Goal: Task Accomplishment & Management: Use online tool/utility

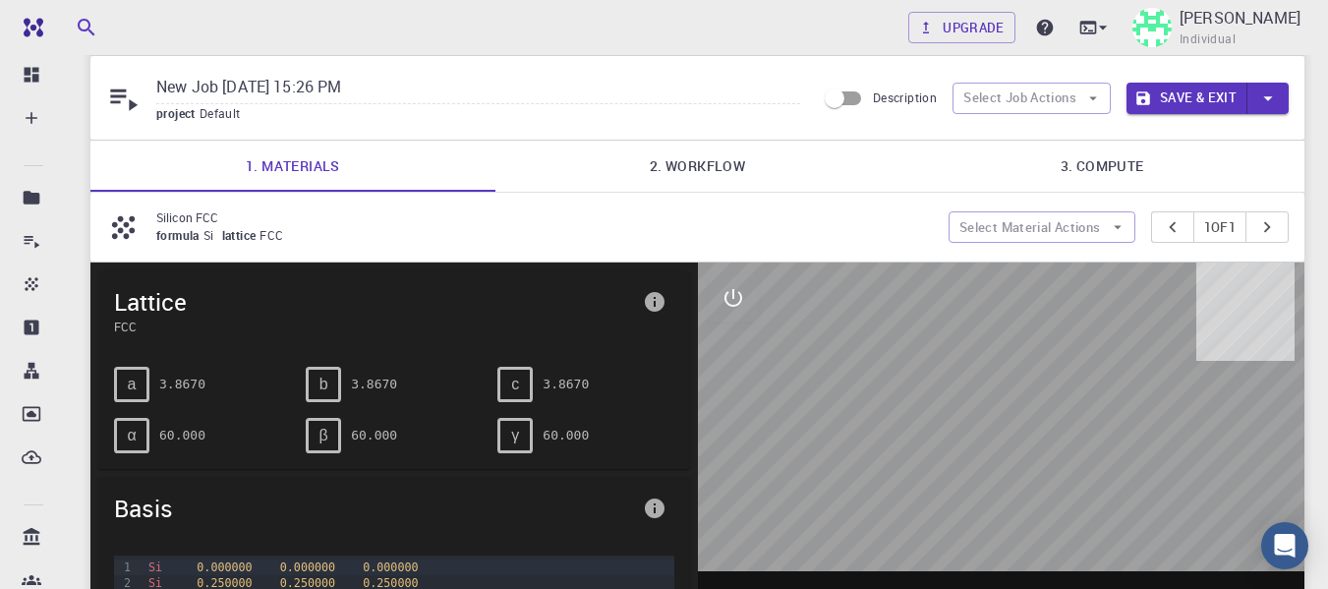
scroll to position [98, 0]
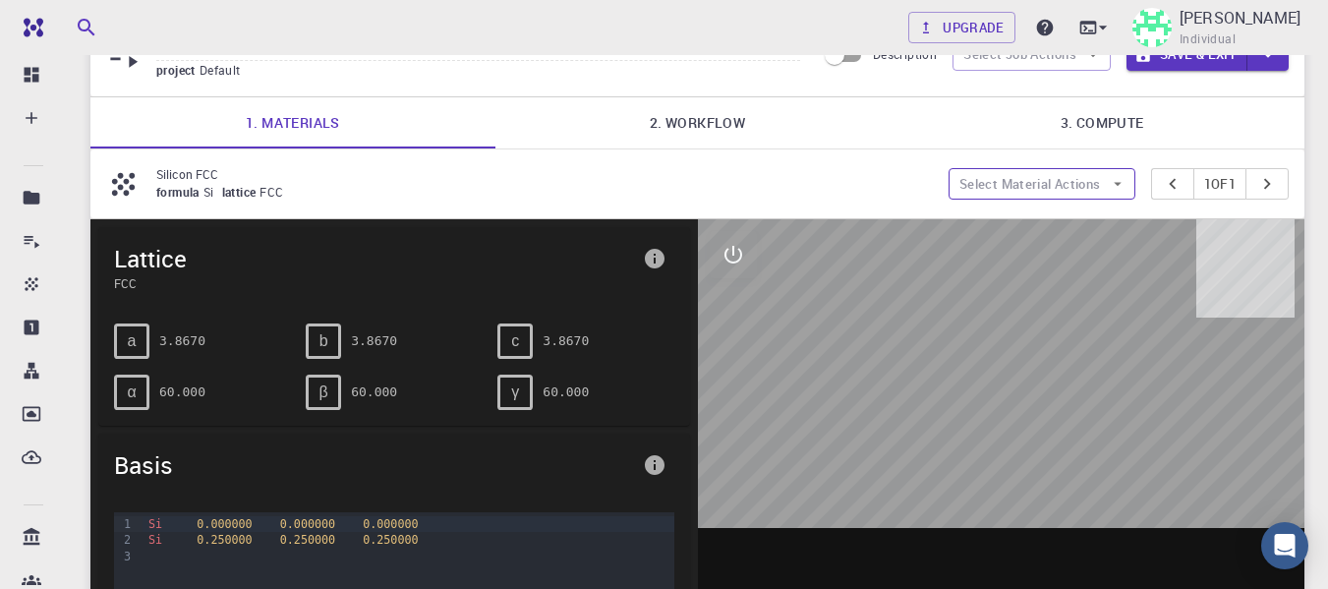
click at [976, 190] on button "Select Material Actions" at bounding box center [1042, 183] width 187 height 31
click at [1008, 280] on span "Remove material" at bounding box center [1039, 288] width 119 height 17
click at [1014, 185] on button "Select Material Actions" at bounding box center [1042, 183] width 187 height 31
click at [1031, 280] on span "Remove material" at bounding box center [1039, 288] width 119 height 17
click at [983, 182] on button "Select Material Actions" at bounding box center [1042, 183] width 187 height 31
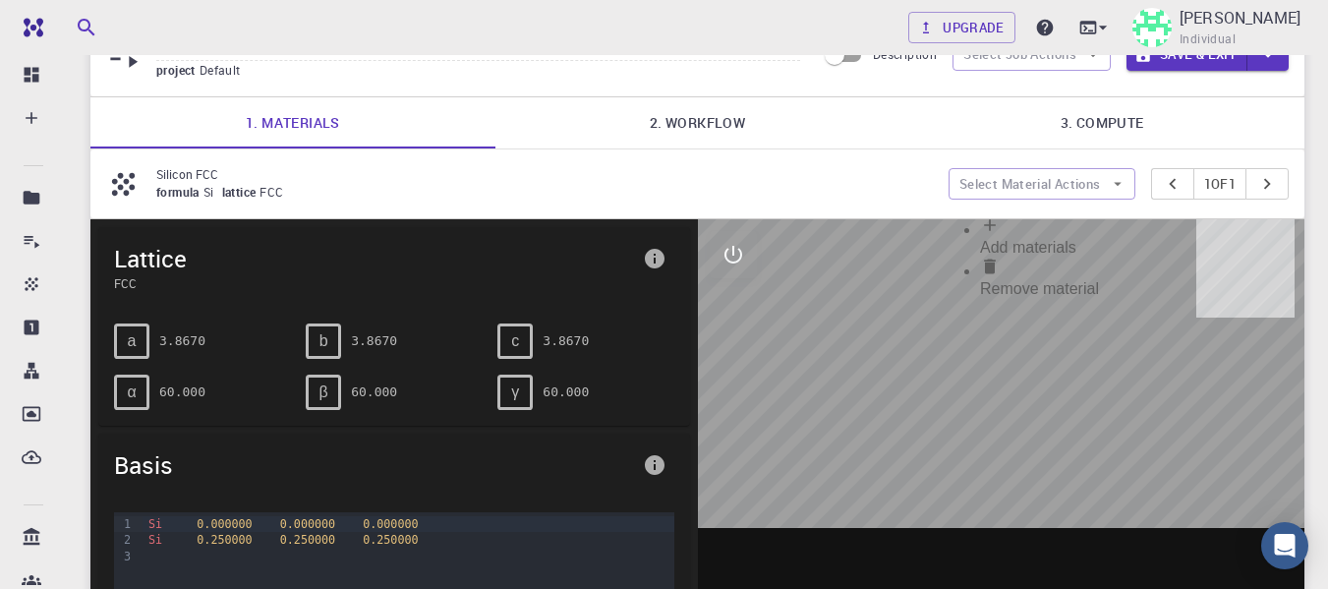
drag, startPoint x: 154, startPoint y: 164, endPoint x: 177, endPoint y: 181, distance: 28.1
click at [162, 176] on div "Silicon FCC formula Si lattice FCC Select Material Actions 1 of 1" at bounding box center [697, 183] width 1214 height 69
click at [204, 182] on p "Silicon FCC" at bounding box center [544, 174] width 777 height 18
drag, startPoint x: 254, startPoint y: 182, endPoint x: 752, endPoint y: 197, distance: 498.8
click at [260, 183] on div "Silicon FCC formula Si lattice FCC" at bounding box center [544, 183] width 777 height 37
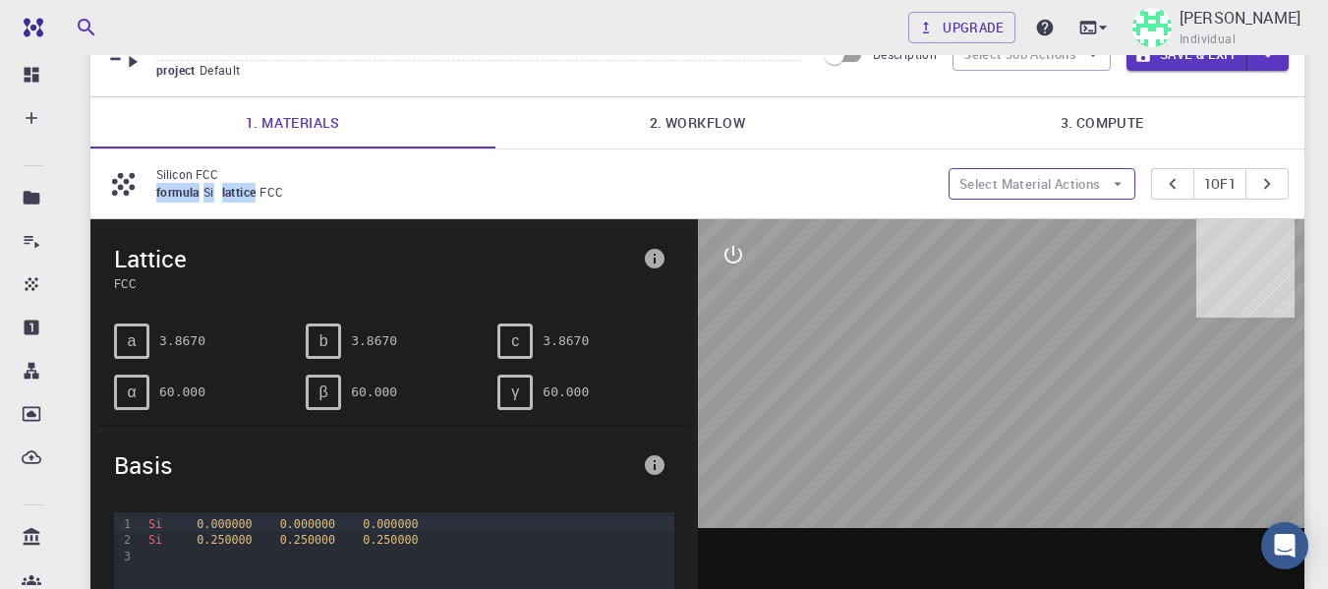
click at [999, 173] on button "Select Material Actions" at bounding box center [1042, 183] width 187 height 31
click at [1008, 239] on span "Add materials" at bounding box center [1028, 247] width 96 height 17
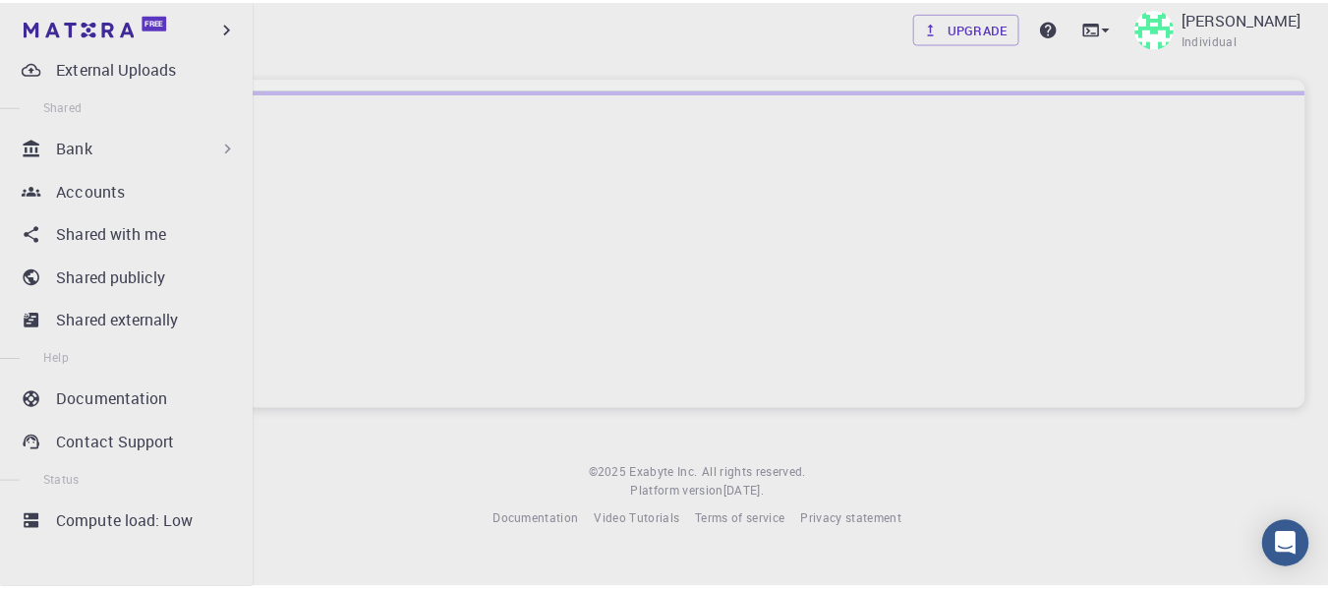
scroll to position [390, 0]
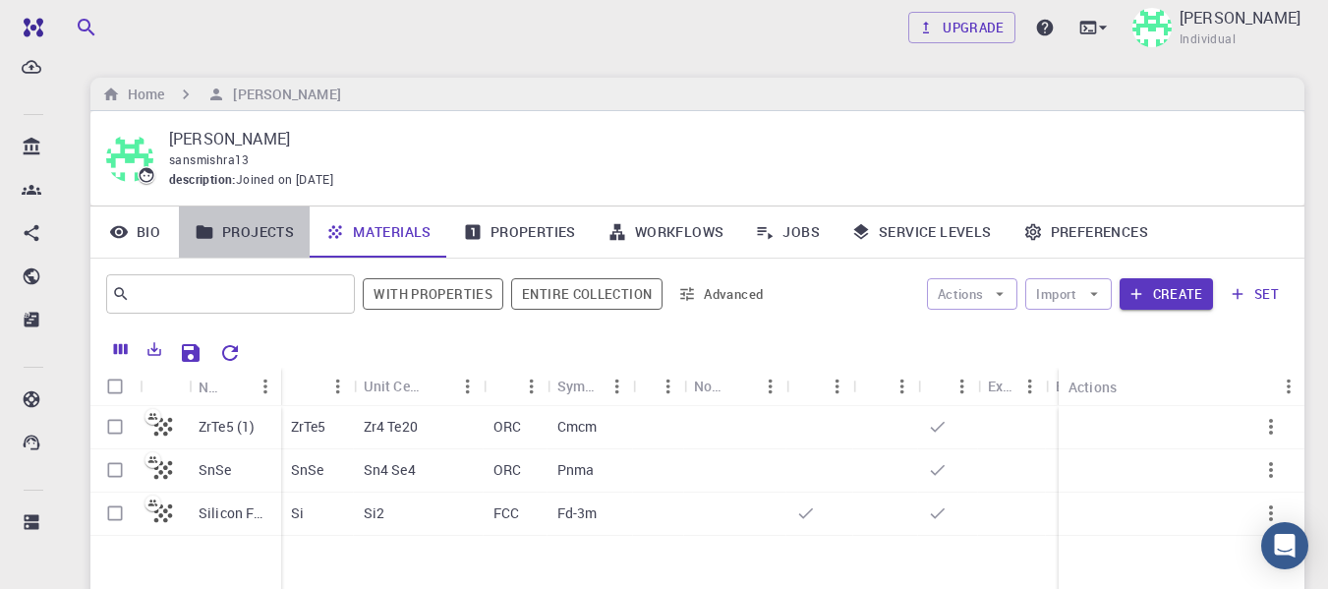
click at [271, 233] on link "Projects" at bounding box center [244, 231] width 131 height 51
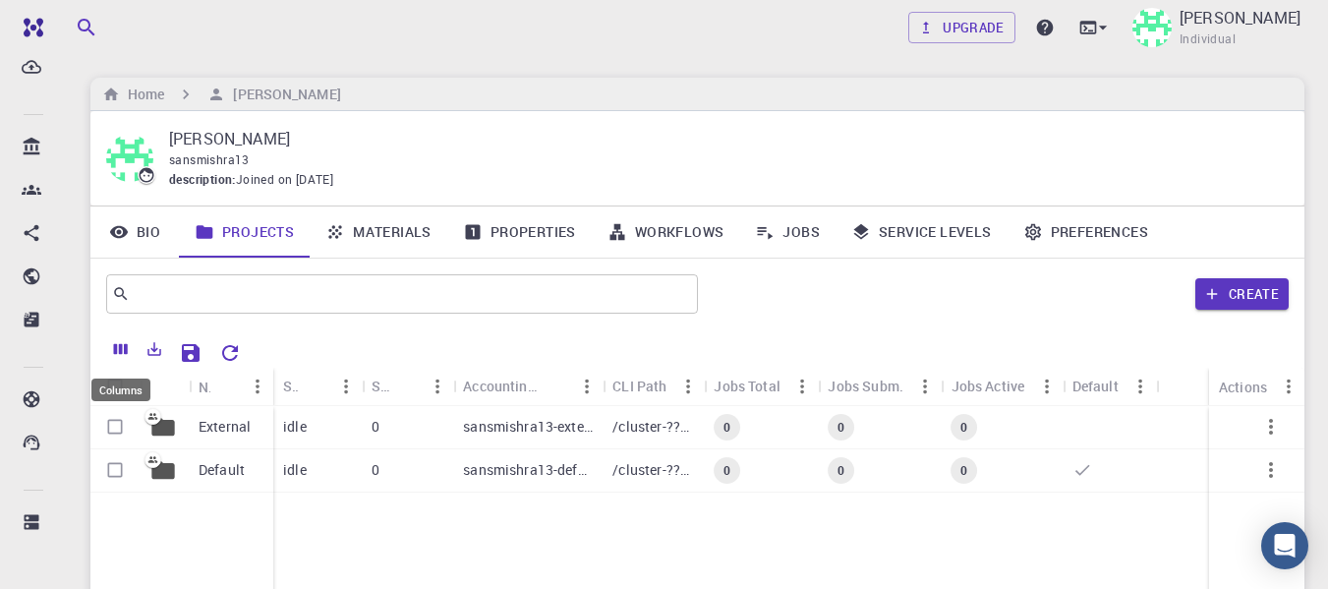
click at [129, 352] on icon "Columns" at bounding box center [121, 349] width 18 height 18
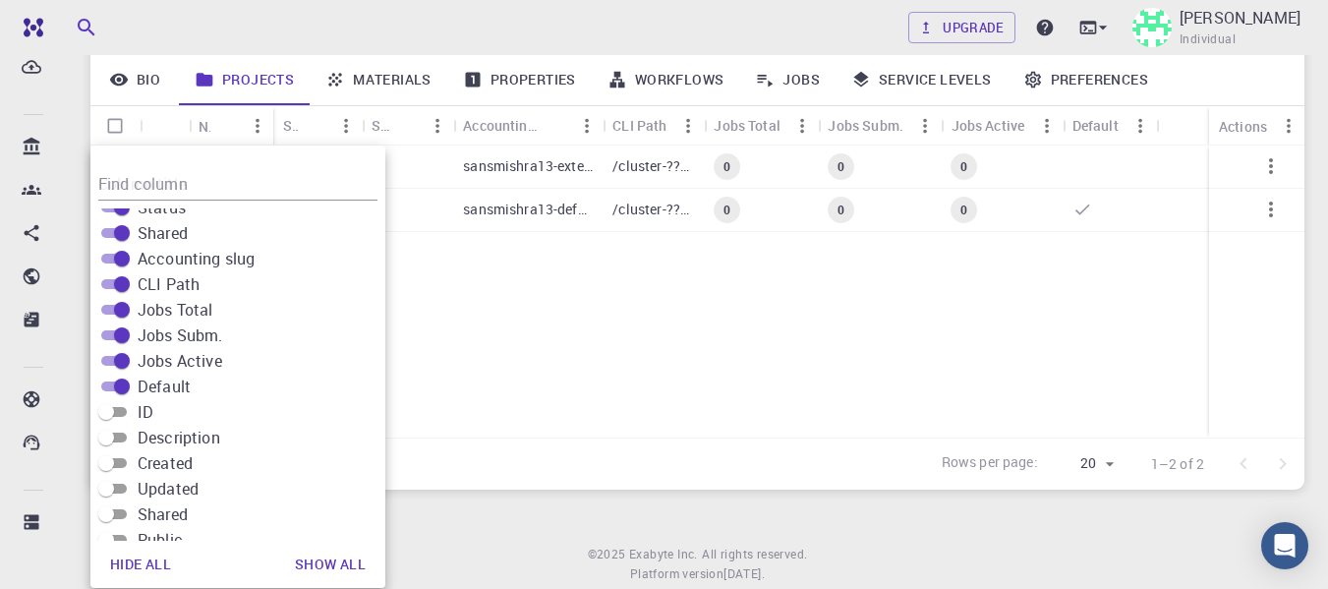
scroll to position [271, 0]
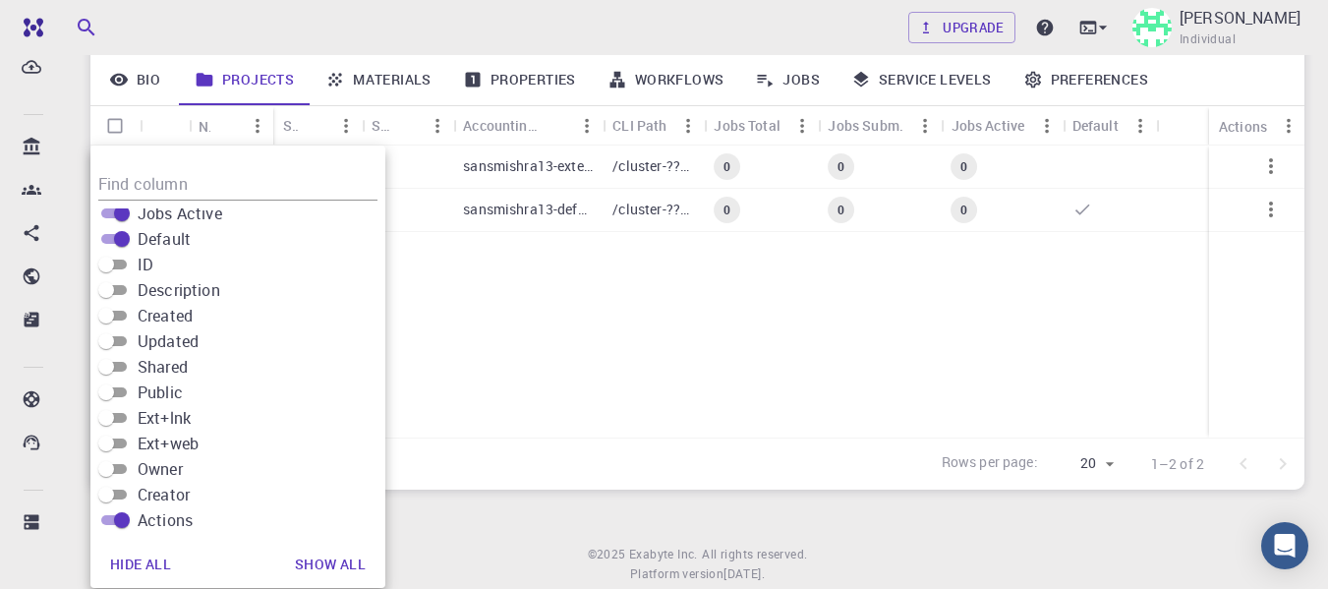
click at [162, 558] on button "Hide all" at bounding box center [140, 564] width 92 height 39
checkbox input "false"
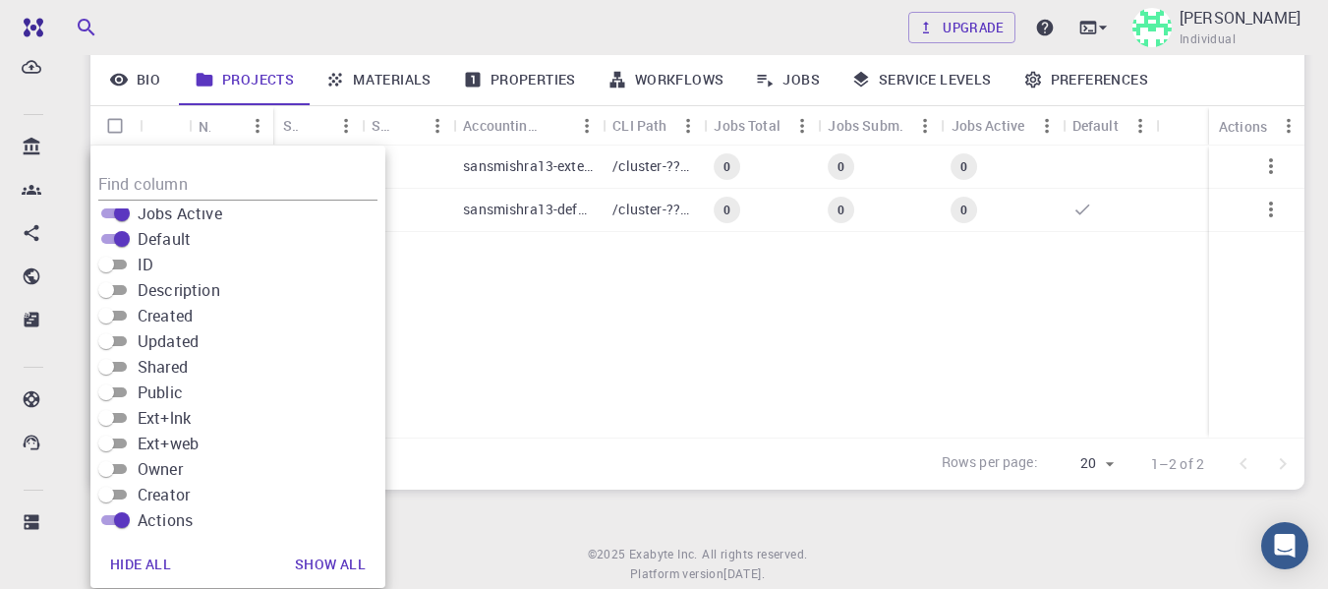
checkbox input "false"
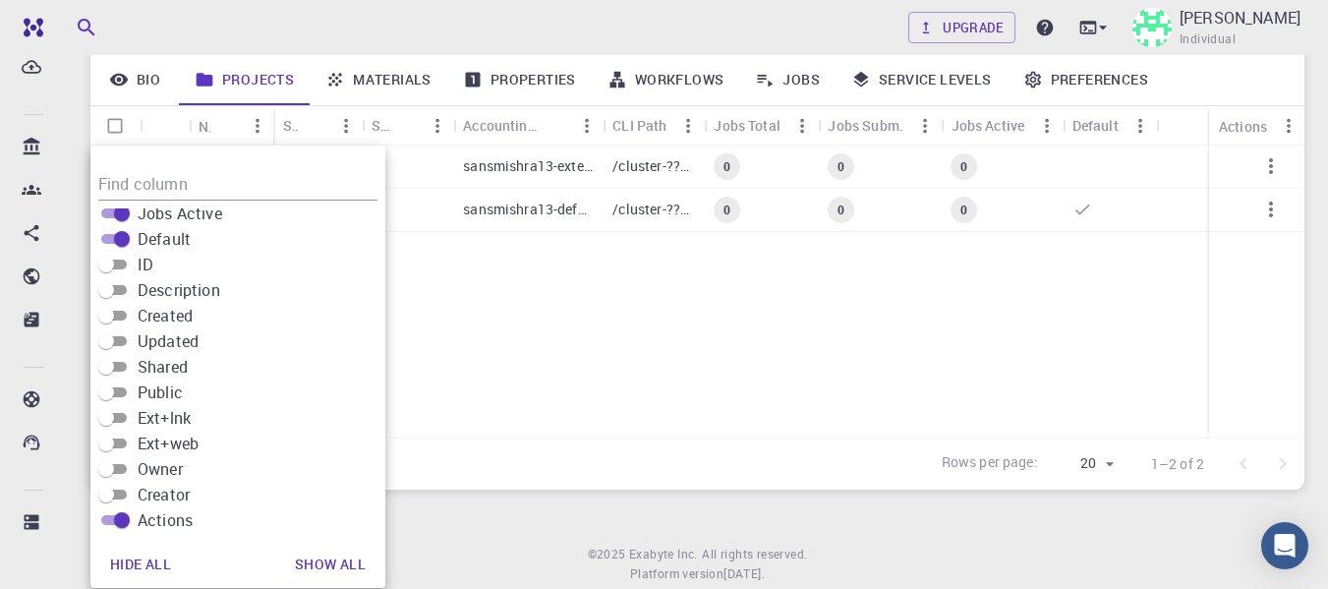
checkbox input "false"
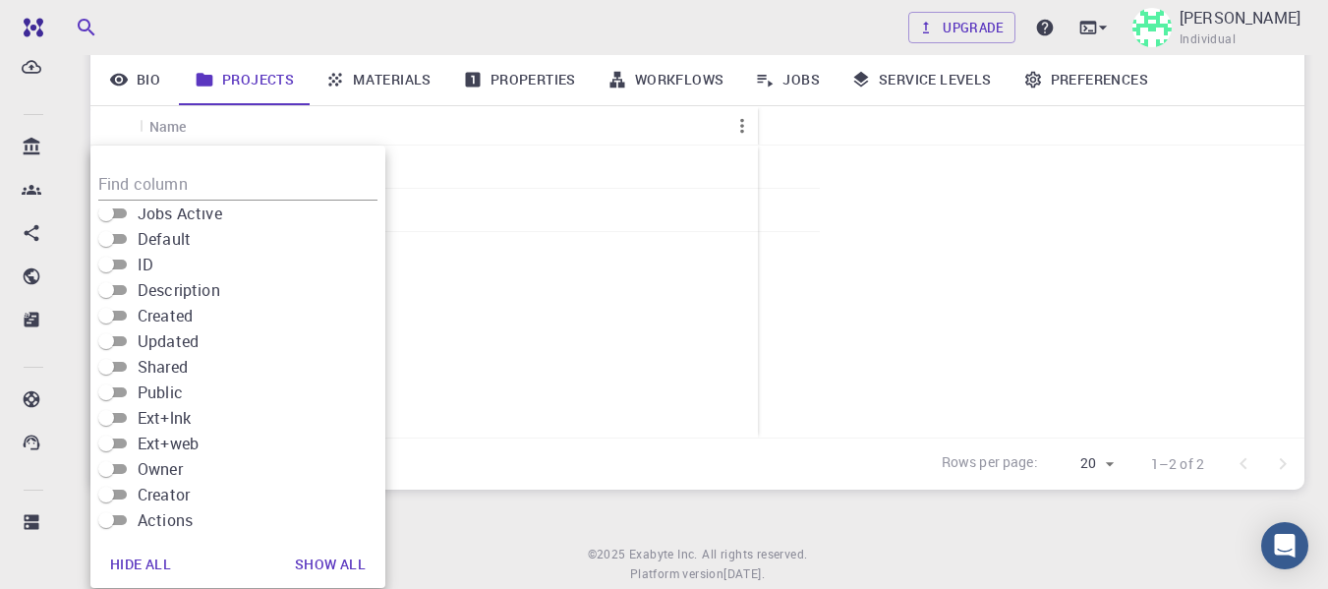
click at [516, 411] on div "External Default" at bounding box center [424, 292] width 668 height 292
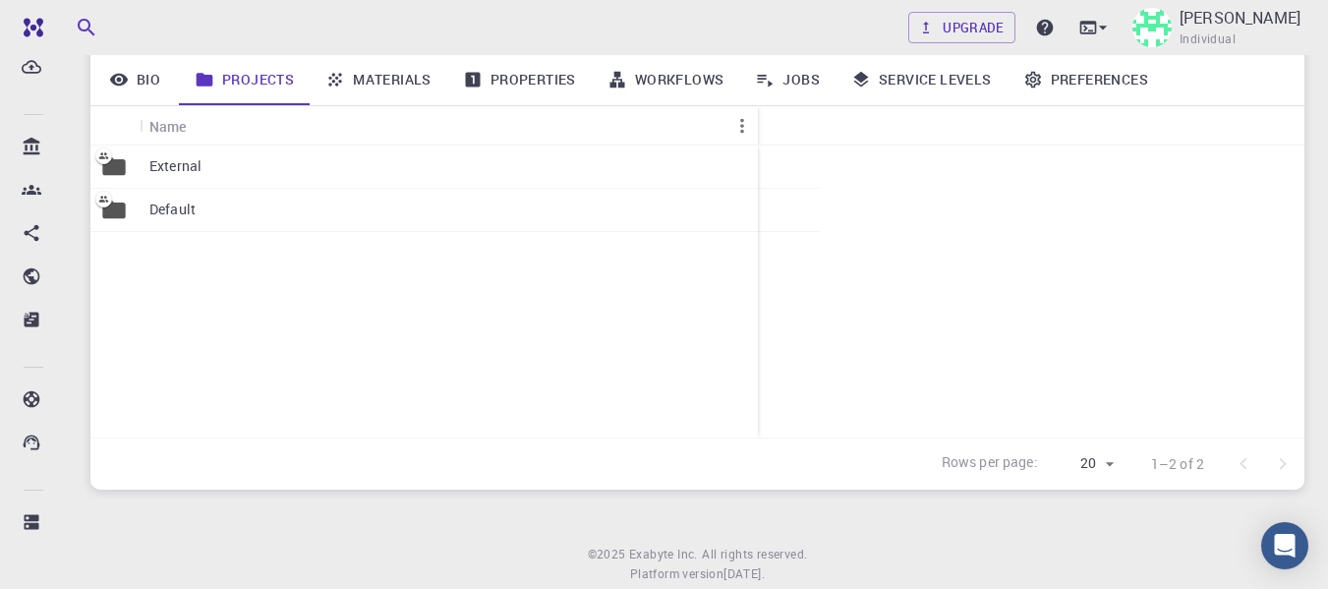
click at [185, 167] on p "External" at bounding box center [175, 166] width 52 height 20
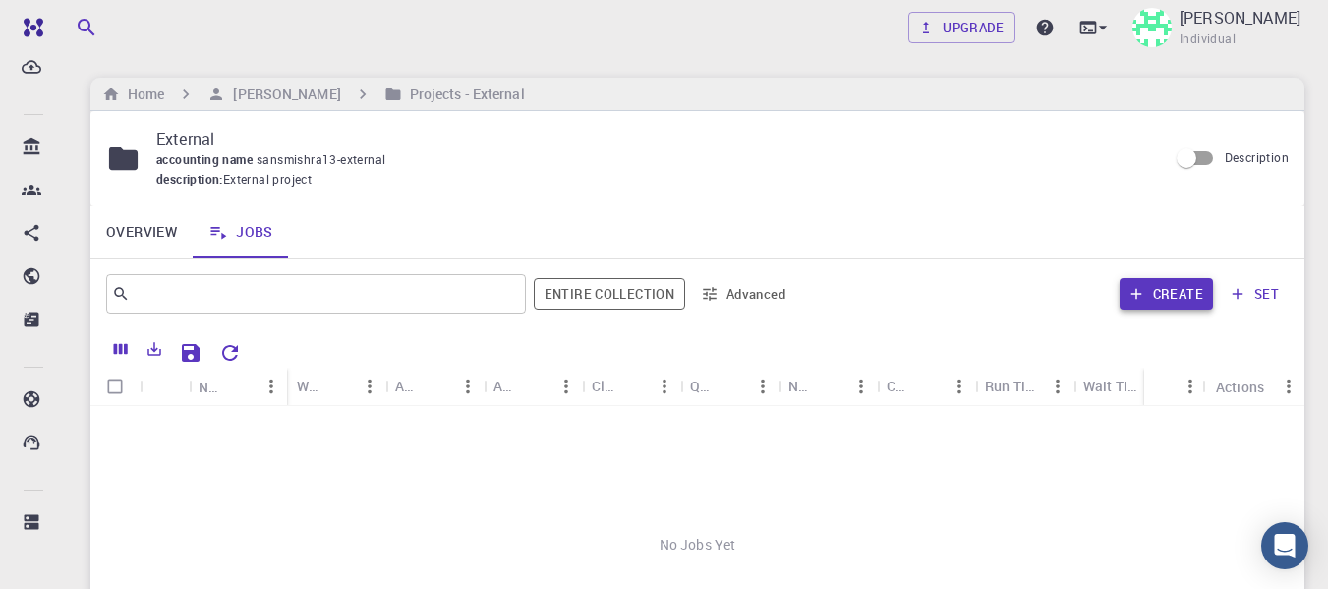
click at [1174, 305] on button "Create" at bounding box center [1166, 293] width 93 height 31
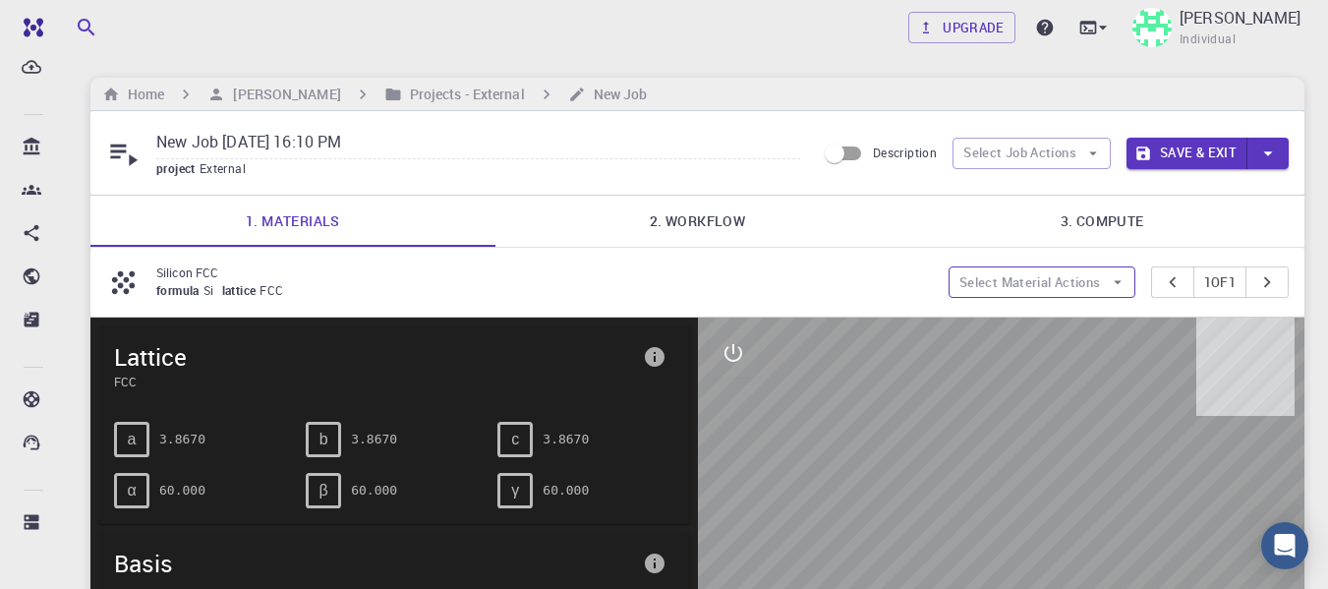
click at [1010, 293] on button "Select Material Actions" at bounding box center [1042, 281] width 187 height 31
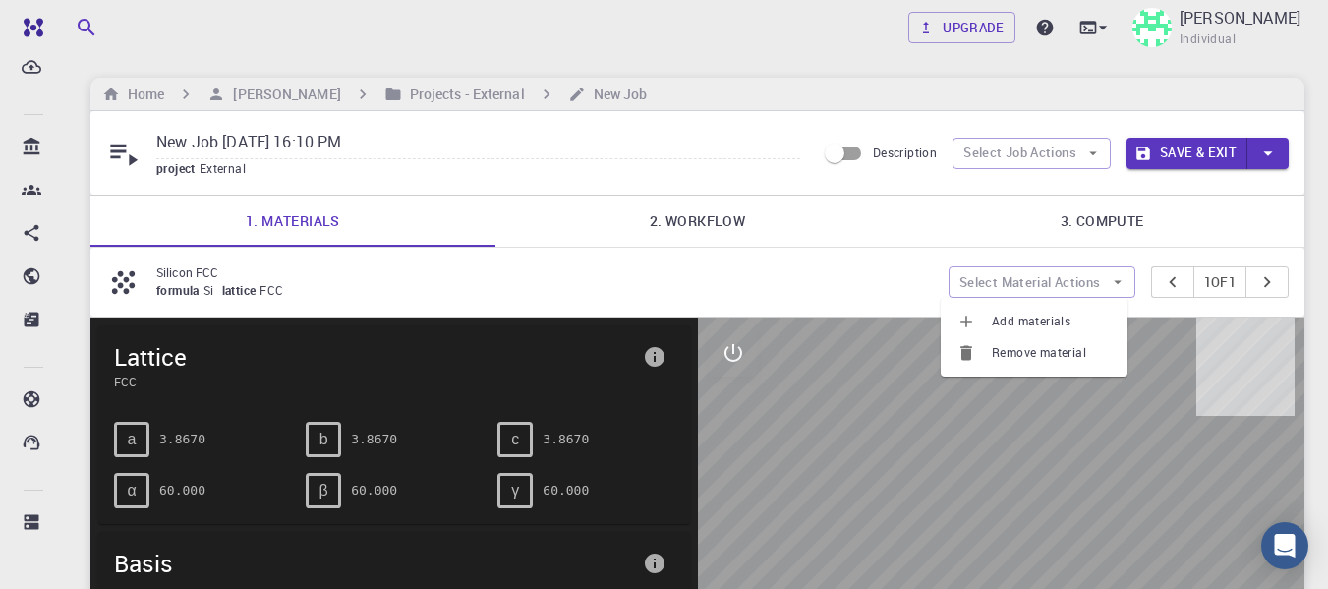
click at [1010, 320] on span "Add materials" at bounding box center [1052, 322] width 120 height 20
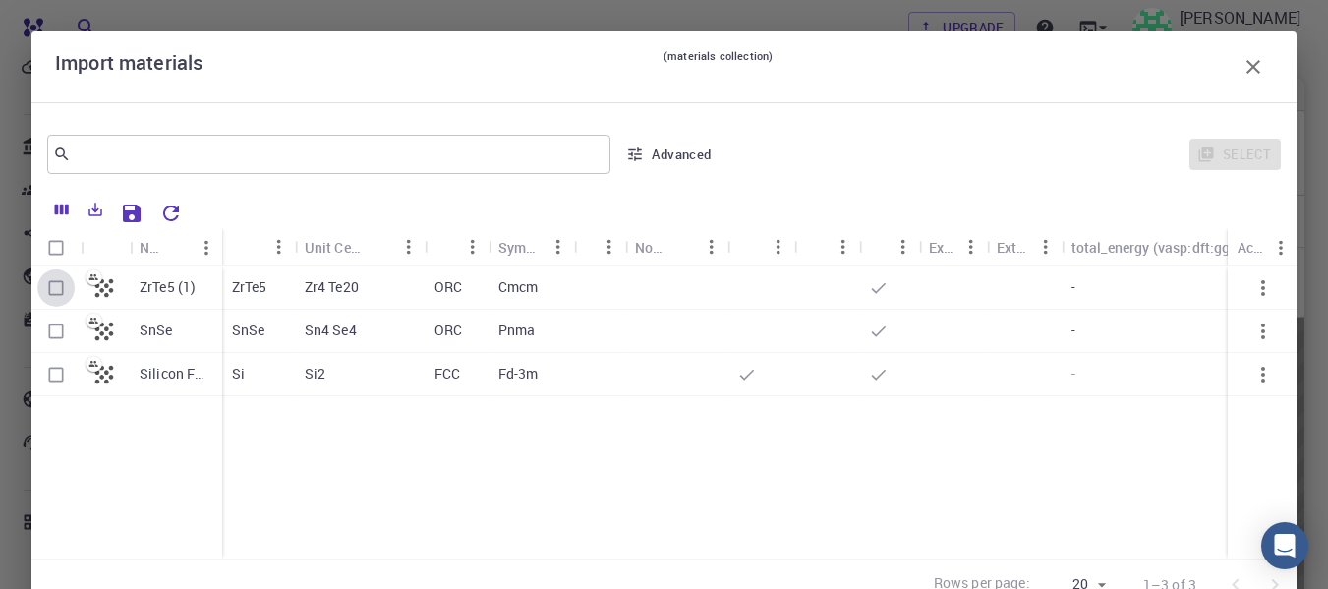
click at [53, 286] on input "Select row" at bounding box center [55, 287] width 37 height 37
checkbox input "true"
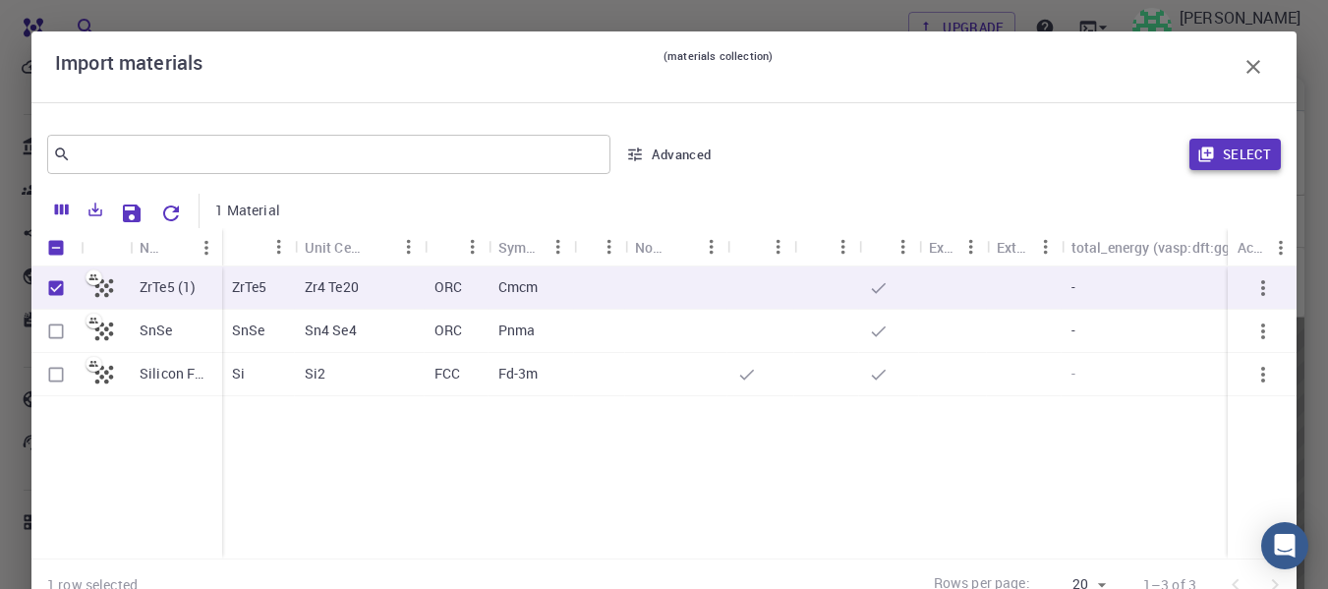
click at [1198, 156] on icon "button" at bounding box center [1207, 155] width 18 height 18
click at [1234, 149] on button "Select" at bounding box center [1235, 154] width 91 height 31
click at [61, 283] on input "Unselect row" at bounding box center [55, 287] width 37 height 37
checkbox input "false"
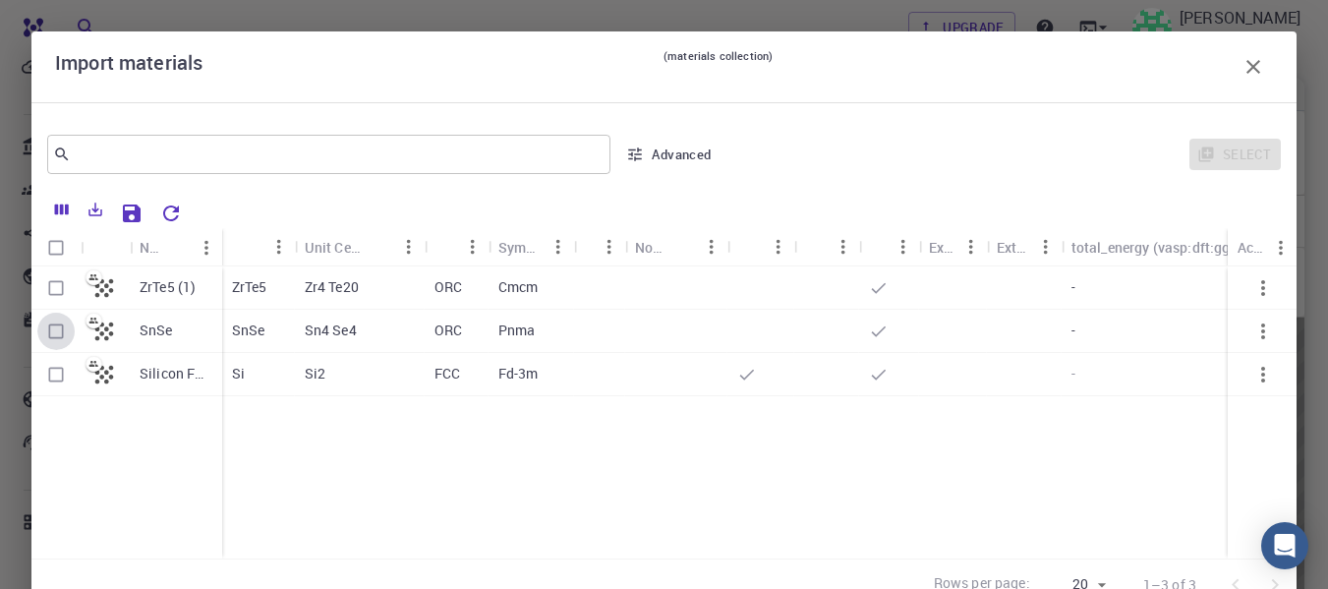
click at [53, 327] on input "Select row" at bounding box center [55, 331] width 37 height 37
checkbox input "true"
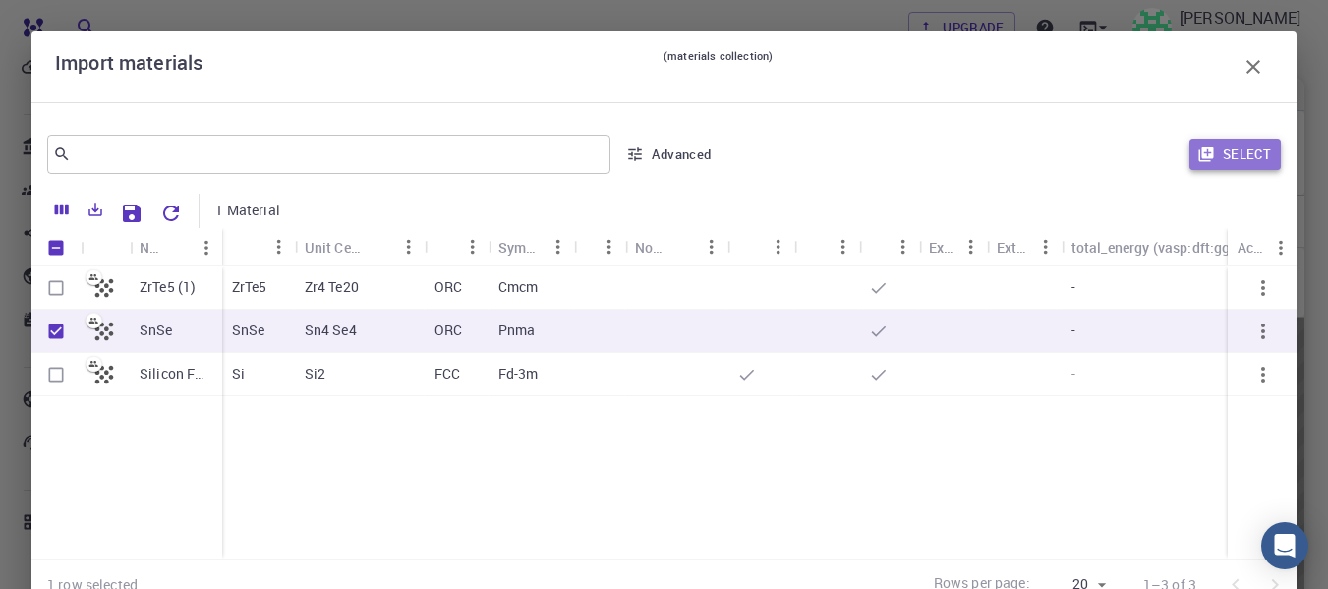
click at [1230, 152] on button "Select" at bounding box center [1235, 154] width 91 height 31
click at [1198, 153] on icon "button" at bounding box center [1207, 155] width 18 height 18
click at [1207, 145] on button "Select" at bounding box center [1235, 154] width 91 height 31
click at [1200, 163] on button "Select" at bounding box center [1235, 154] width 91 height 31
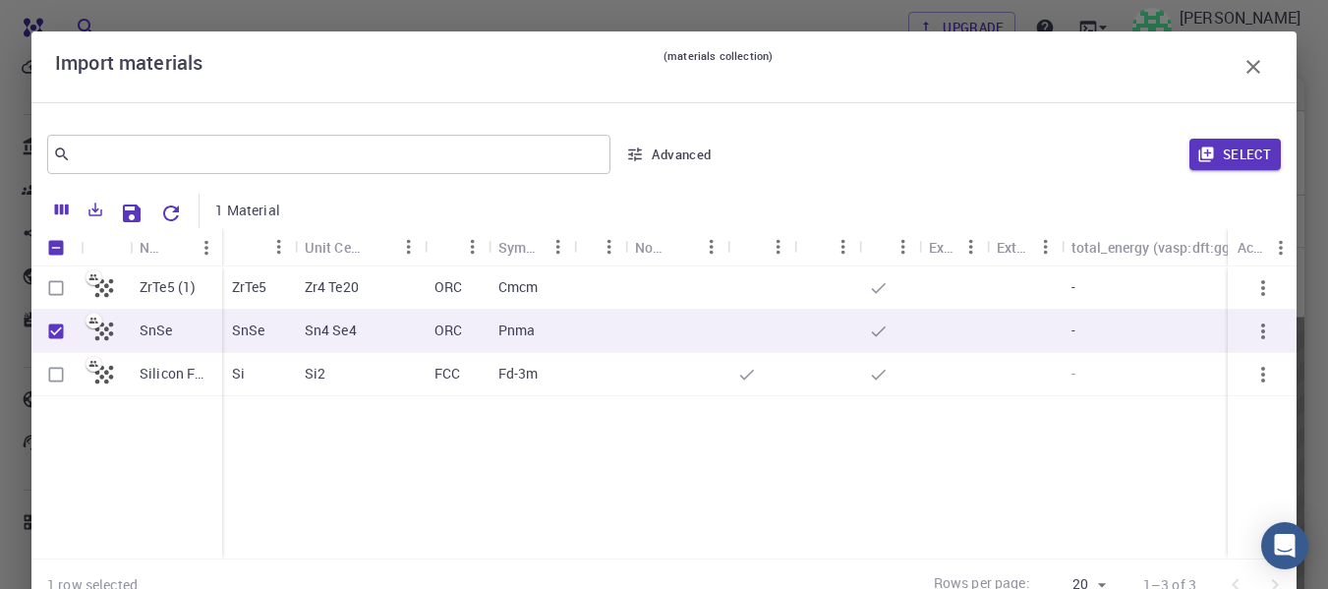
click at [56, 327] on input "Unselect row" at bounding box center [55, 331] width 37 height 37
checkbox input "false"
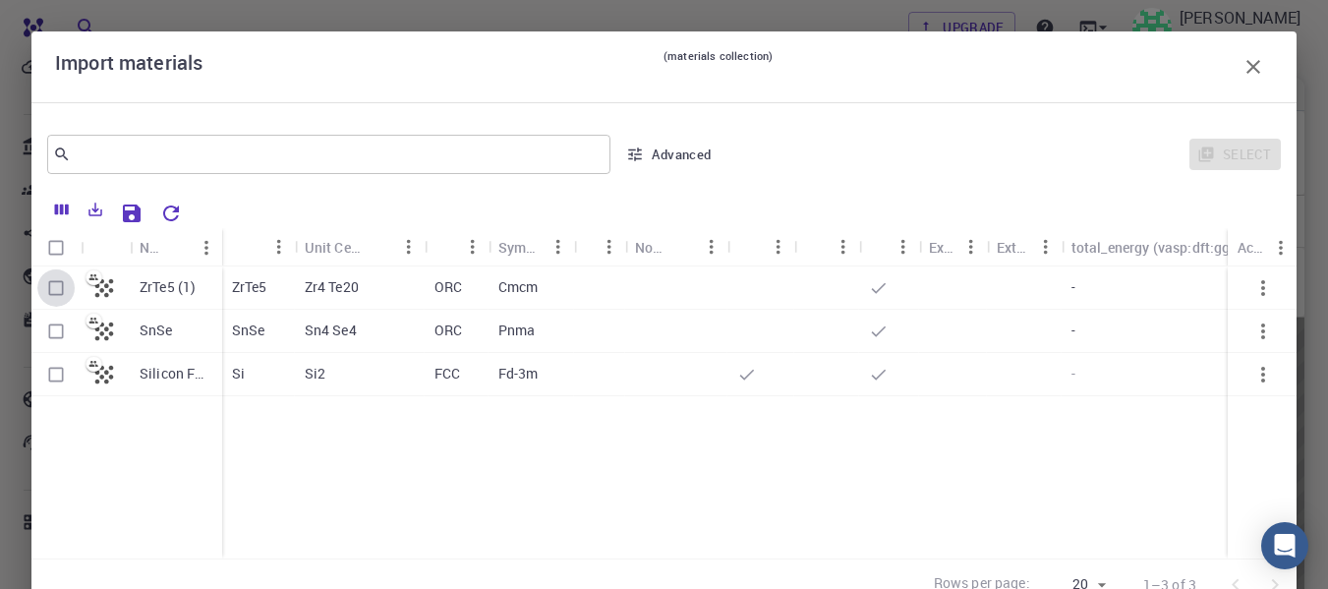
click at [59, 287] on input "Select row" at bounding box center [55, 287] width 37 height 37
checkbox input "true"
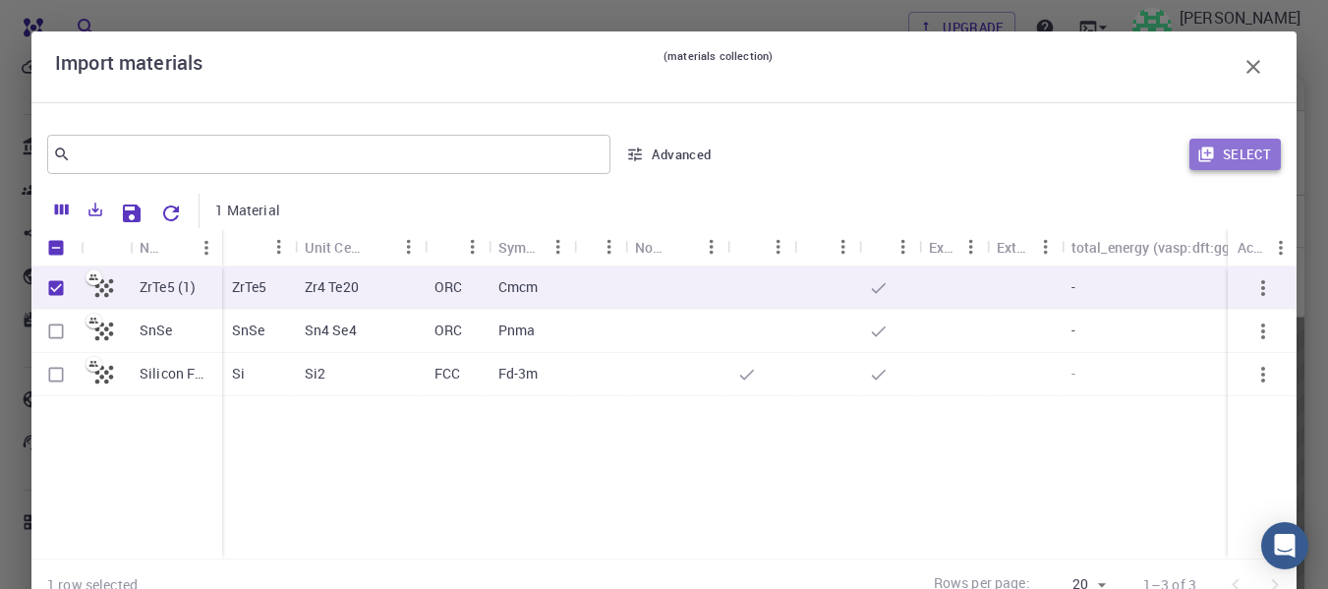
click at [1204, 160] on button "Select" at bounding box center [1235, 154] width 91 height 31
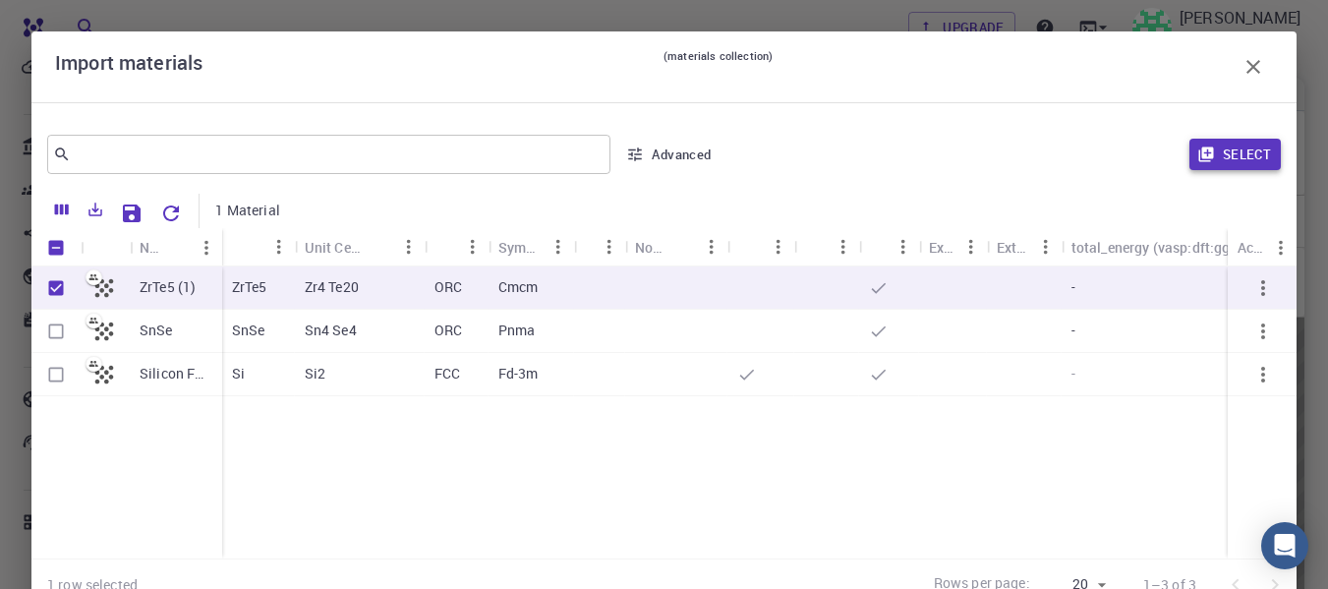
click at [1204, 160] on button "Select" at bounding box center [1235, 154] width 91 height 31
click at [1257, 68] on button "button" at bounding box center [1253, 66] width 39 height 39
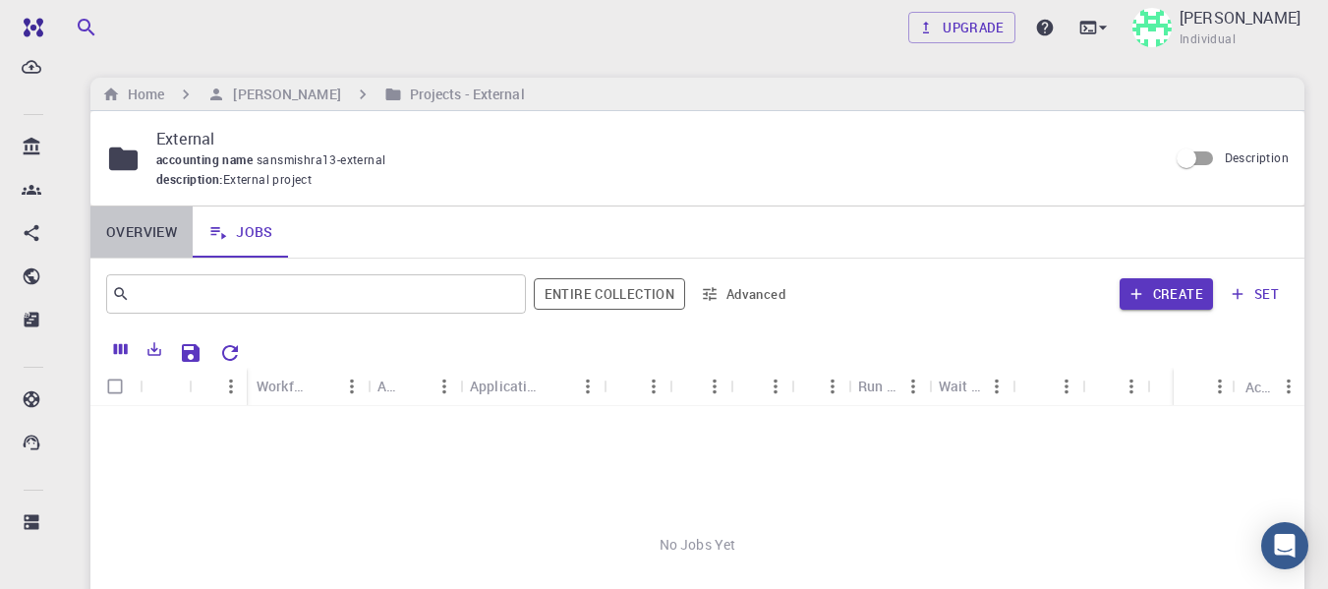
click at [127, 228] on link "Overview" at bounding box center [141, 231] width 102 height 51
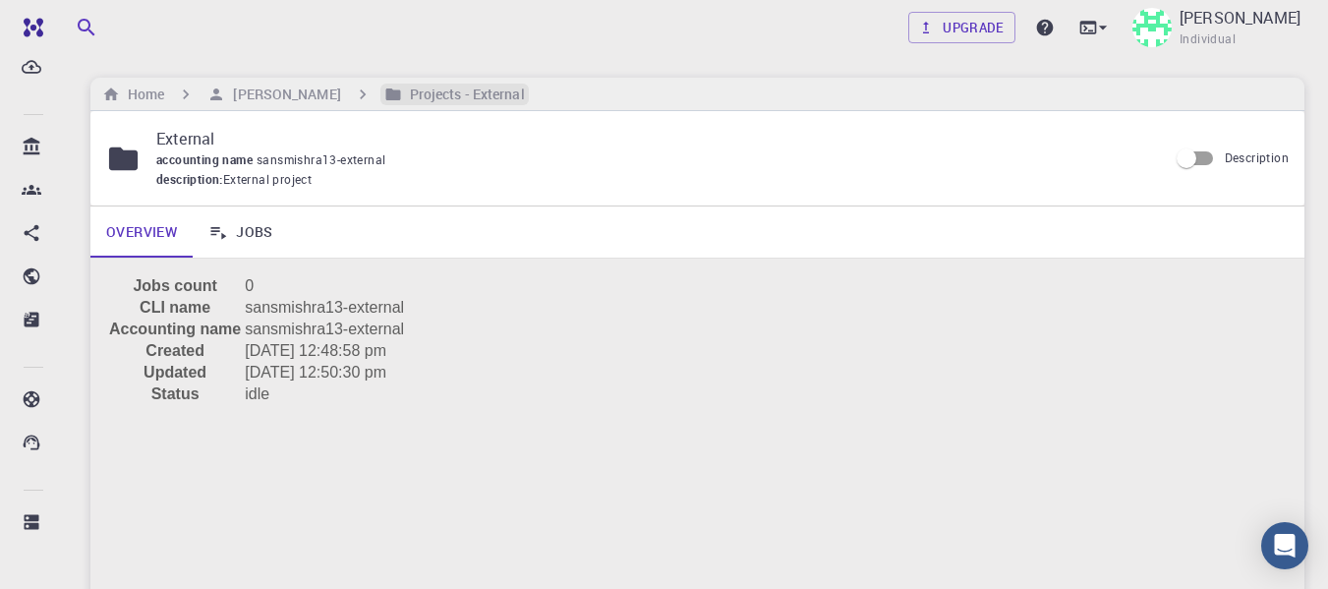
click at [422, 102] on h6 "Projects - External" at bounding box center [463, 95] width 123 height 22
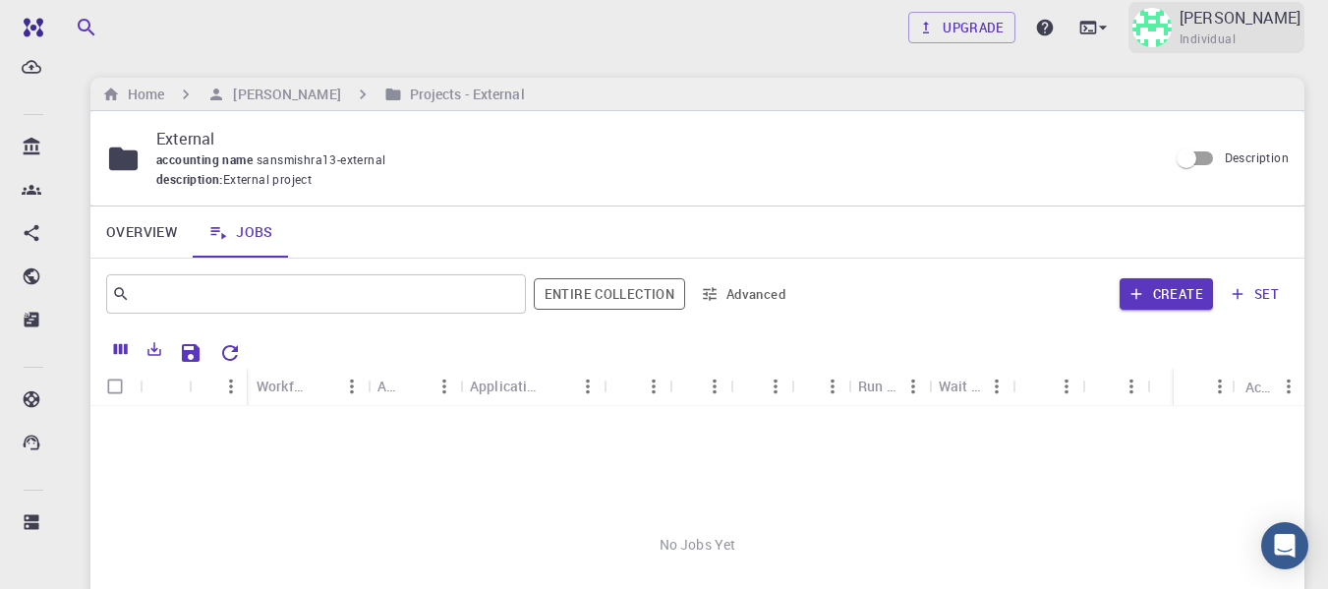
click at [1220, 24] on p "Sanskar Mishra" at bounding box center [1240, 18] width 121 height 24
click at [185, 481] on div at bounding box center [664, 294] width 1328 height 589
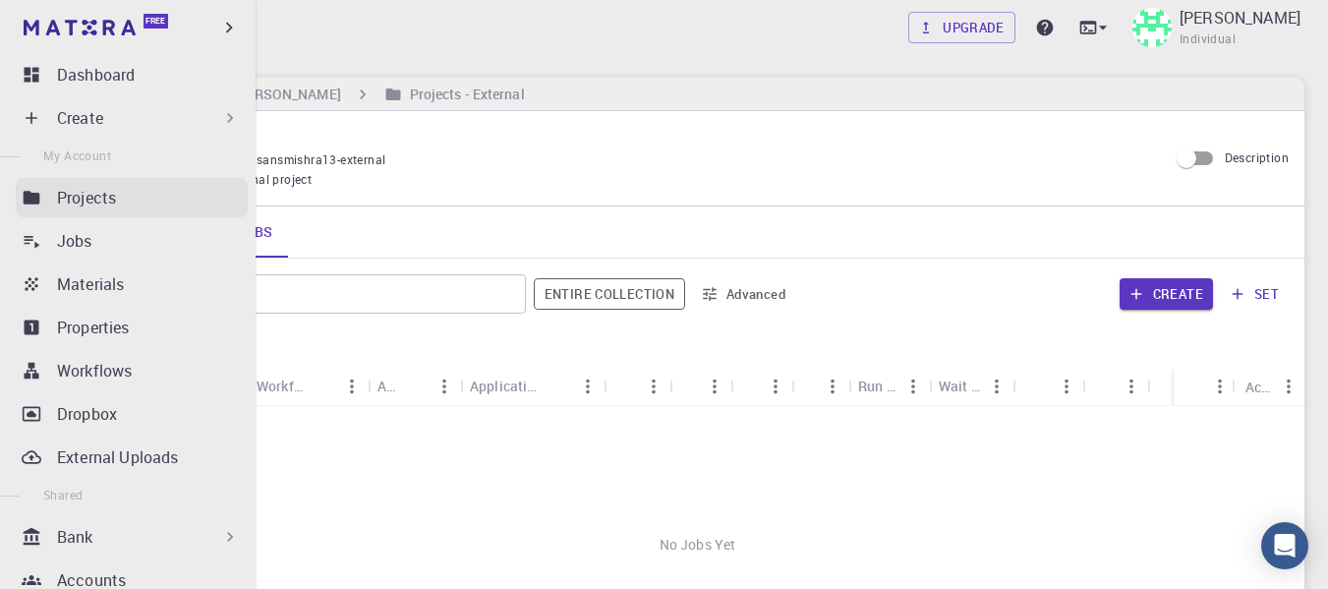
click at [103, 188] on p "Projects" at bounding box center [86, 198] width 59 height 24
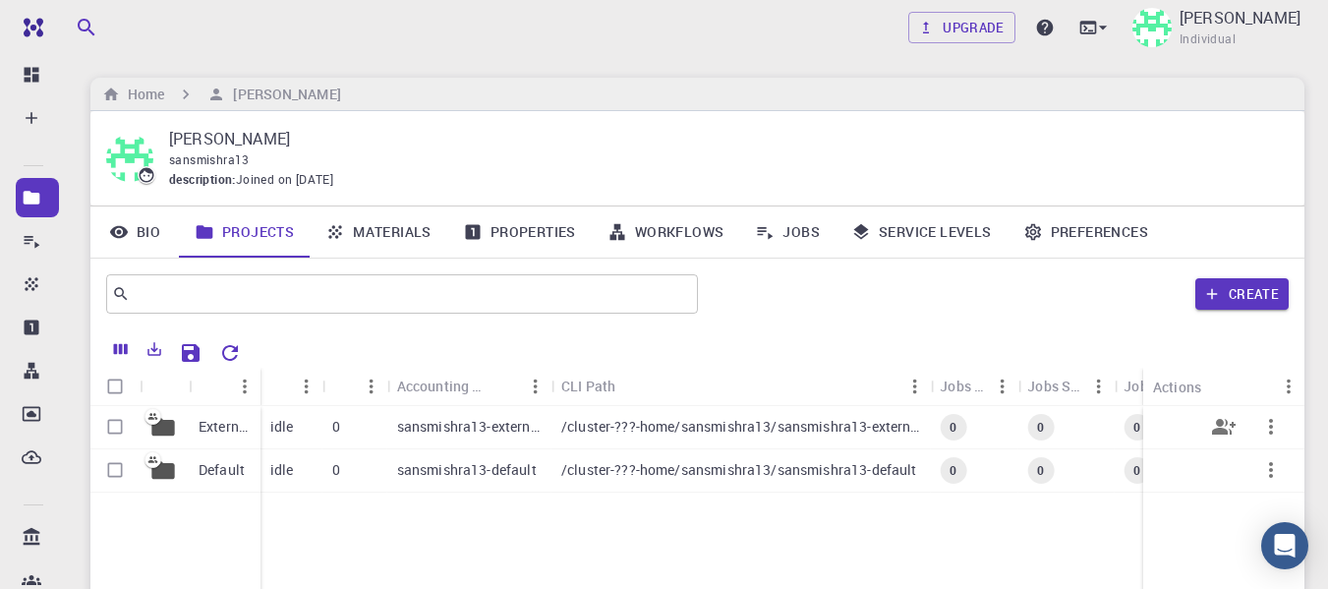
click at [110, 434] on input "Select row" at bounding box center [114, 426] width 37 height 37
checkbox input "false"
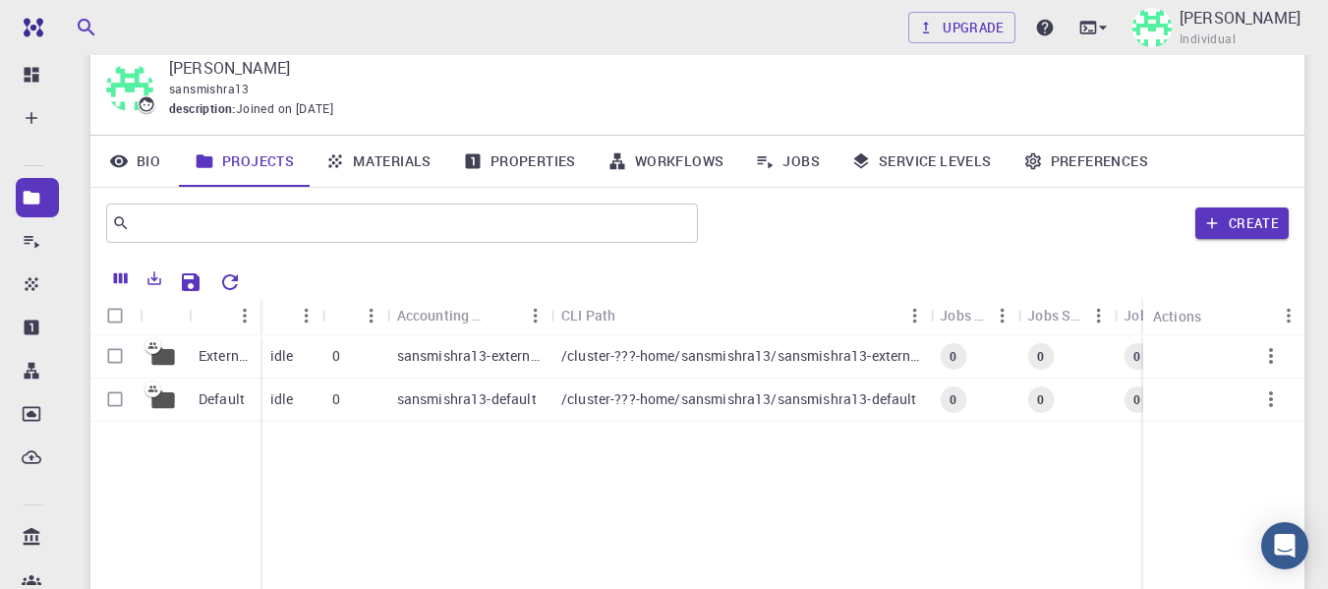
scroll to position [61, 0]
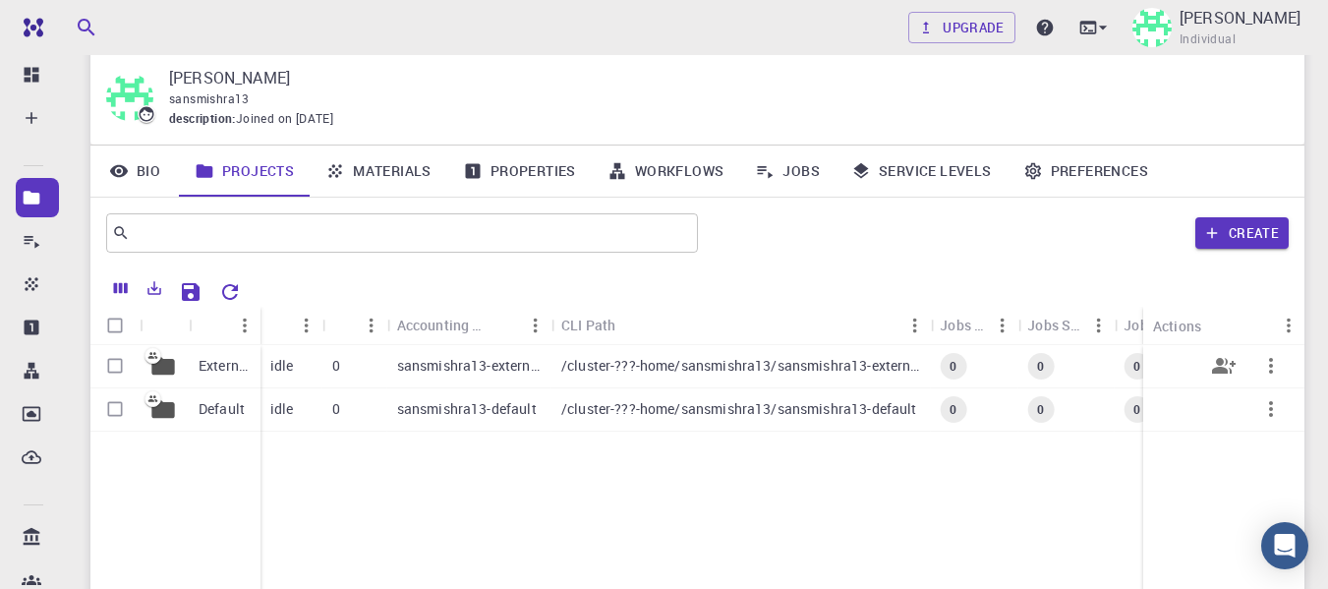
click at [120, 371] on input "Select row" at bounding box center [114, 365] width 37 height 37
checkbox input "true"
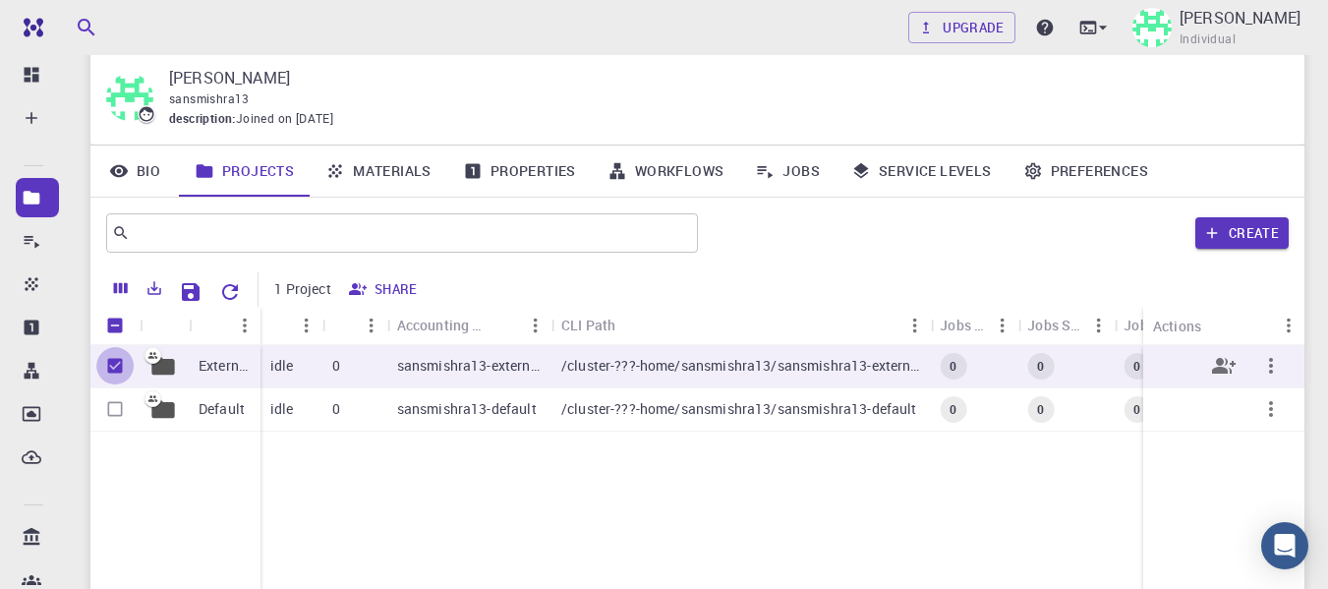
click at [120, 371] on input "Unselect row" at bounding box center [114, 365] width 37 height 37
checkbox input "false"
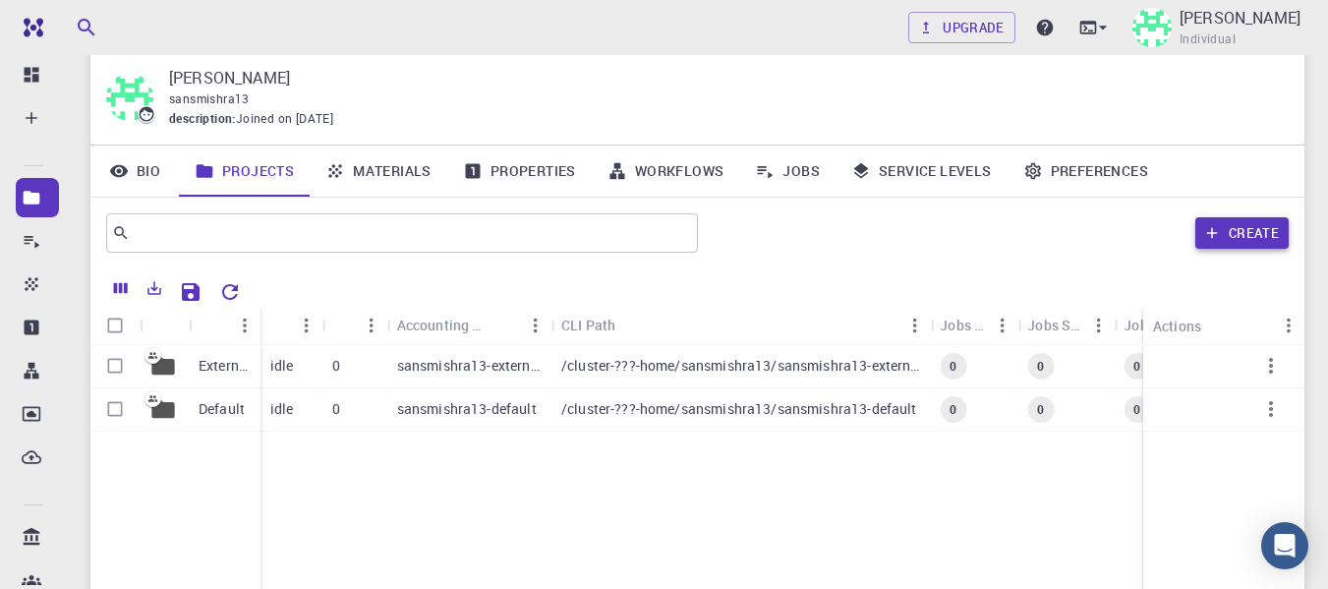
click at [1217, 228] on icon "button" at bounding box center [1213, 233] width 18 height 18
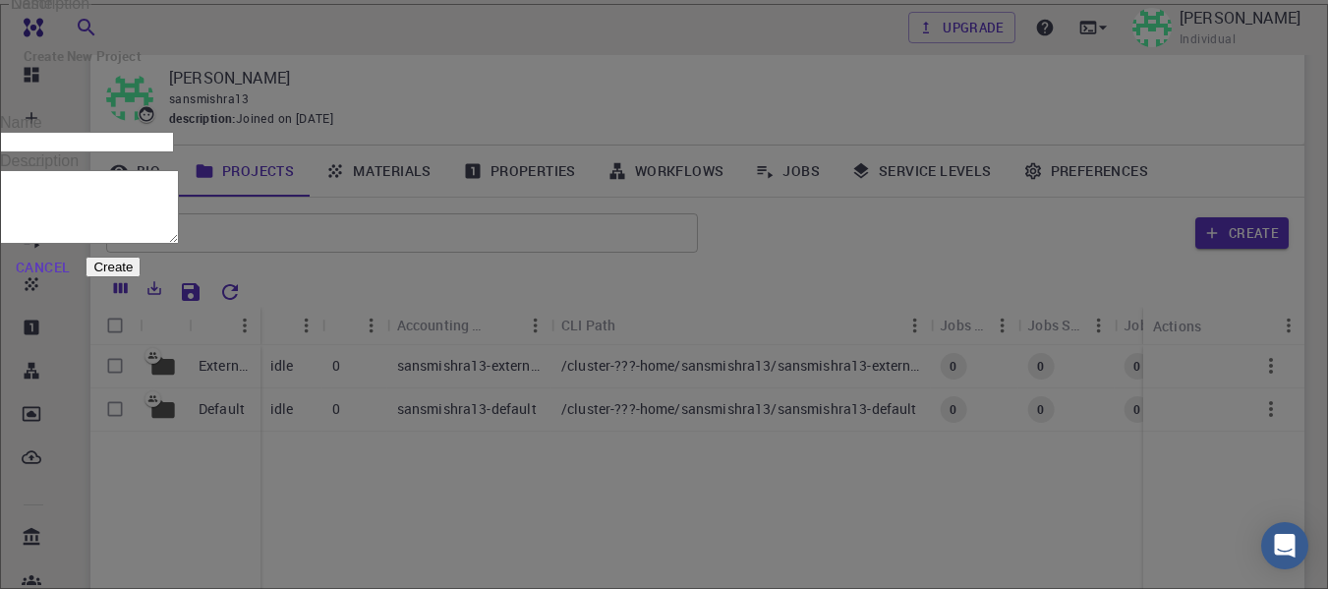
click at [174, 152] on input "Name" at bounding box center [87, 142] width 174 height 21
type input "ZrTe5_test"
click at [141, 277] on button "Create" at bounding box center [113, 267] width 55 height 21
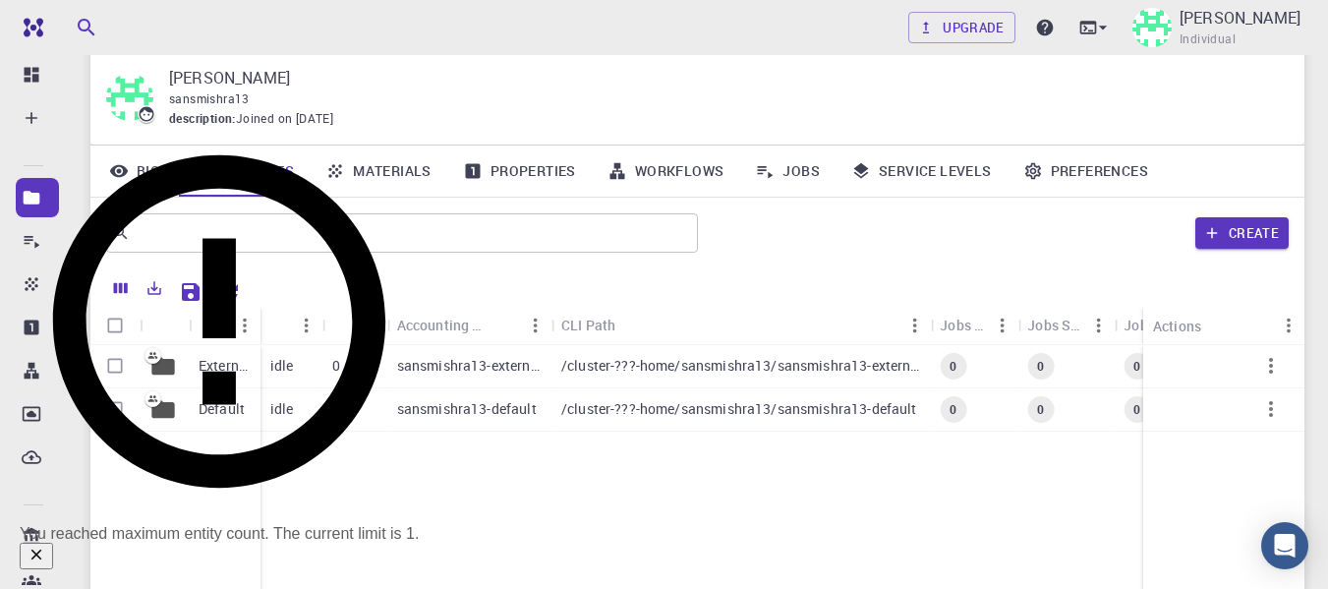
click at [341, 543] on div "You reached maximum entity count. The current limit is 1." at bounding box center [219, 534] width 399 height 18
click at [732, 530] on div "External Default idle 0 sansmishra13-external /cluster-???-home/sansmishra13/sa…" at bounding box center [763, 491] width 1346 height 292
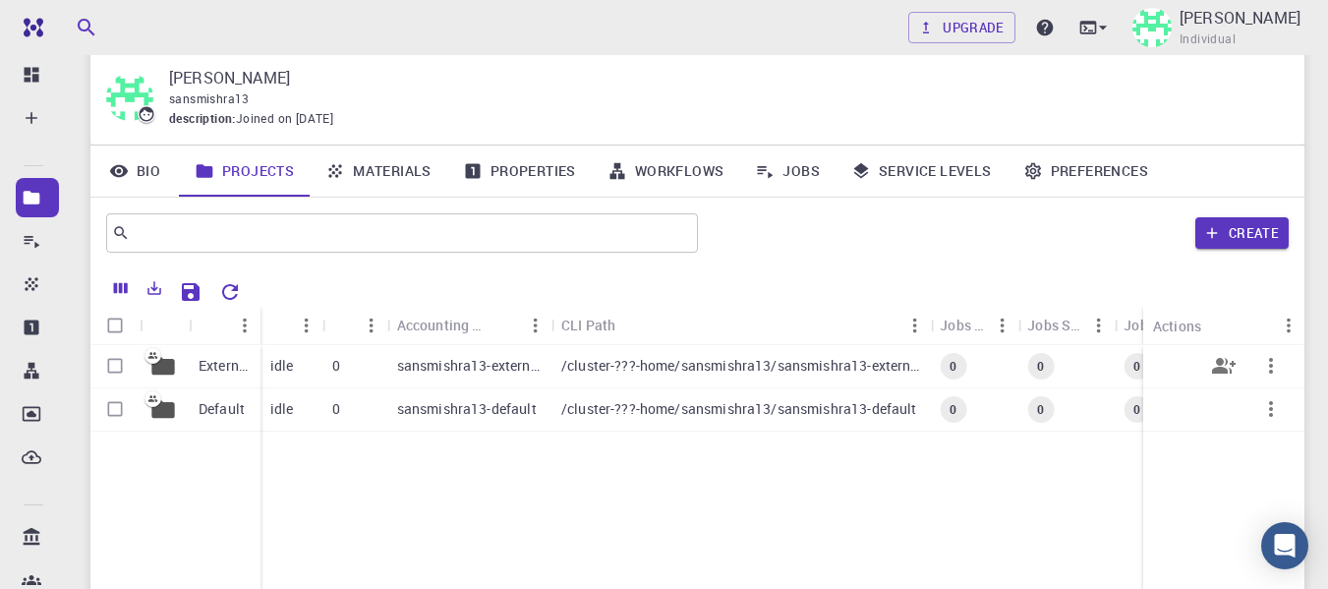
drag, startPoint x: 132, startPoint y: 367, endPoint x: 117, endPoint y: 365, distance: 14.9
click at [131, 367] on input "Select row" at bounding box center [114, 365] width 37 height 37
checkbox input "true"
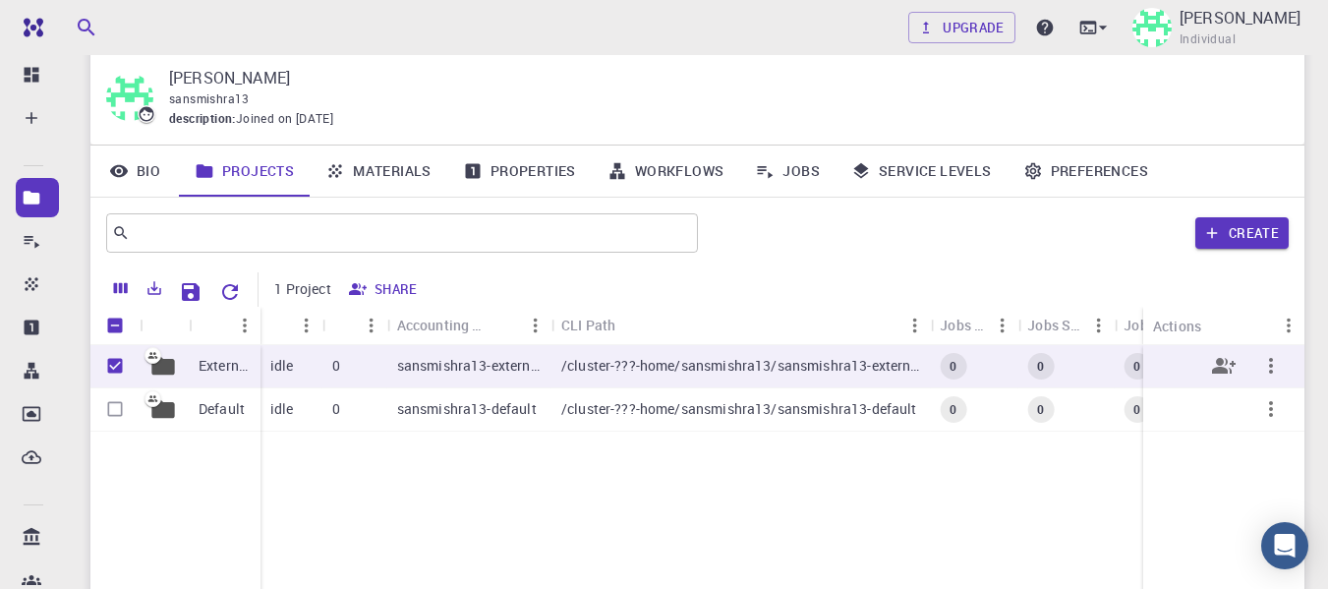
click at [1268, 365] on icon "button" at bounding box center [1272, 366] width 24 height 24
click at [1071, 495] on div at bounding box center [664, 294] width 1328 height 589
click at [553, 420] on div "/cluster-???-home/sansmishra13/sansmishra13-default" at bounding box center [741, 409] width 379 height 43
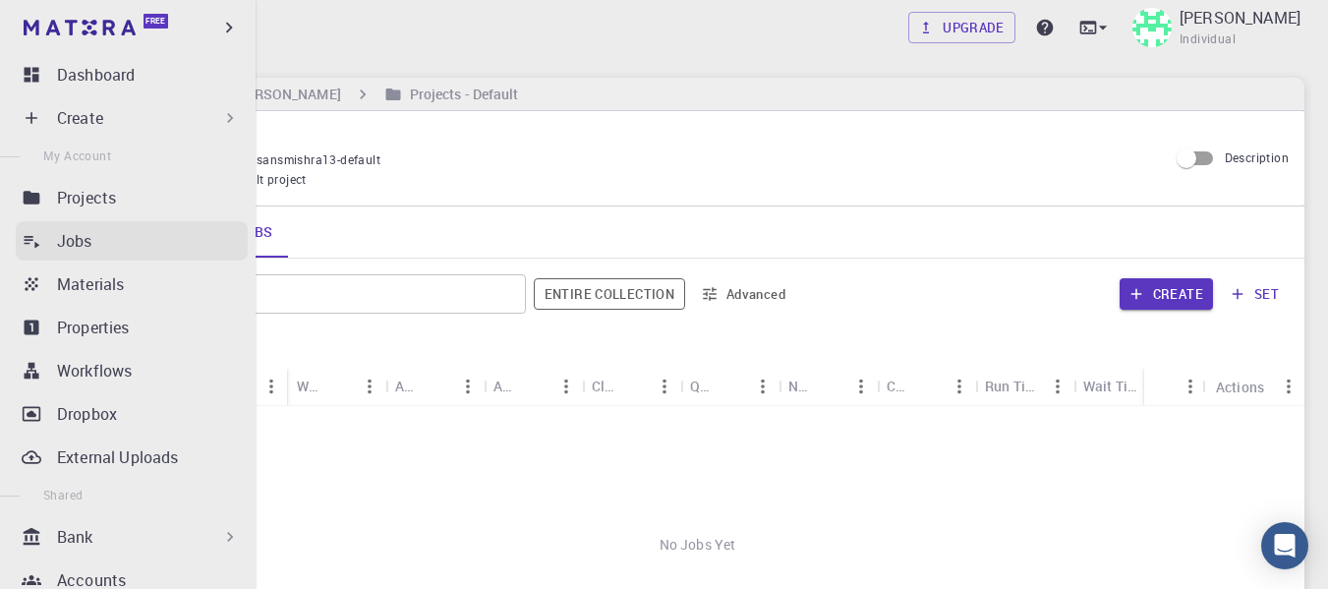
click at [87, 247] on p "Jobs" at bounding box center [74, 241] width 35 height 24
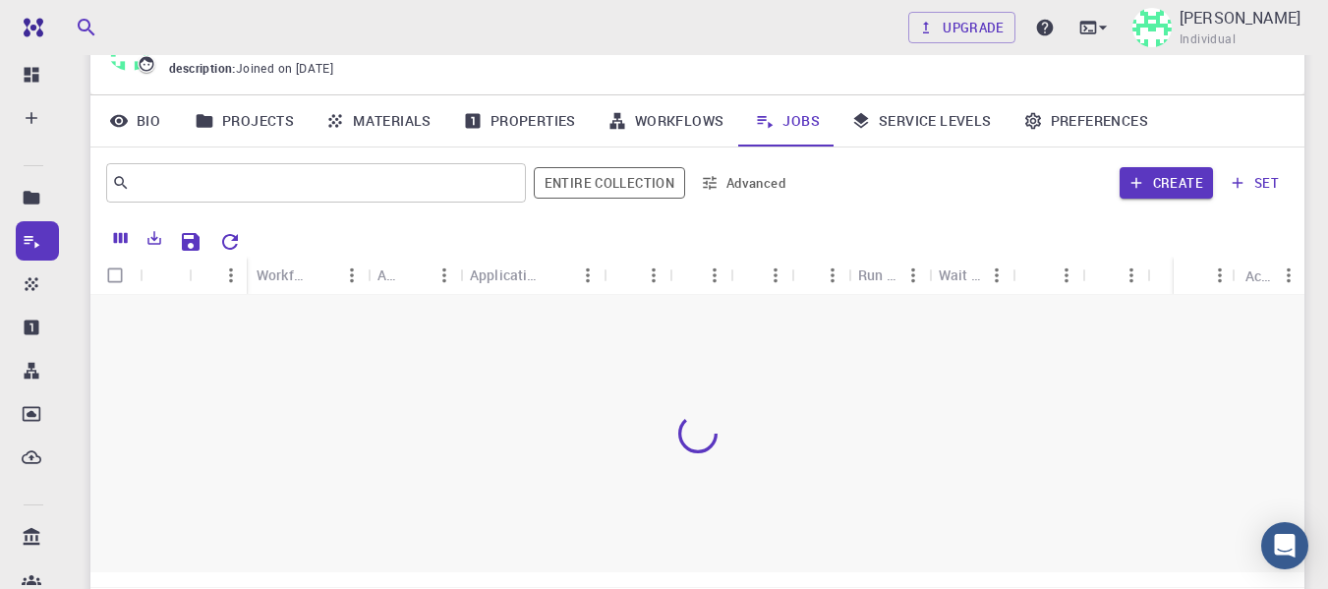
scroll to position [69, 0]
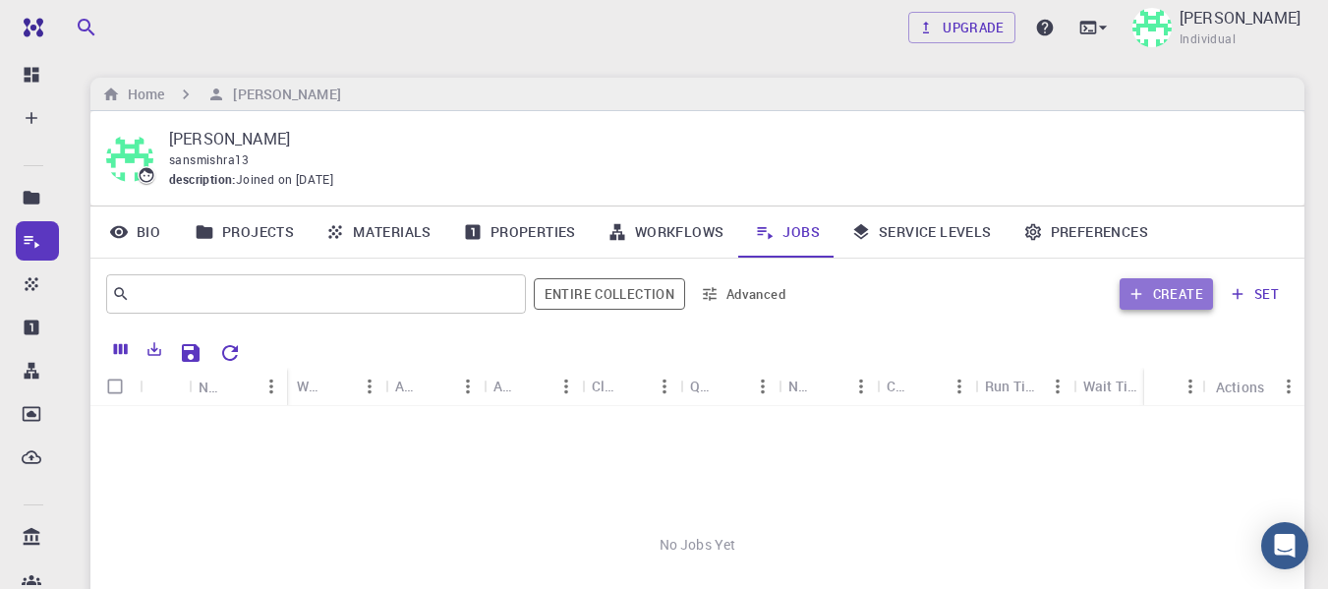
click at [1209, 291] on button "Create" at bounding box center [1166, 293] width 93 height 31
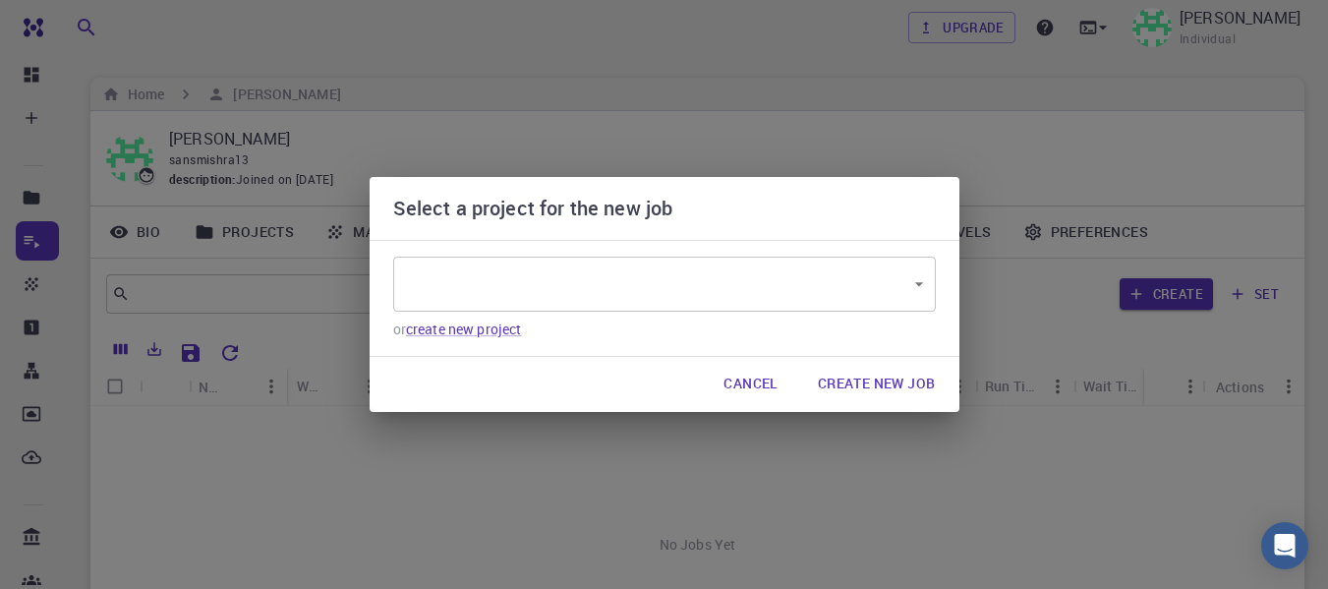
type input "HhNyLQmZGkoEuDr6v"
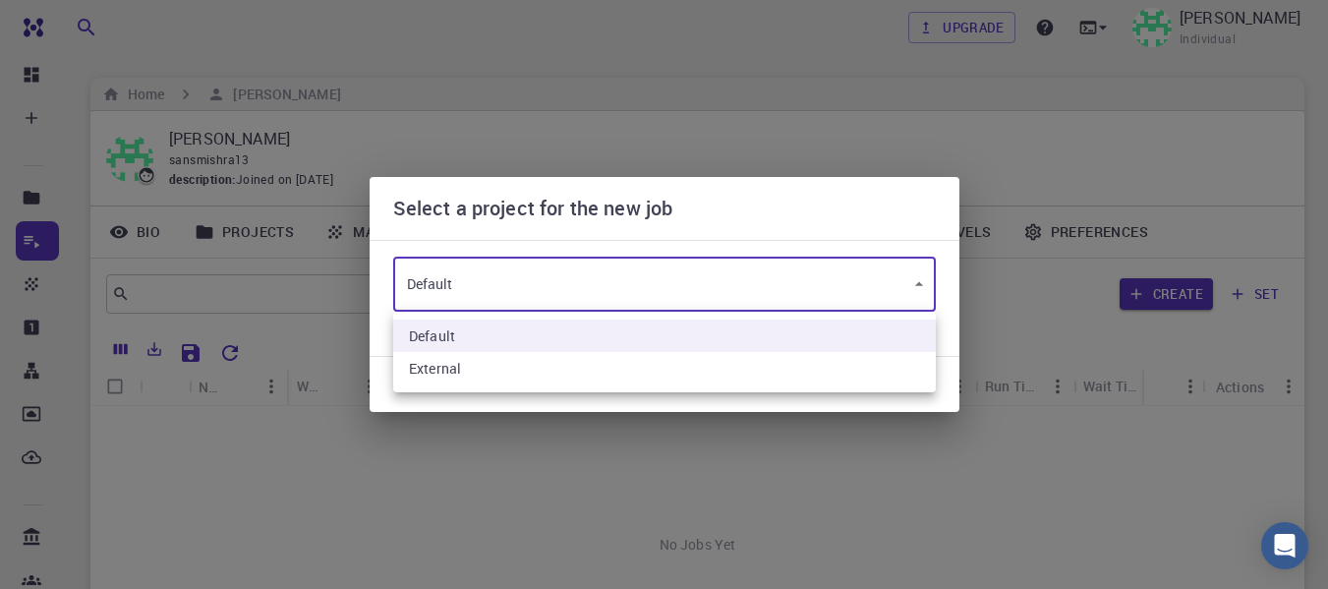
click at [729, 273] on body "Free Dashboard Create New Job New Material Create Material Upload File Import f…" at bounding box center [664, 452] width 1328 height 904
click at [729, 273] on div at bounding box center [664, 294] width 1328 height 589
click at [651, 296] on body "Free Dashboard Create New Job New Material Create Material Upload File Import f…" at bounding box center [664, 452] width 1328 height 904
click at [609, 278] on div at bounding box center [664, 294] width 1328 height 589
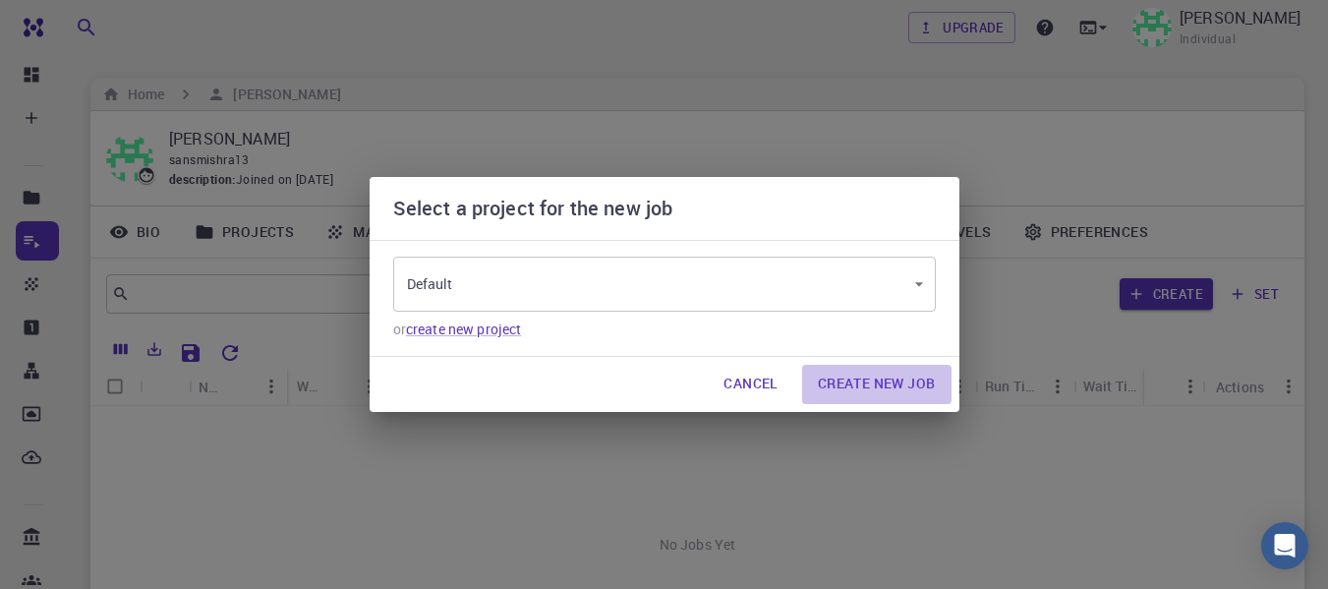
click at [844, 383] on button "Create New Job" at bounding box center [876, 384] width 149 height 39
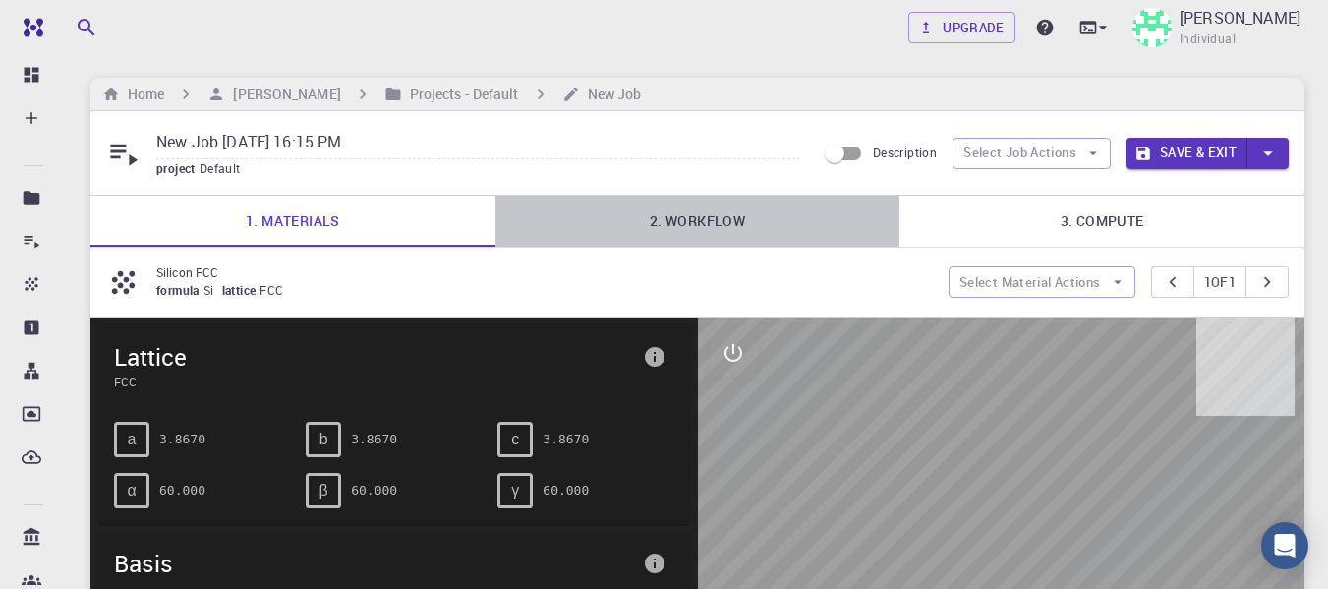
click at [703, 229] on link "2. Workflow" at bounding box center [698, 221] width 405 height 51
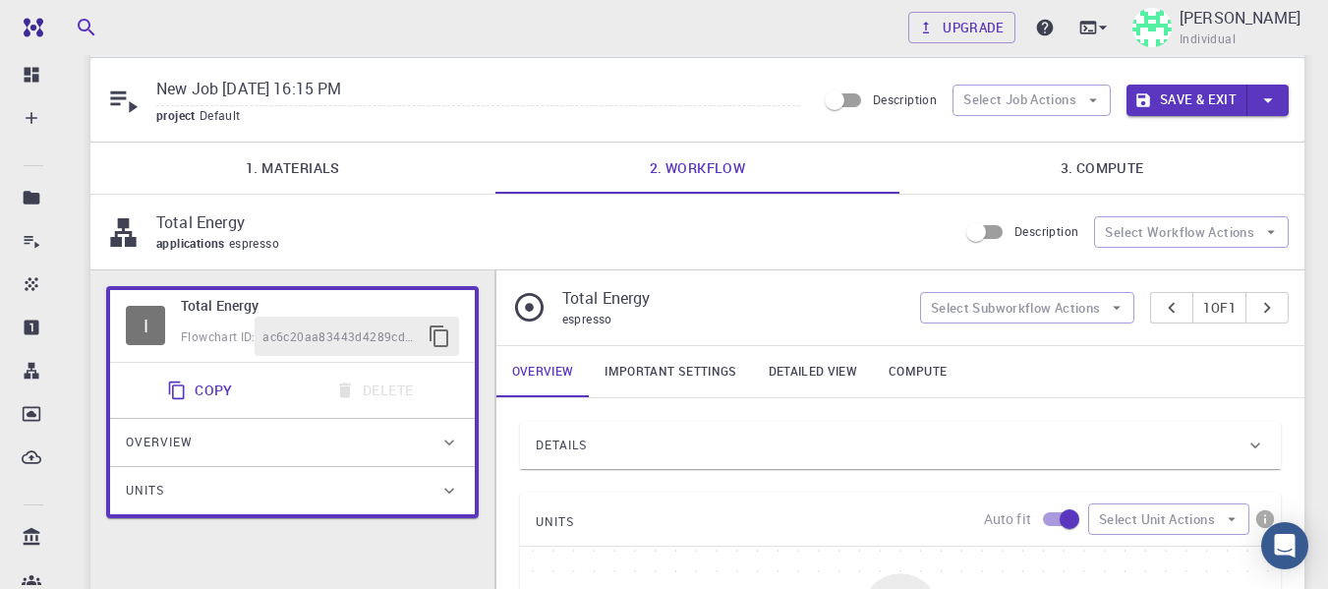
scroll to position [98, 0]
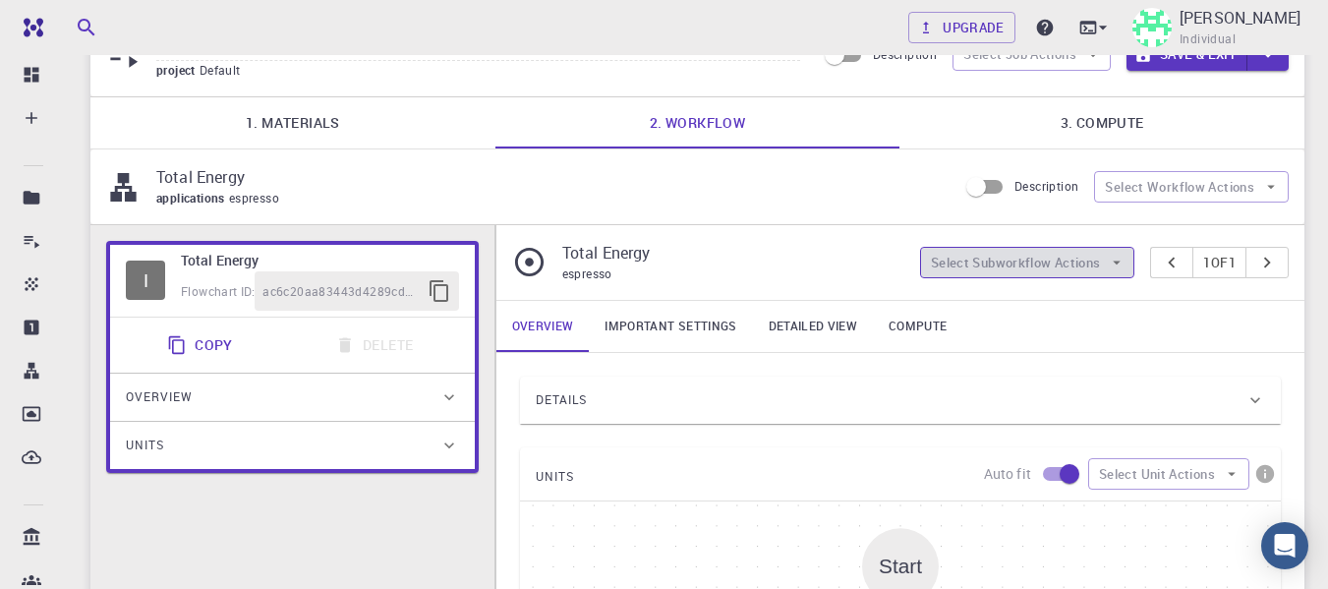
click at [1028, 265] on button "Select Subworkflow Actions" at bounding box center [1027, 262] width 215 height 31
click at [1159, 195] on button "Select Workflow Actions" at bounding box center [1191, 186] width 195 height 31
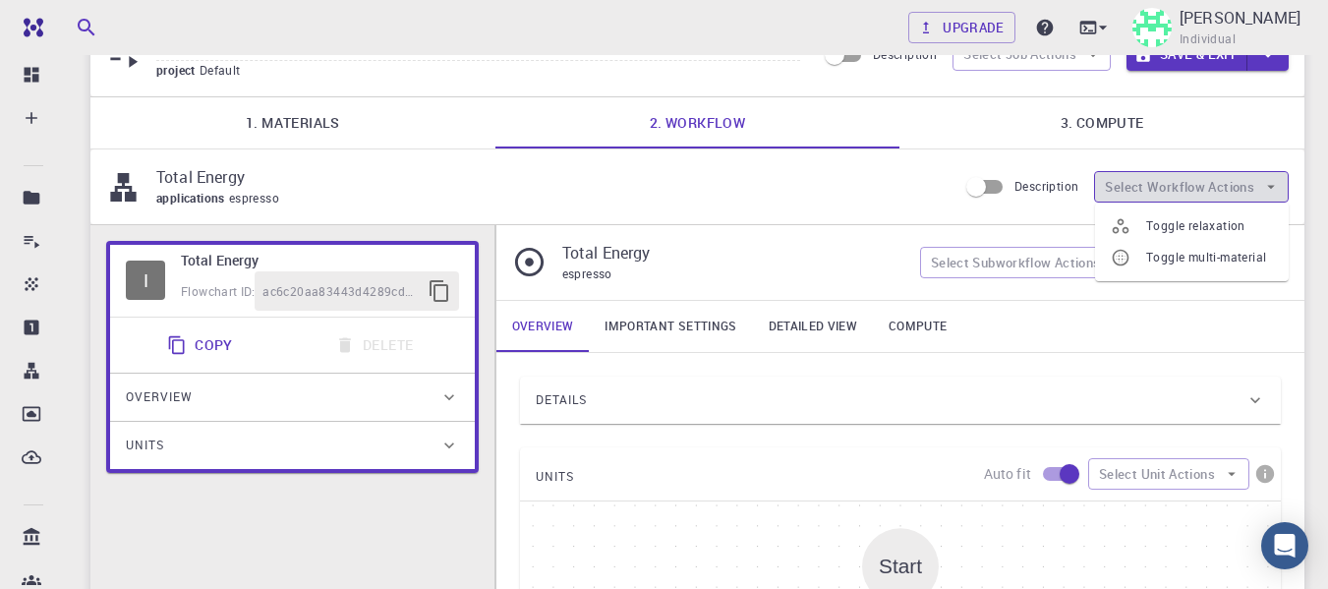
click at [1159, 195] on button "Select Workflow Actions" at bounding box center [1191, 186] width 195 height 31
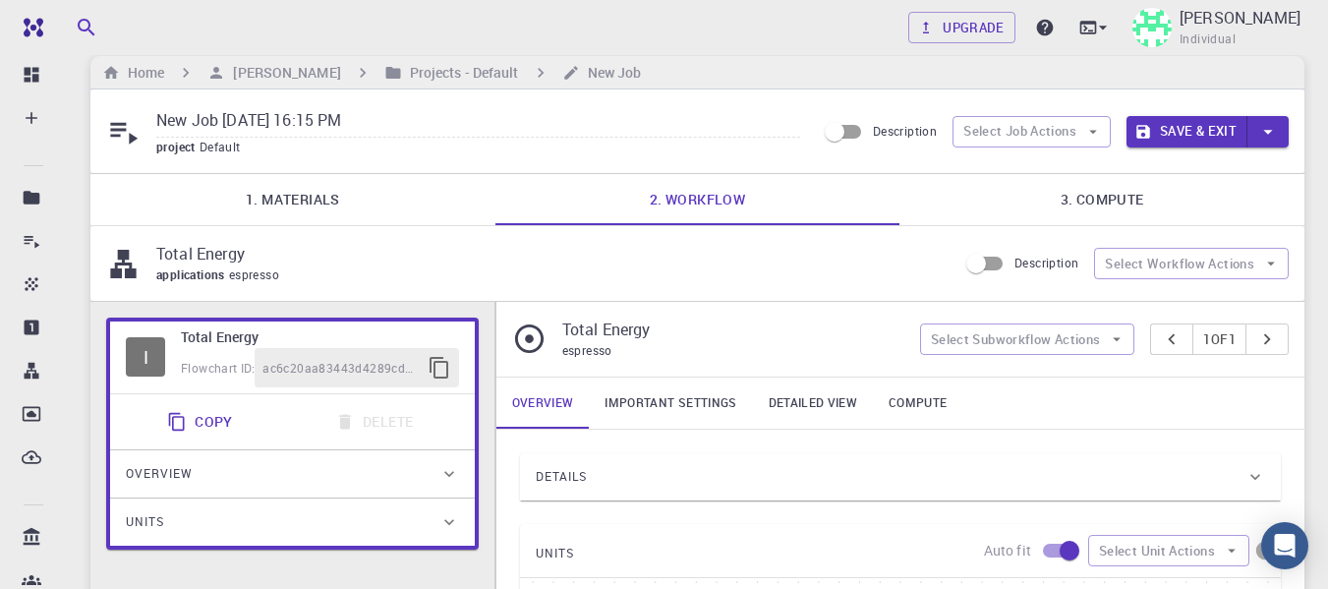
scroll to position [0, 0]
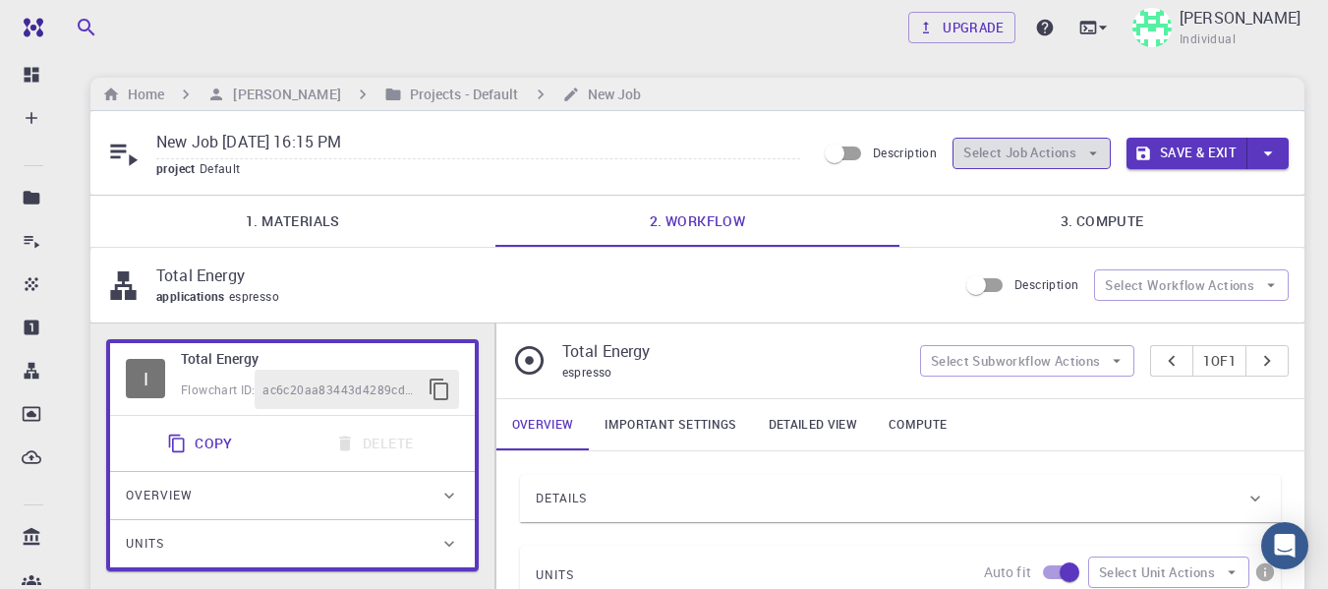
click at [1044, 162] on button "Select Job Actions" at bounding box center [1032, 153] width 158 height 31
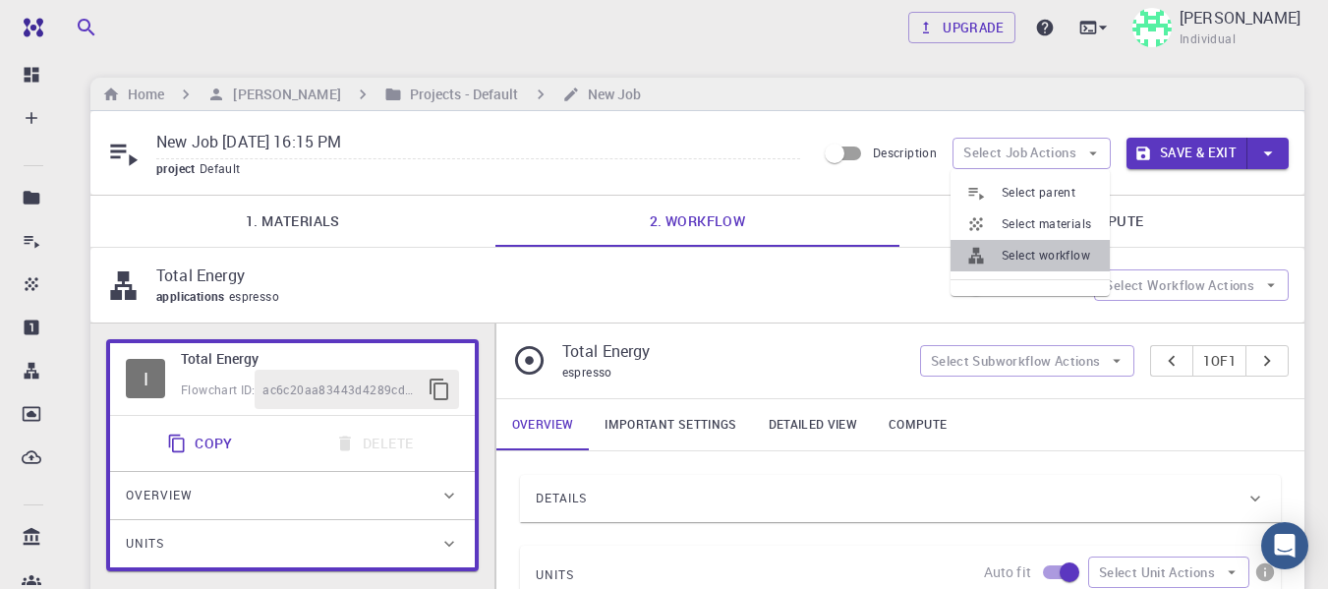
click at [1025, 260] on span "Select workflow" at bounding box center [1048, 256] width 92 height 20
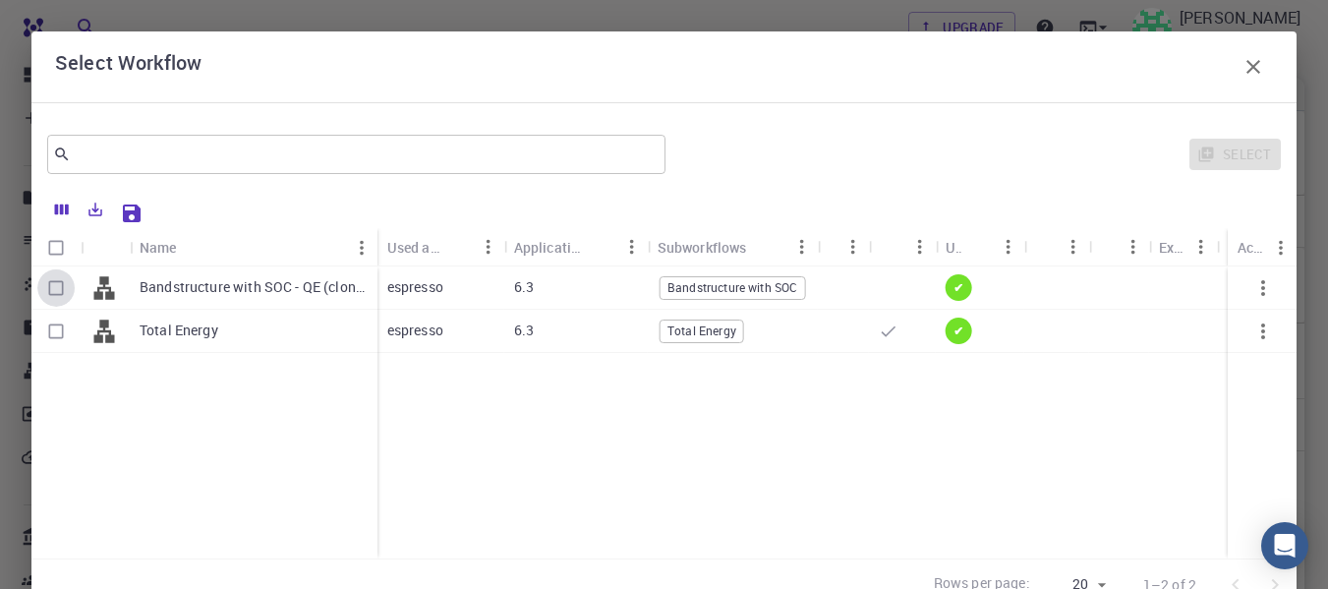
click at [46, 288] on input "Select row" at bounding box center [55, 287] width 37 height 37
checkbox input "true"
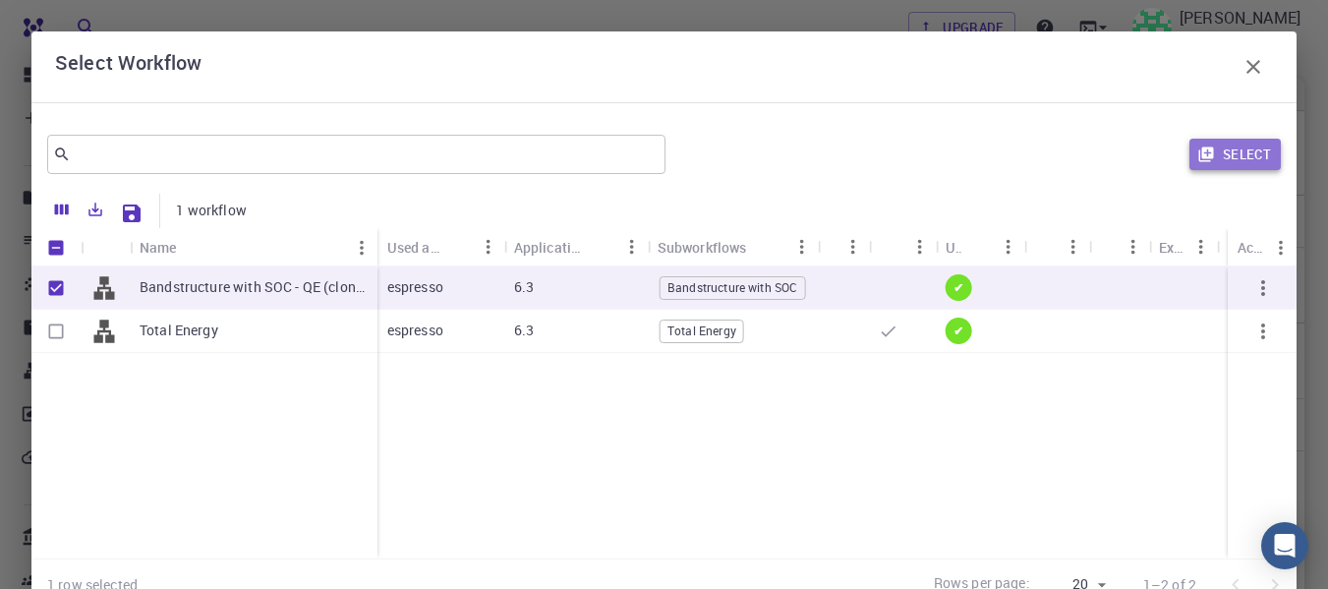
click at [1219, 153] on button "Select" at bounding box center [1235, 154] width 91 height 31
type input "Plane-wave Norm-conserving Fully-relativistic Pseudopotential (Davidson Diagona…"
type input "/export/share/pseudo/si/gga/pbe/dojo-oncv/0.4/nc-fr/si_pbe_dojo-oncv_0.4.upf"
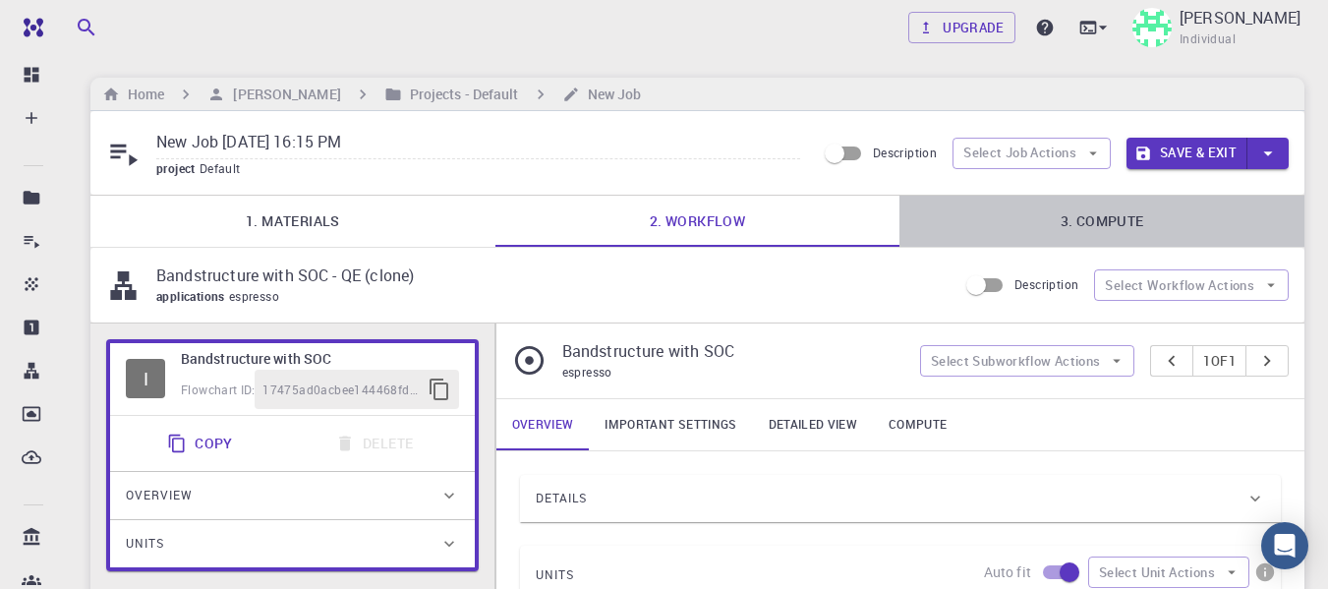
click at [1114, 220] on link "3. Compute" at bounding box center [1102, 221] width 405 height 51
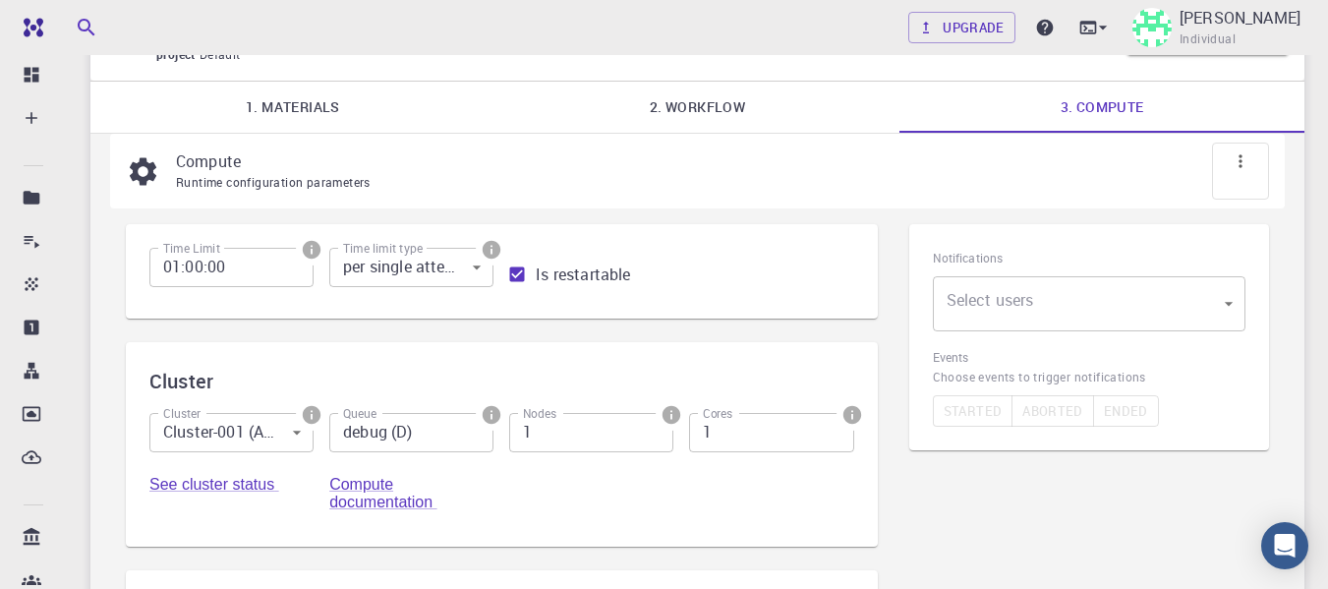
scroll to position [103, 0]
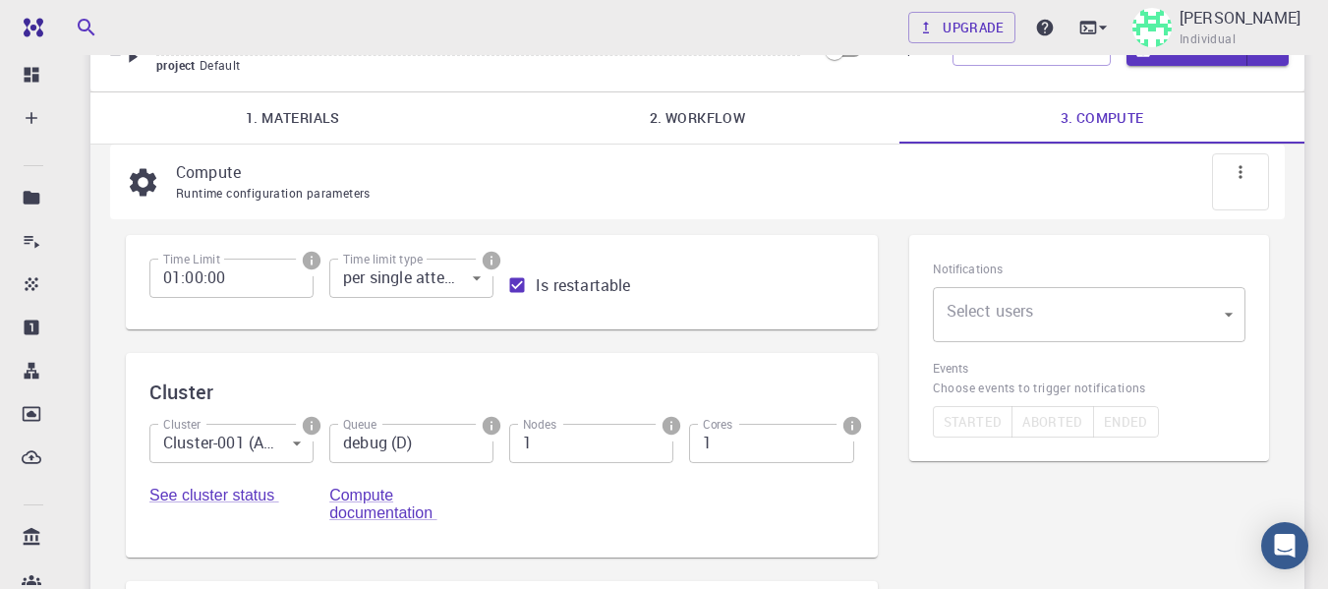
click at [313, 256] on icon "info" at bounding box center [312, 261] width 18 height 18
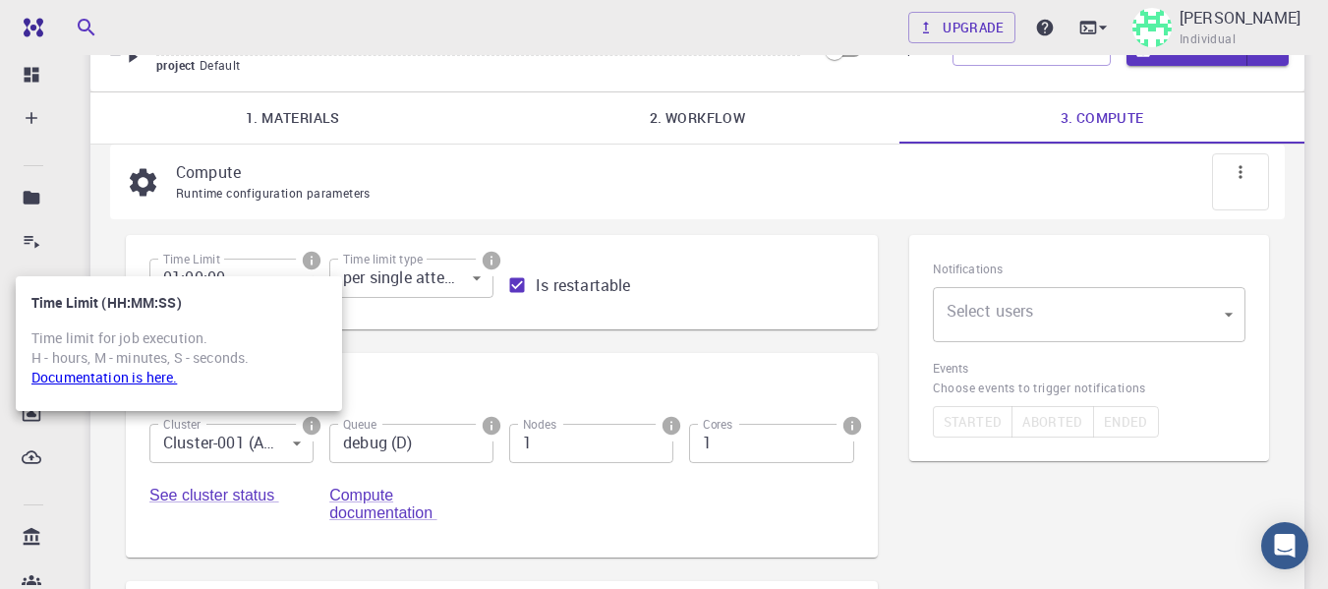
click at [416, 332] on div at bounding box center [664, 294] width 1328 height 589
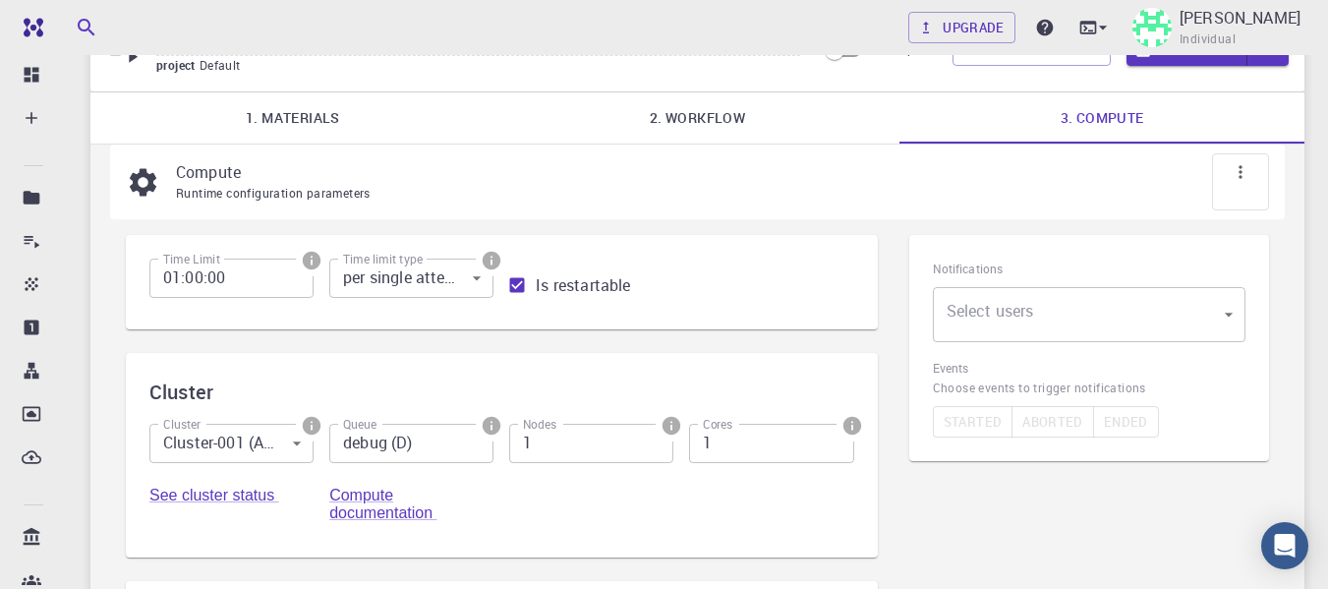
click at [420, 286] on body "Free Dashboard Create New Job New Material Create Material Upload File Import f…" at bounding box center [664, 442] width 1328 height 1091
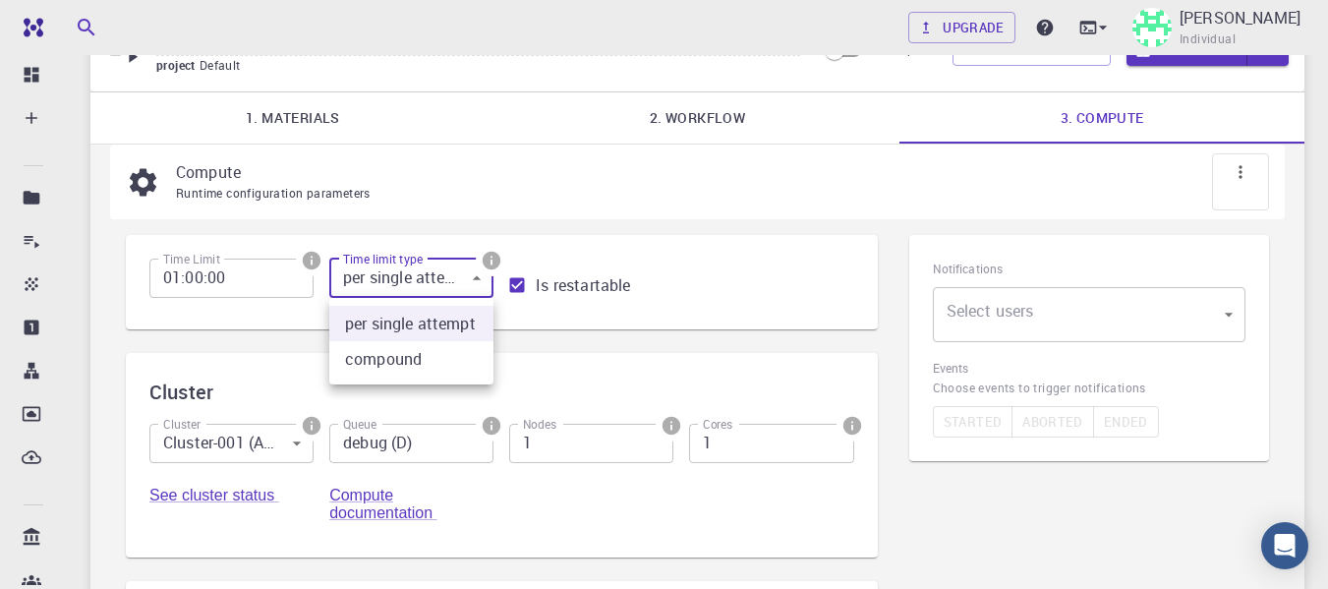
click at [420, 286] on div at bounding box center [664, 294] width 1328 height 589
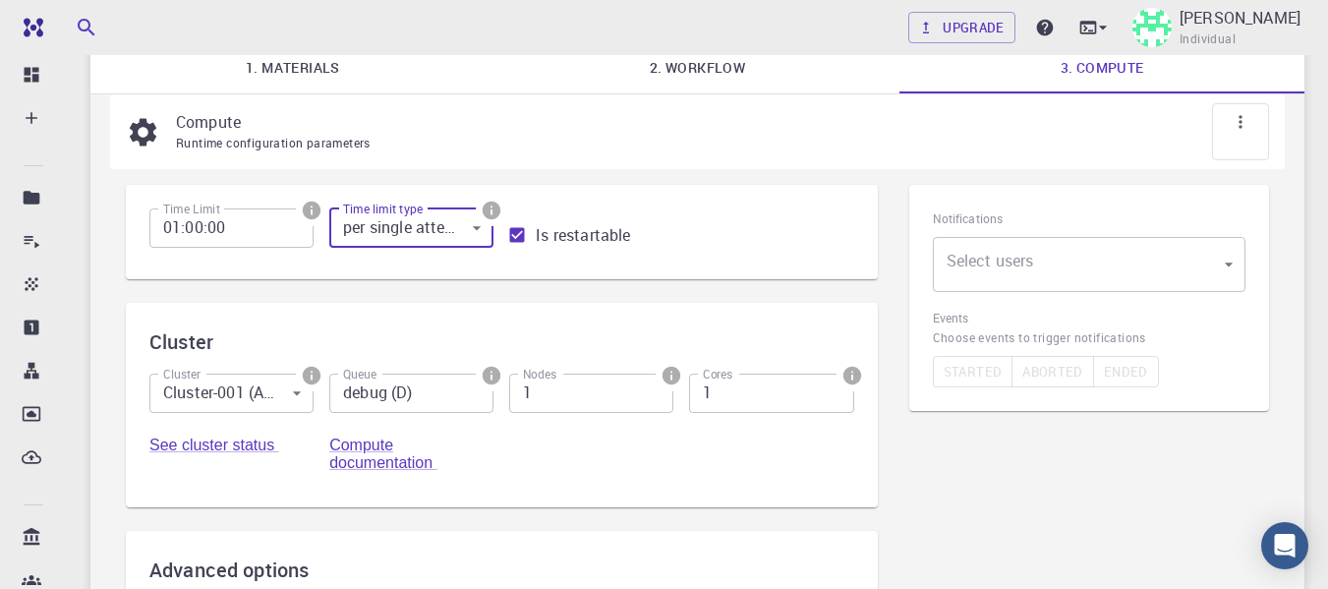
scroll to position [202, 0]
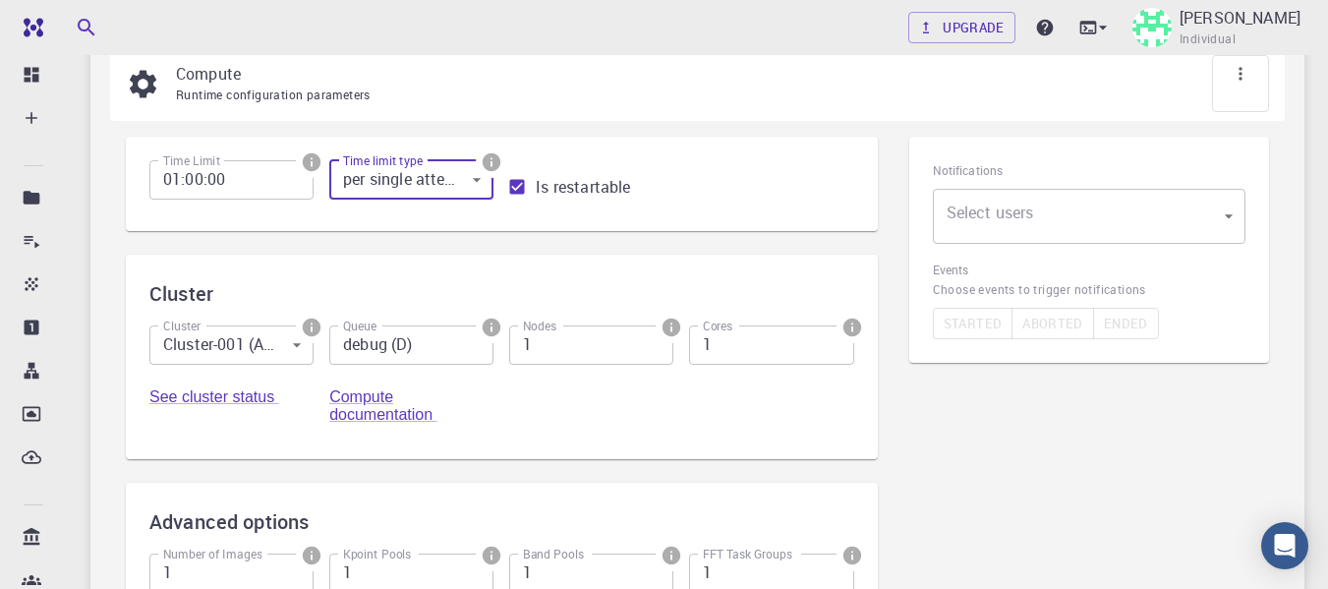
click at [281, 343] on body "Free Dashboard Create New Job New Material Create Material Upload File Import f…" at bounding box center [664, 343] width 1328 height 1091
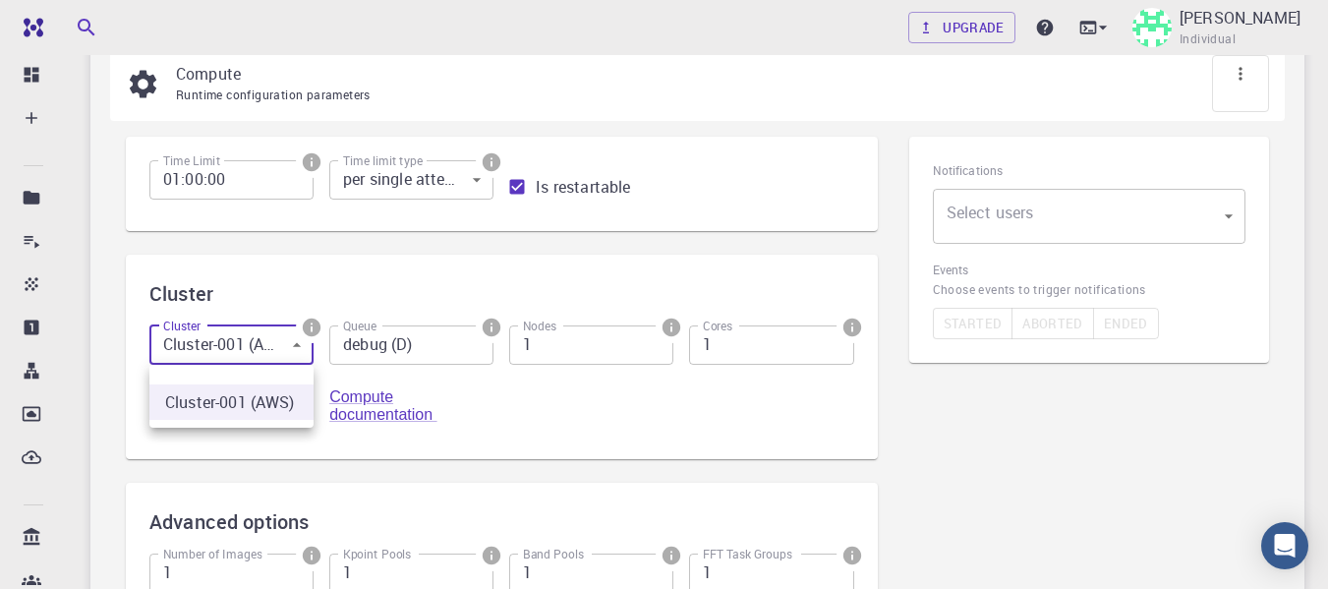
click at [281, 343] on div at bounding box center [664, 294] width 1328 height 589
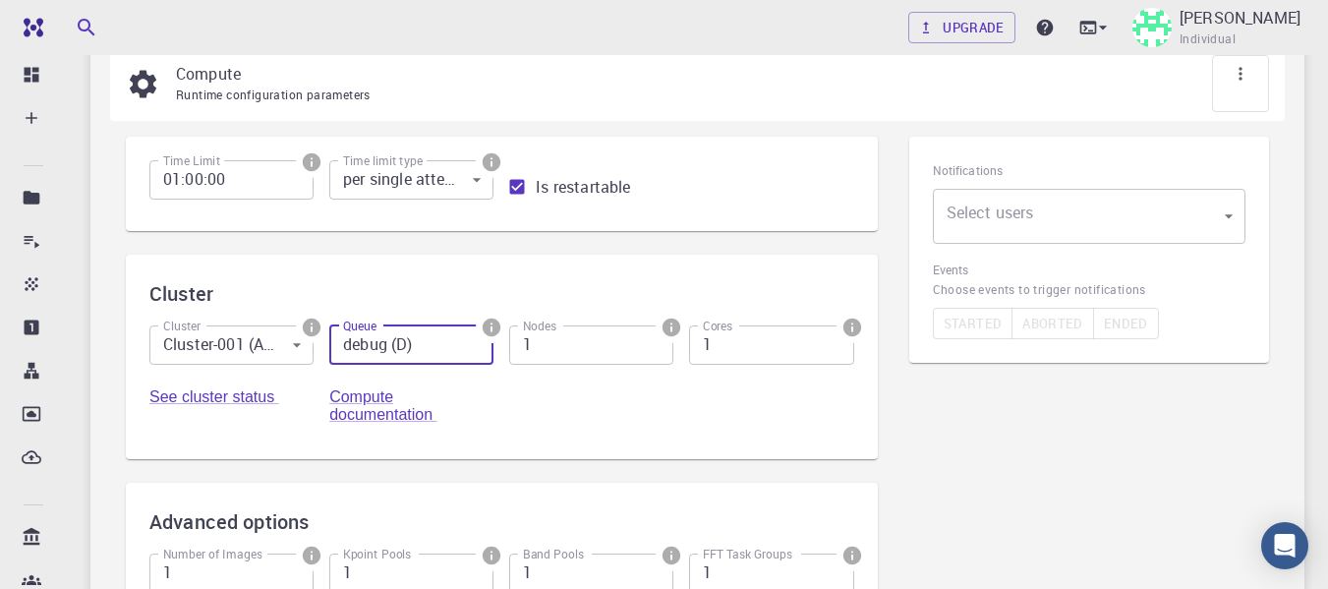
click at [437, 349] on input "debug (D)" at bounding box center [411, 344] width 164 height 39
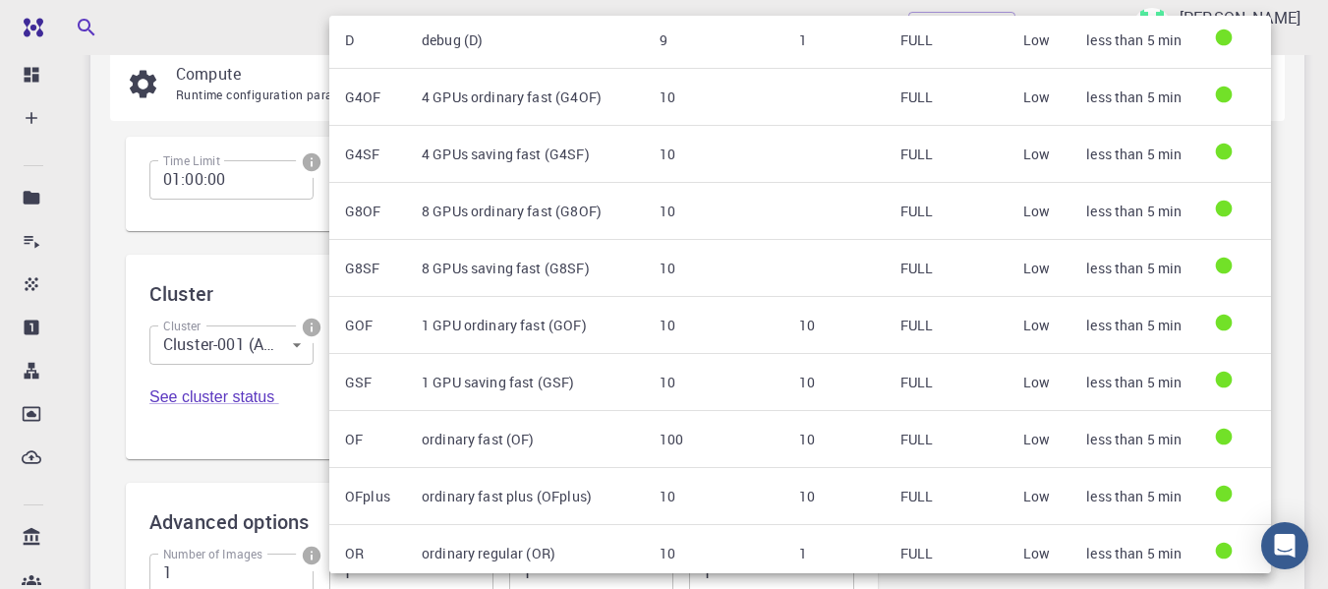
scroll to position [0, 0]
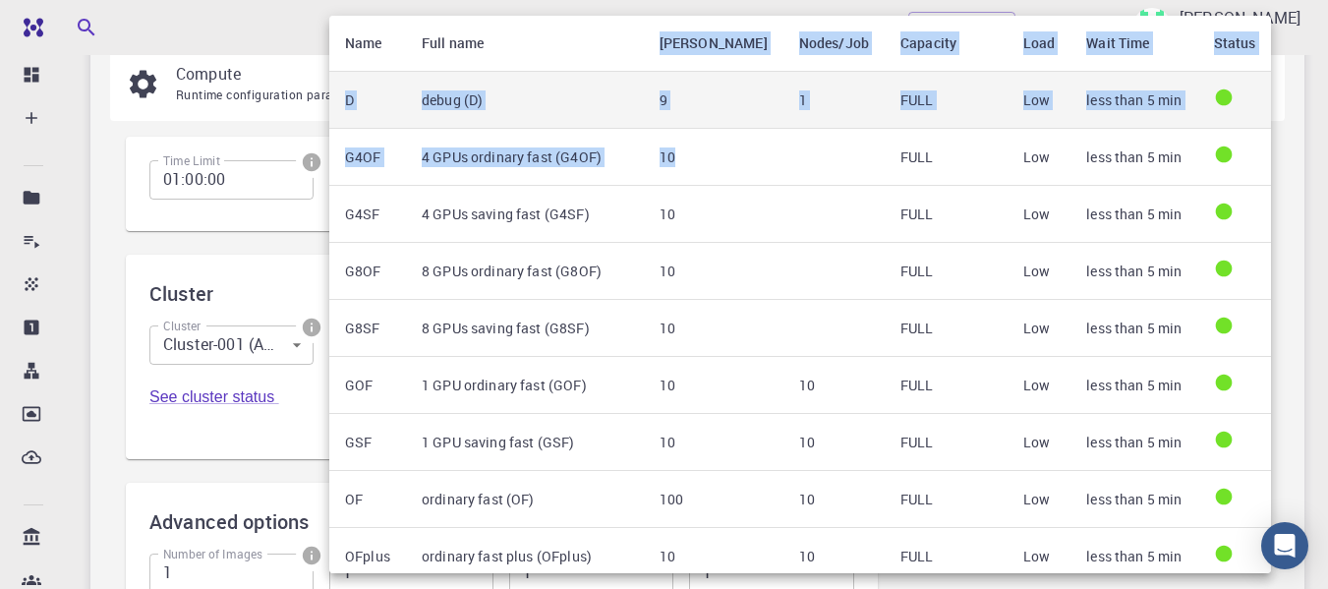
drag, startPoint x: 580, startPoint y: 40, endPoint x: 765, endPoint y: 84, distance: 189.9
click at [785, 100] on table "Name Full name Max Nodes Nodes/Job Capacity Load Wait Time Status D debug (D) 9…" at bounding box center [800, 585] width 942 height 1139
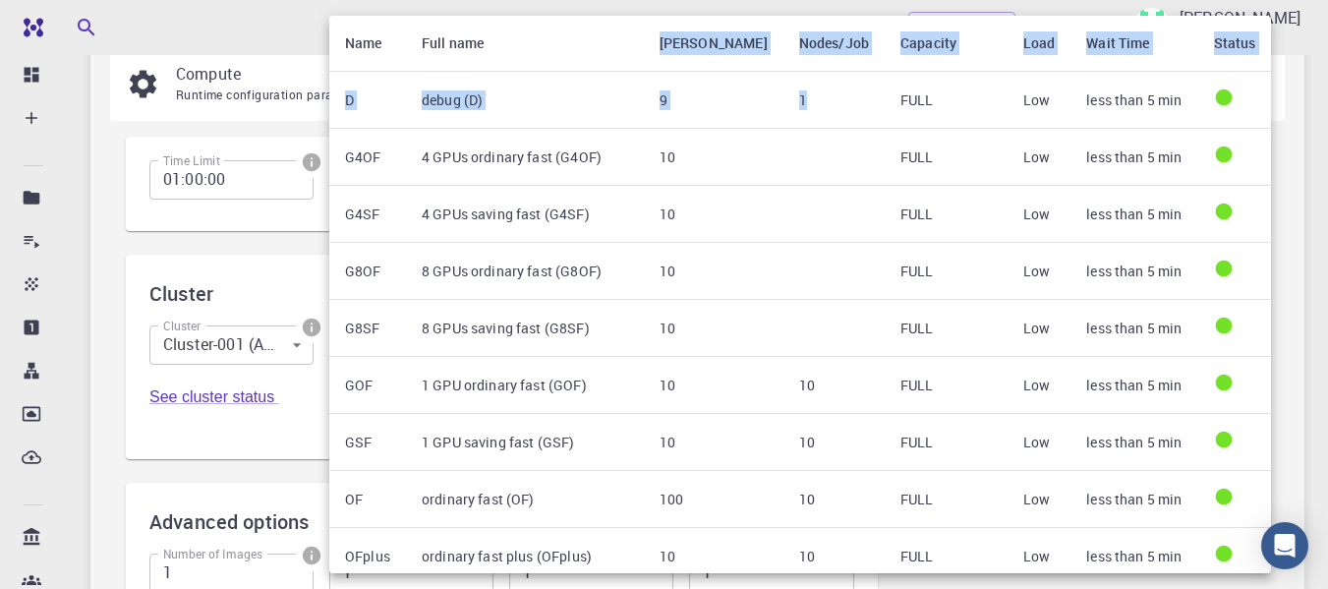
click at [621, 24] on th "Full name" at bounding box center [525, 44] width 238 height 56
click at [616, 28] on th "Full name" at bounding box center [525, 44] width 238 height 56
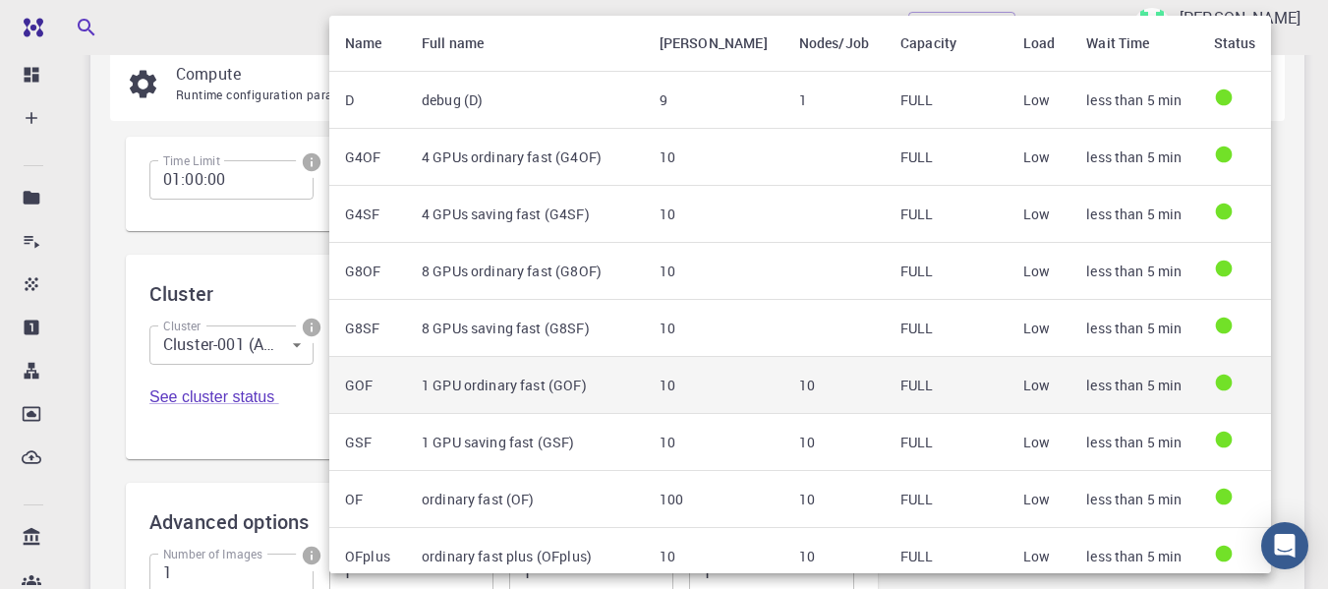
click at [613, 386] on td "1 GPU ordinary fast (GOF)" at bounding box center [525, 385] width 238 height 57
type input "1 GPU ordinary fast (GOF)"
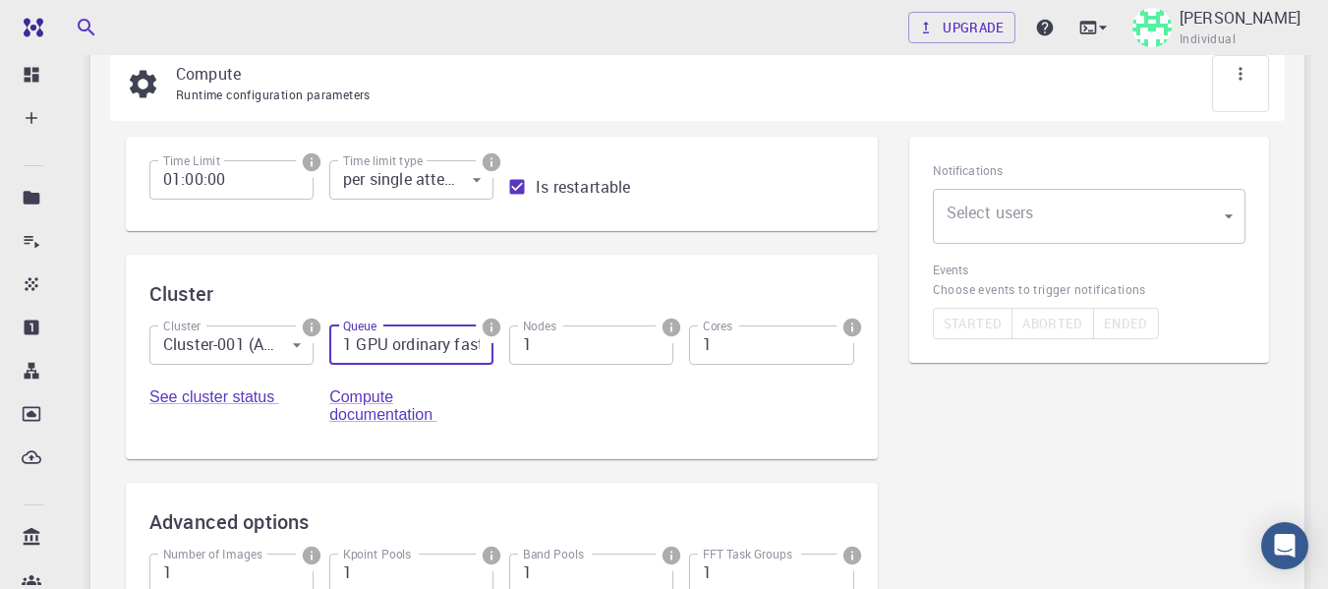
drag, startPoint x: 639, startPoint y: 414, endPoint x: 619, endPoint y: 352, distance: 65.0
click at [638, 413] on div "Cluster Cluster-001 (AWS) 0 Cluster Queue 1 GPU ordinary fast (GOF) Queue Nodes…" at bounding box center [494, 373] width 721 height 126
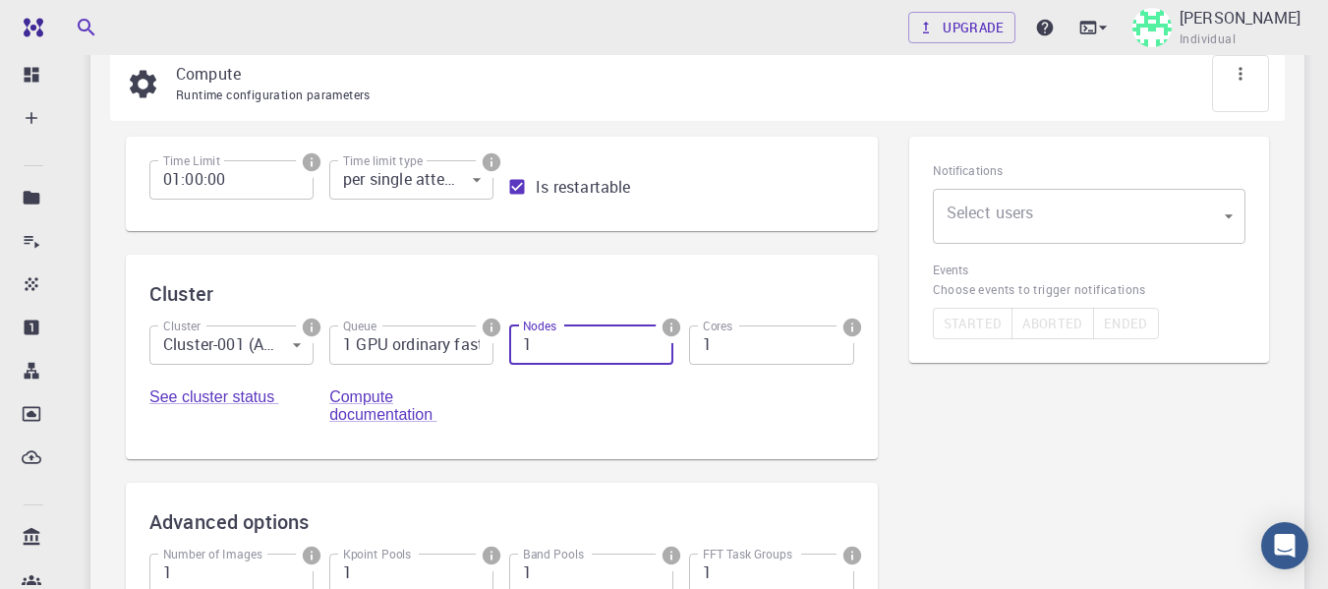
click at [618, 346] on input "1" at bounding box center [591, 344] width 164 height 39
click at [622, 400] on div "Cluster Cluster-001 (AWS) 0 Cluster Queue 1 GPU ordinary fast (GOF) Queue Nodes…" at bounding box center [494, 373] width 721 height 126
click at [638, 386] on div "Cluster Cluster-001 (AWS) 0 Cluster Queue 1 GPU ordinary fast (GOF) Queue Nodes…" at bounding box center [494, 373] width 721 height 126
click at [766, 354] on input "1" at bounding box center [771, 344] width 164 height 39
click at [766, 404] on div "Cluster Cluster-001 (AWS) 0 Cluster Queue 1 GPU ordinary fast (GOF) Queue Nodes…" at bounding box center [494, 373] width 721 height 126
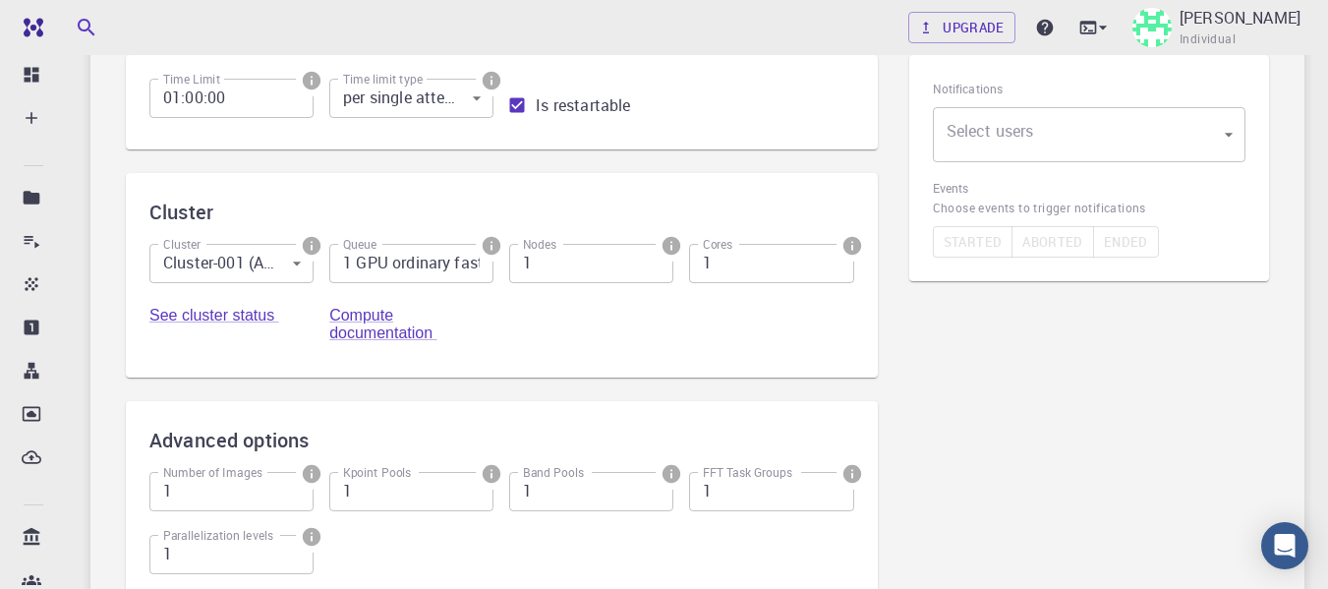
scroll to position [202, 0]
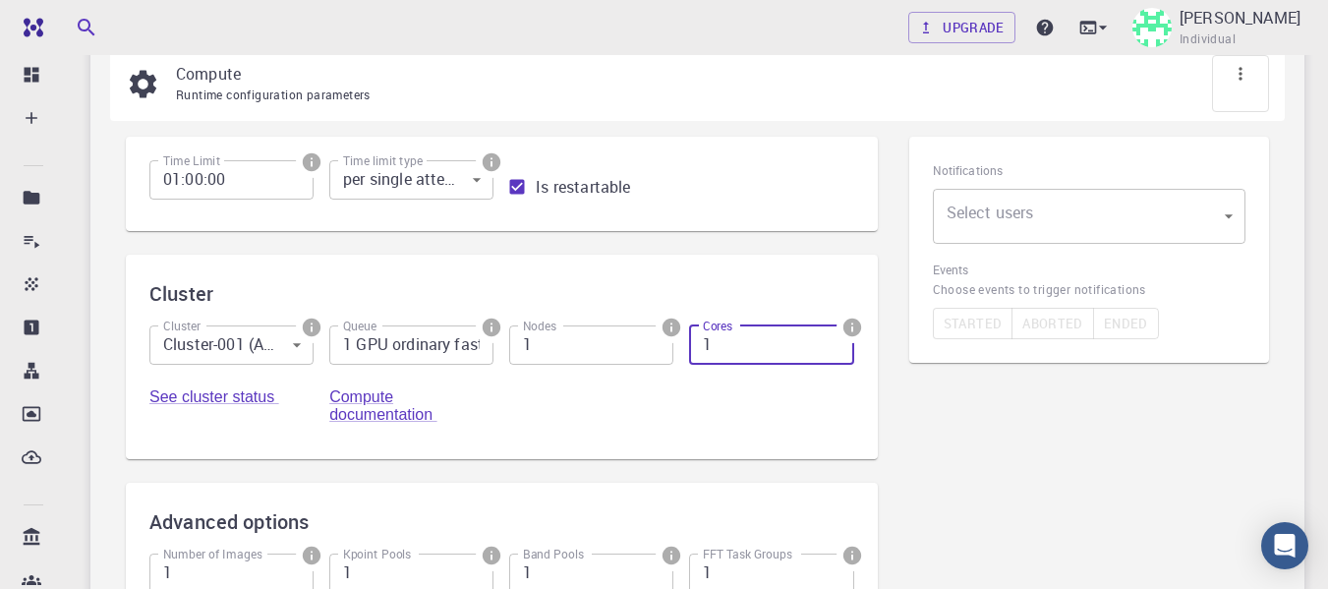
drag, startPoint x: 752, startPoint y: 354, endPoint x: 678, endPoint y: 353, distance: 73.8
click at [678, 353] on div "Cores 1 Cores" at bounding box center [764, 341] width 180 height 63
type input "8"
click at [731, 405] on div "Cluster Cluster-001 (AWS) 0 Cluster Queue 1 GPU ordinary fast (GOF) Queue Nodes…" at bounding box center [494, 373] width 721 height 126
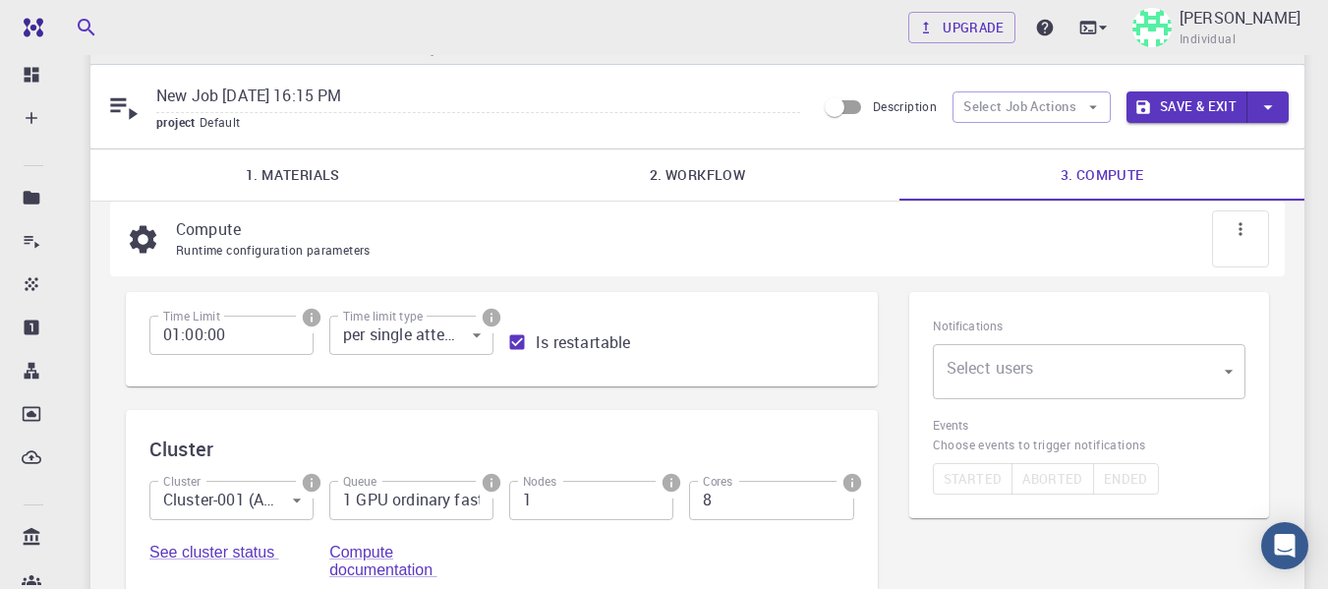
scroll to position [42, 0]
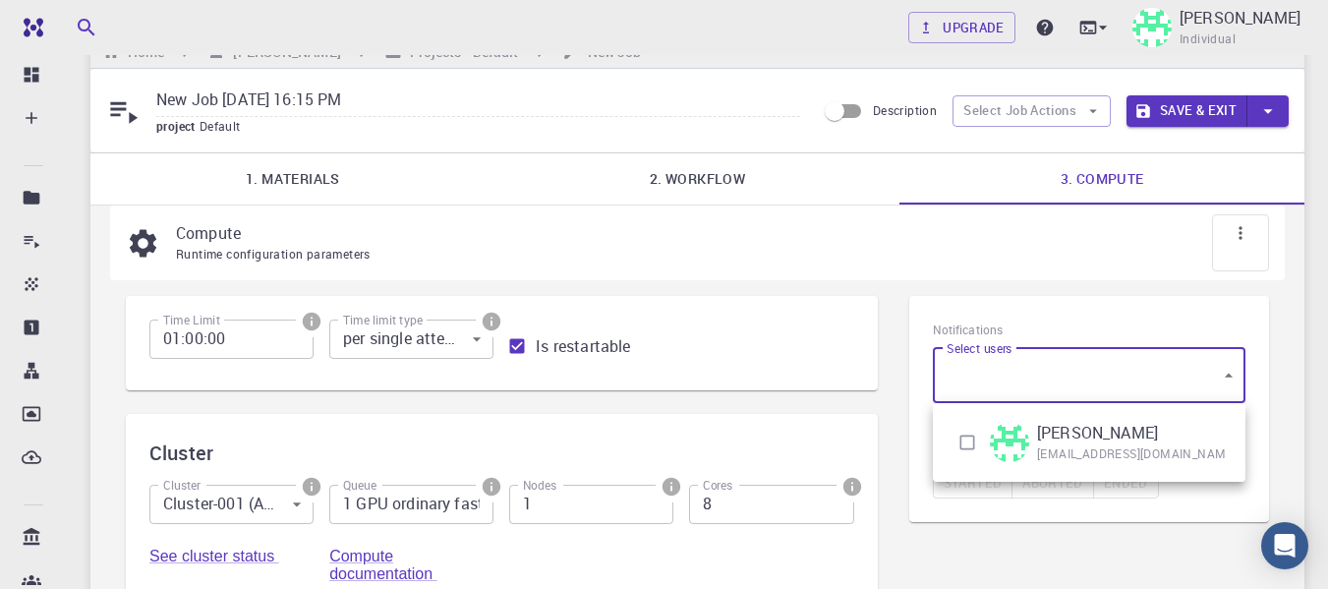
click at [1199, 371] on body "Free Dashboard Create New Job New Material Create Material Upload File Import f…" at bounding box center [664, 503] width 1328 height 1091
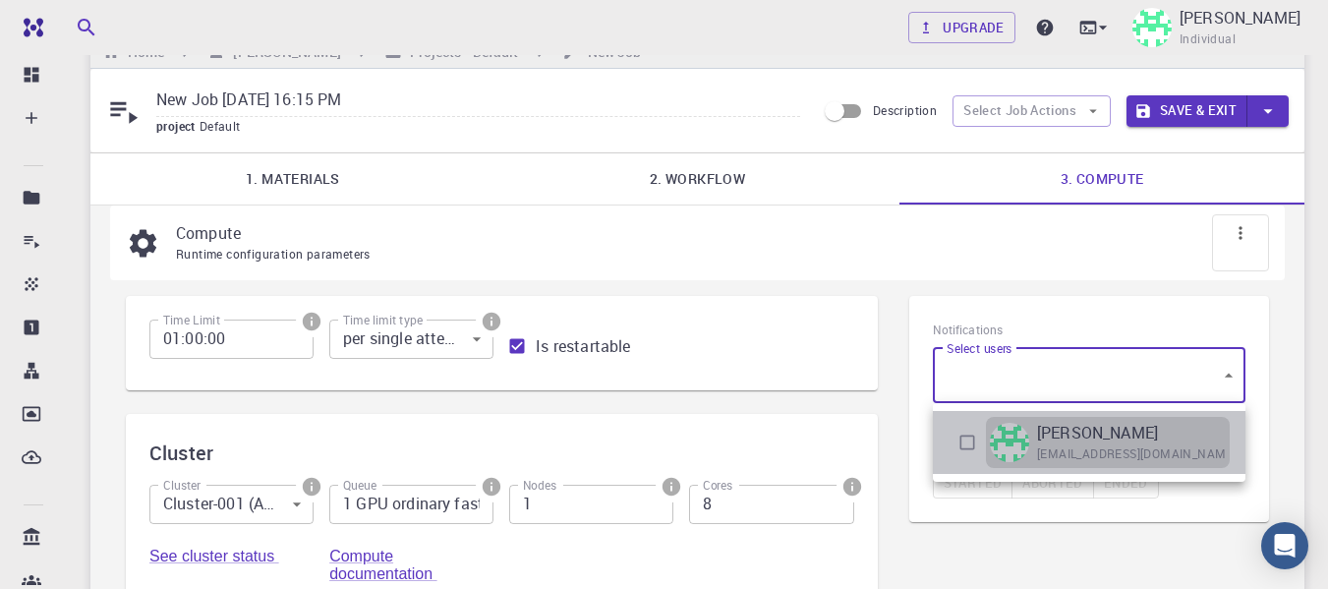
click at [1124, 454] on span "sanskar.student@ddugu.ac.in" at bounding box center [1137, 454] width 200 height 20
type input "[object Object]"
checkbox input "true"
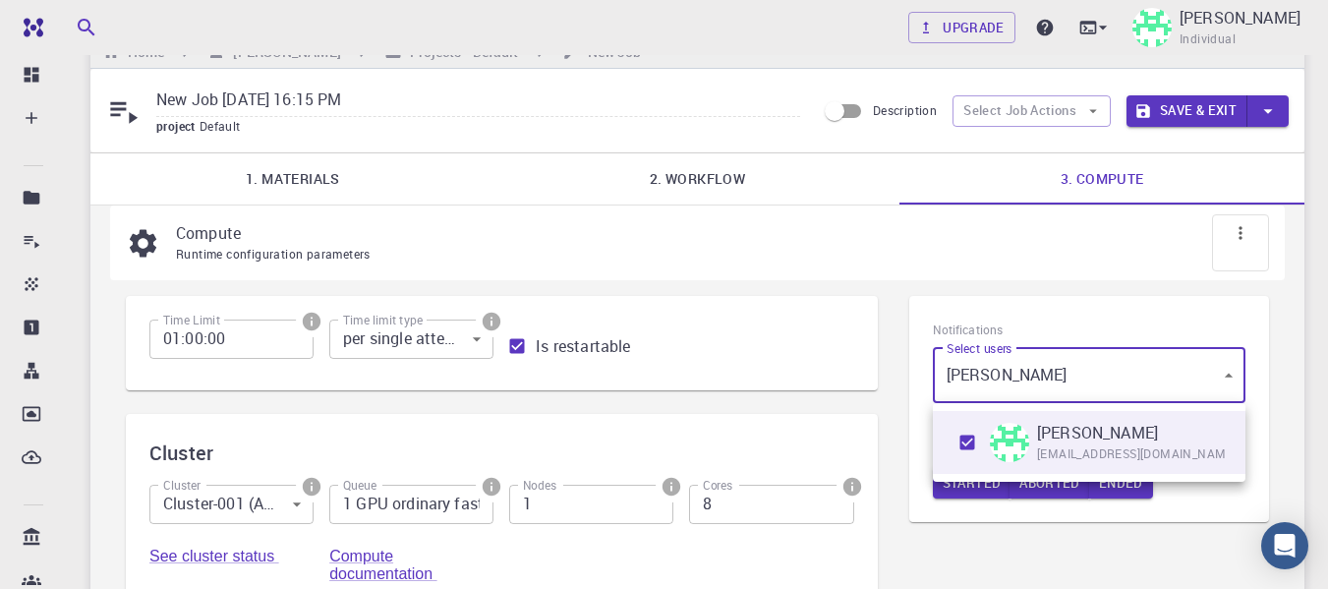
scroll to position [141, 0]
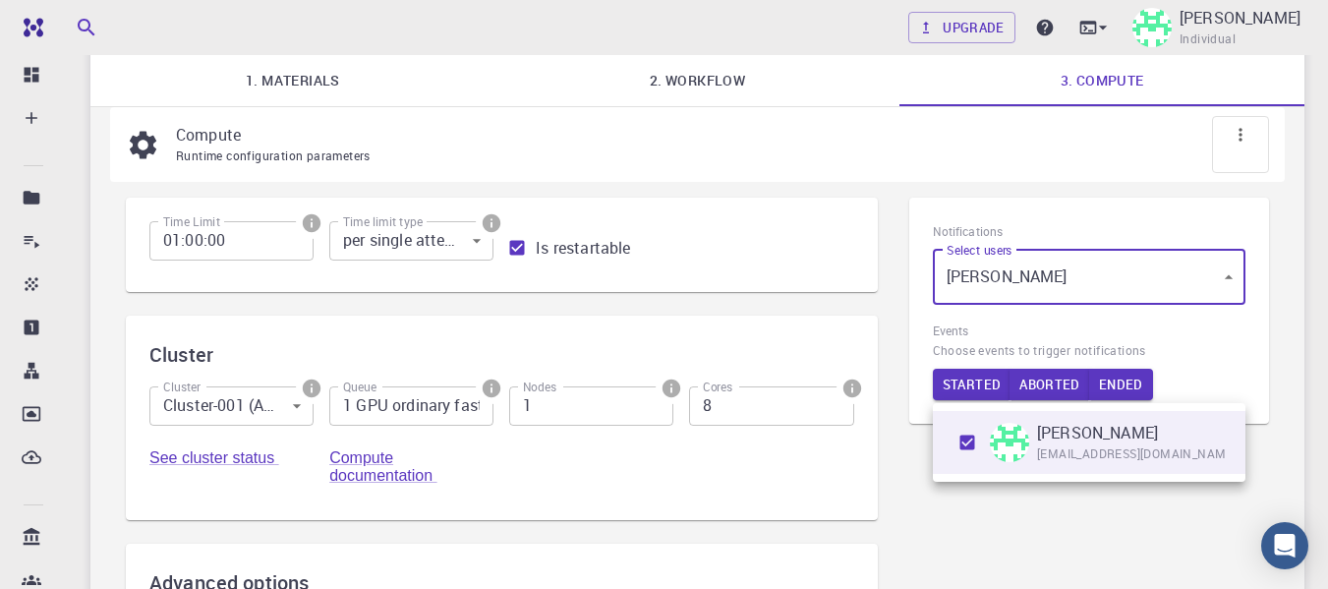
click at [1056, 535] on div at bounding box center [664, 294] width 1328 height 589
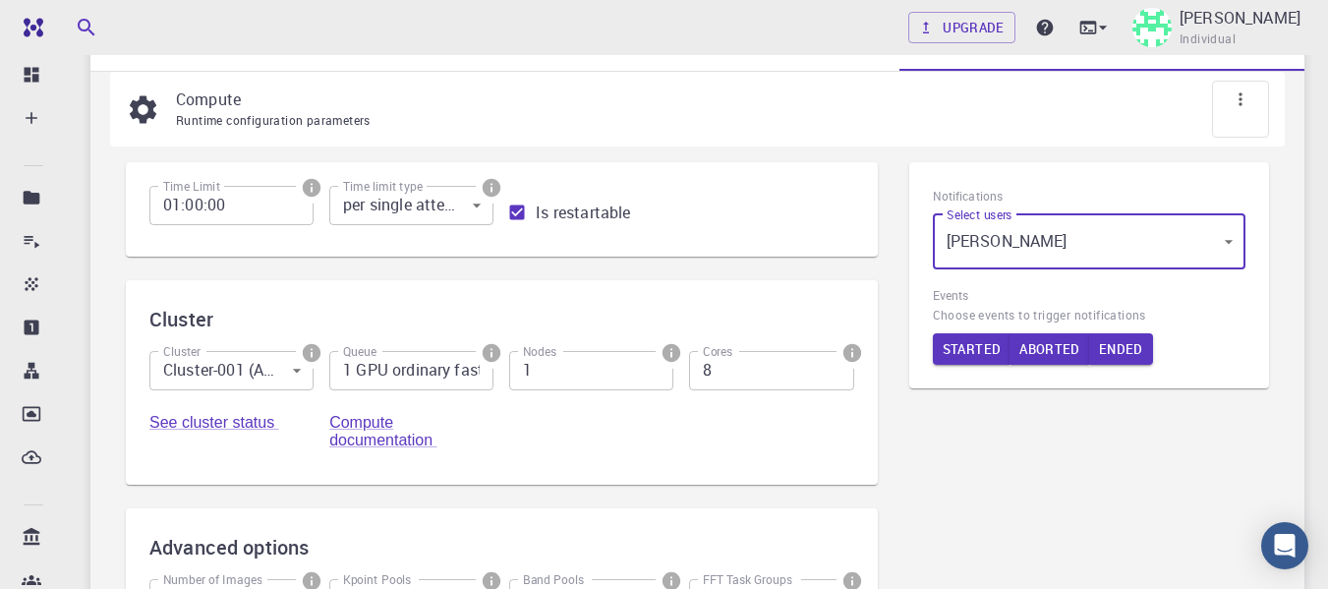
scroll to position [196, 0]
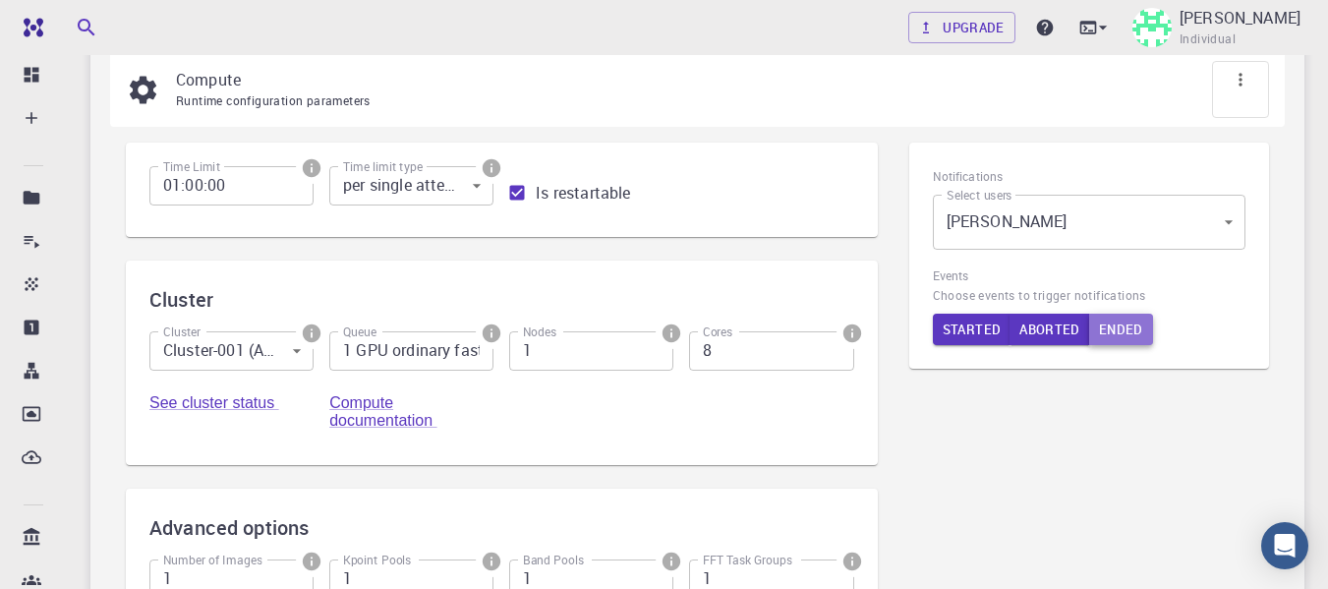
click at [1098, 325] on button "Ended" at bounding box center [1121, 329] width 64 height 31
click at [1120, 334] on button "Ended" at bounding box center [1122, 329] width 66 height 31
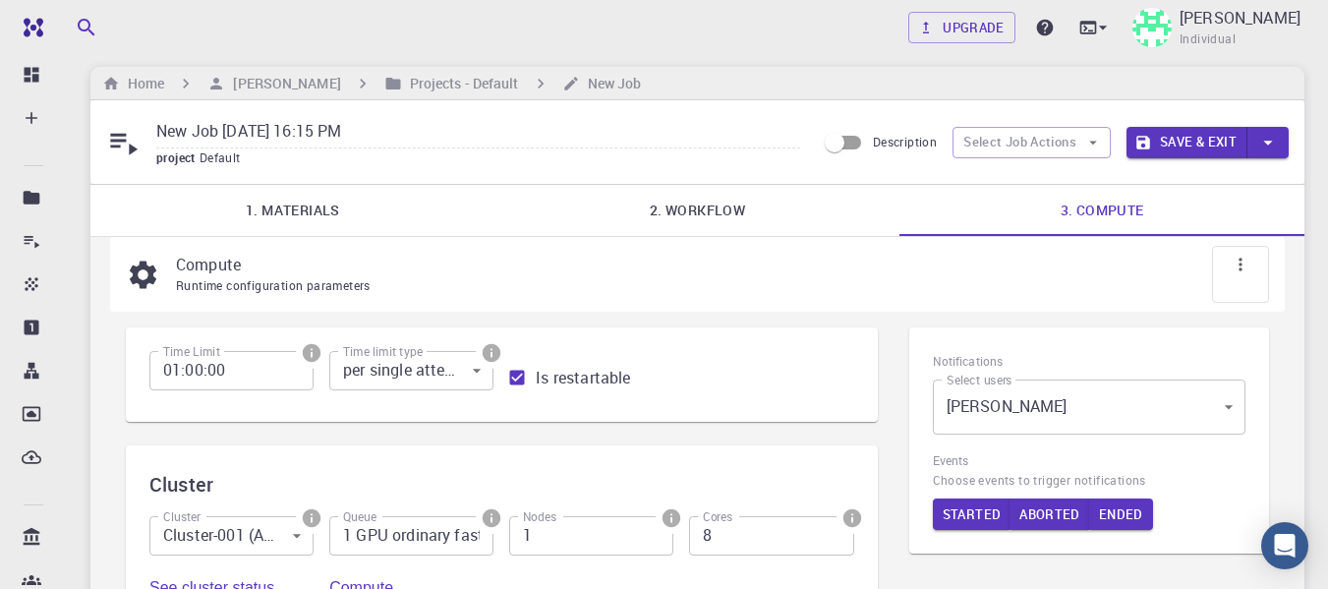
scroll to position [0, 0]
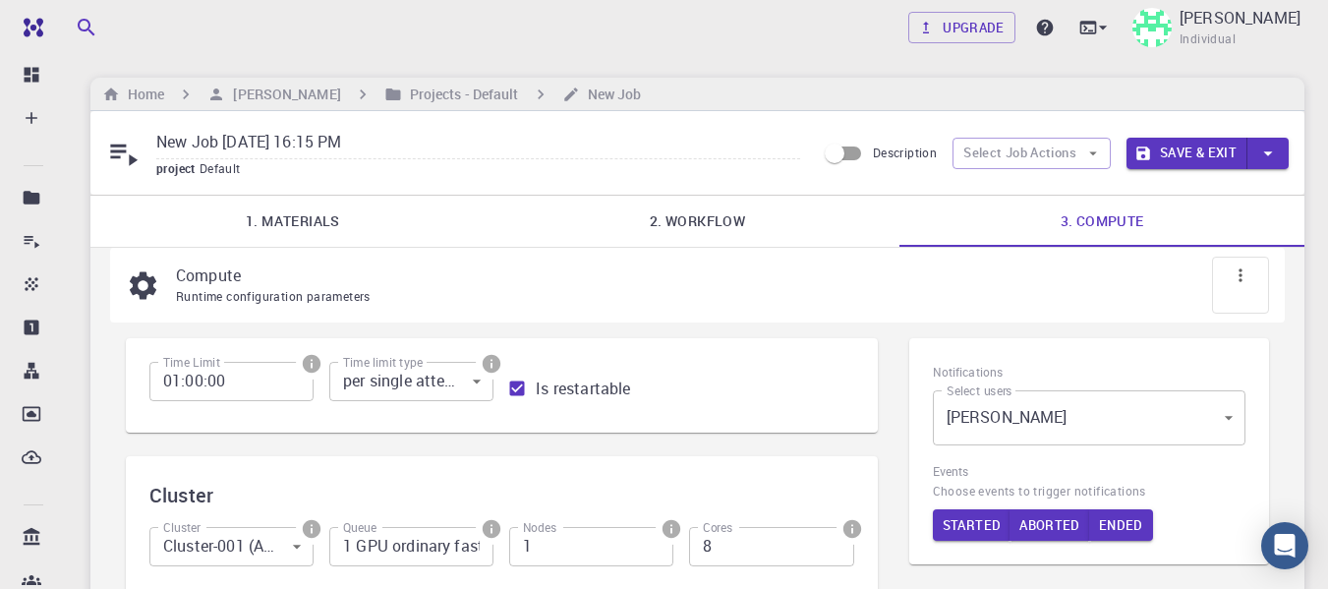
click at [1181, 163] on button "Save & Exit" at bounding box center [1187, 153] width 121 height 31
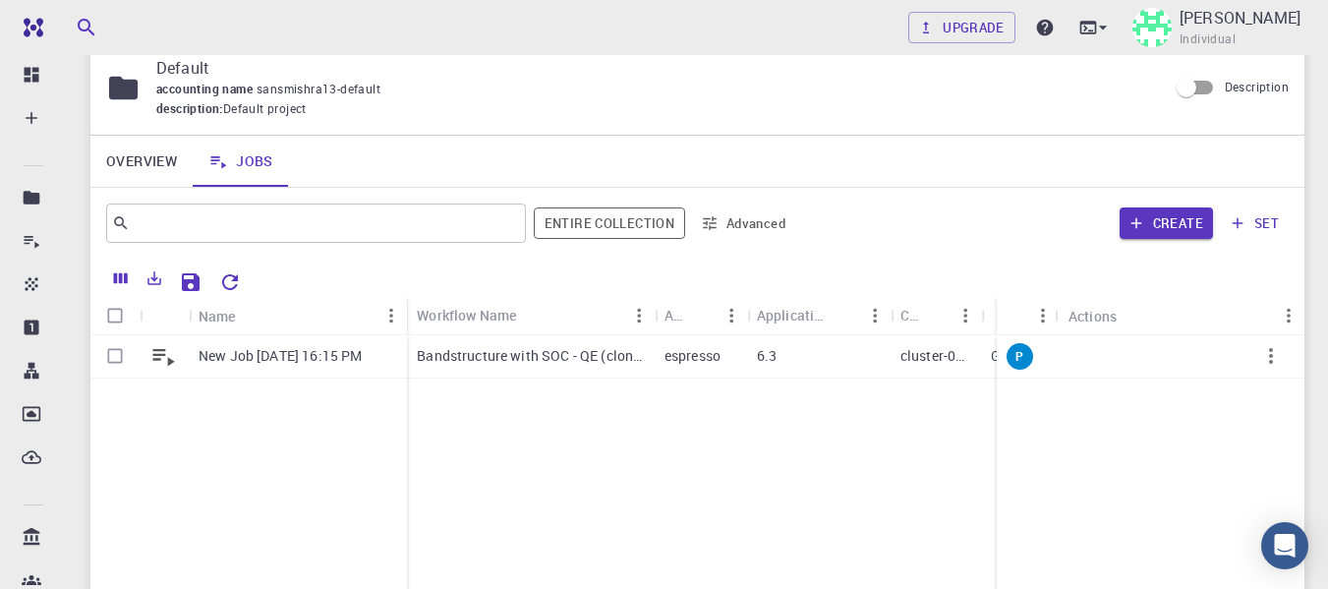
scroll to position [72, 0]
click at [1176, 353] on icon "Run" at bounding box center [1178, 355] width 11 height 14
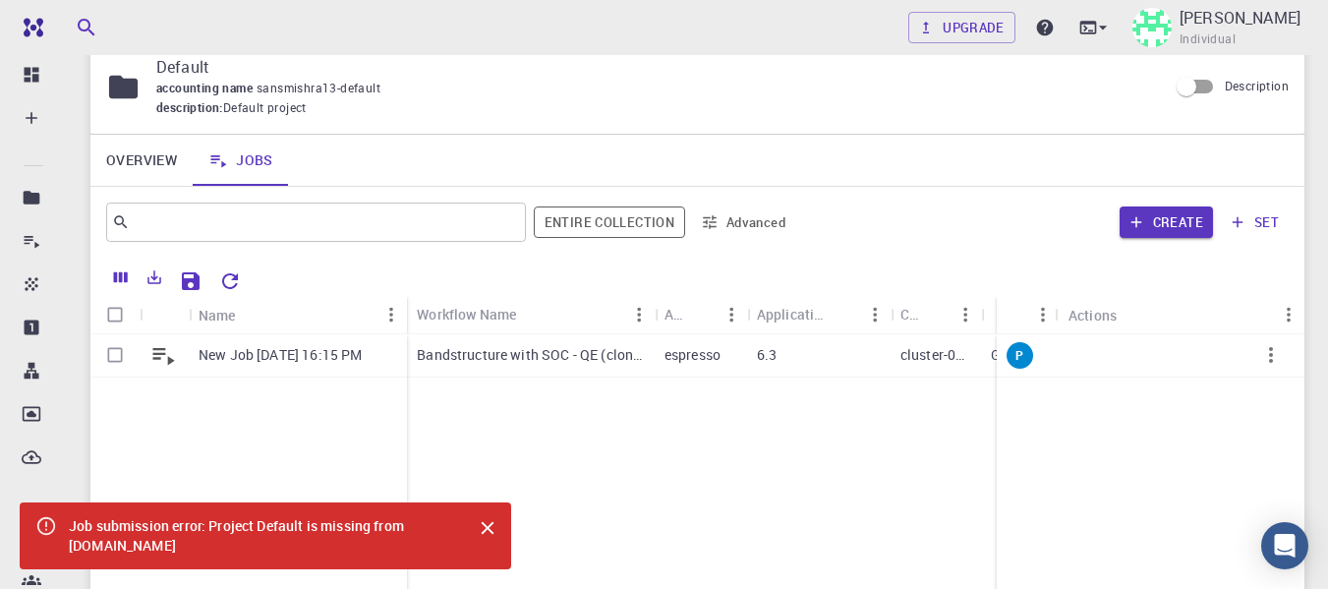
click at [239, 556] on div "Job submission error: Project Default is missing from master-production-2016063…" at bounding box center [262, 535] width 387 height 55
click at [116, 354] on input "Select row" at bounding box center [114, 354] width 37 height 37
checkbox input "true"
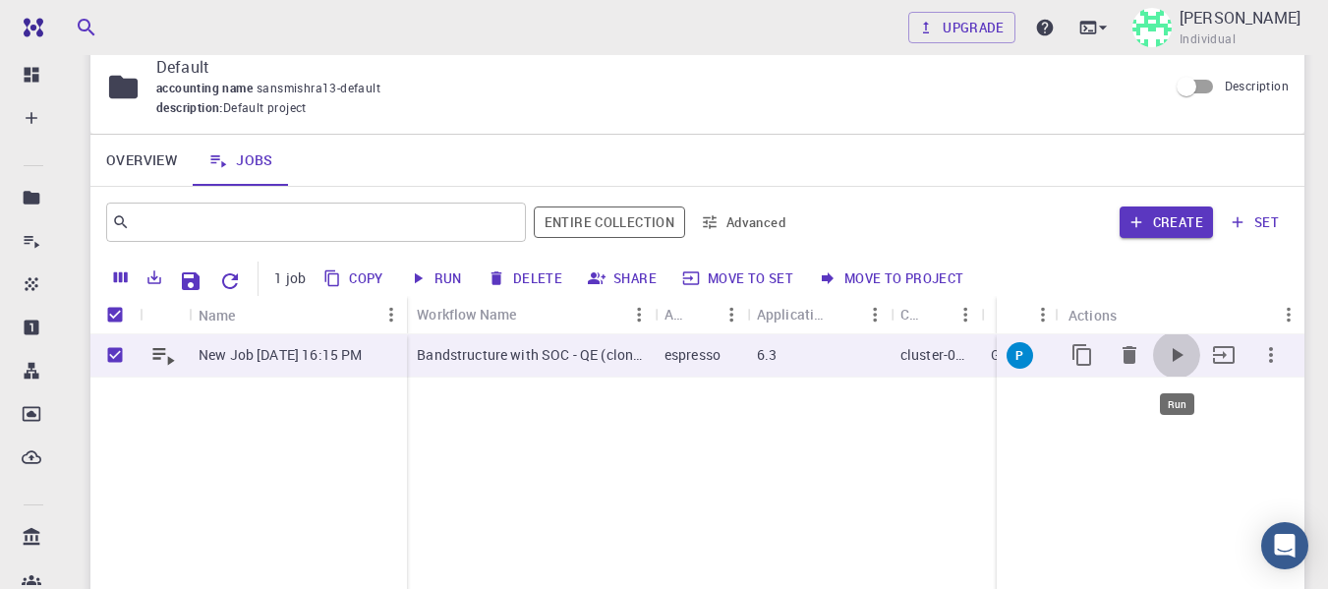
click at [1182, 354] on icon "Run" at bounding box center [1177, 355] width 24 height 24
click at [434, 273] on button "Run" at bounding box center [436, 278] width 67 height 31
checkbox input "false"
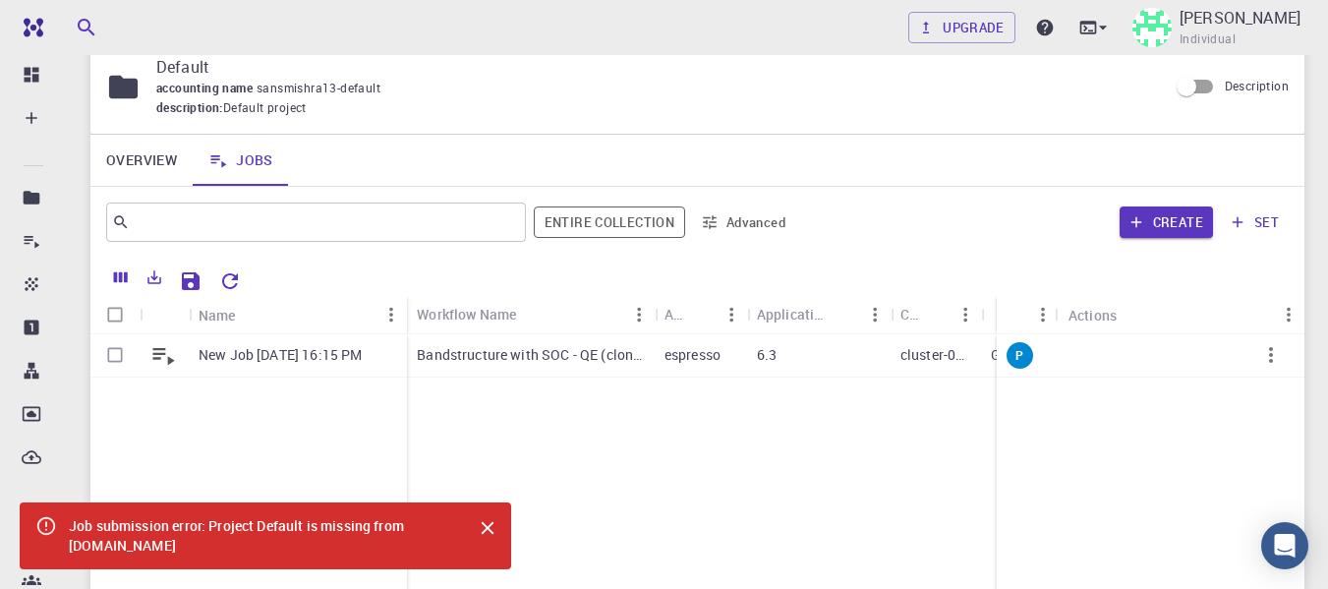
click at [377, 523] on div "Job submission error: Project Default is missing from master-production-2016063…" at bounding box center [262, 535] width 387 height 55
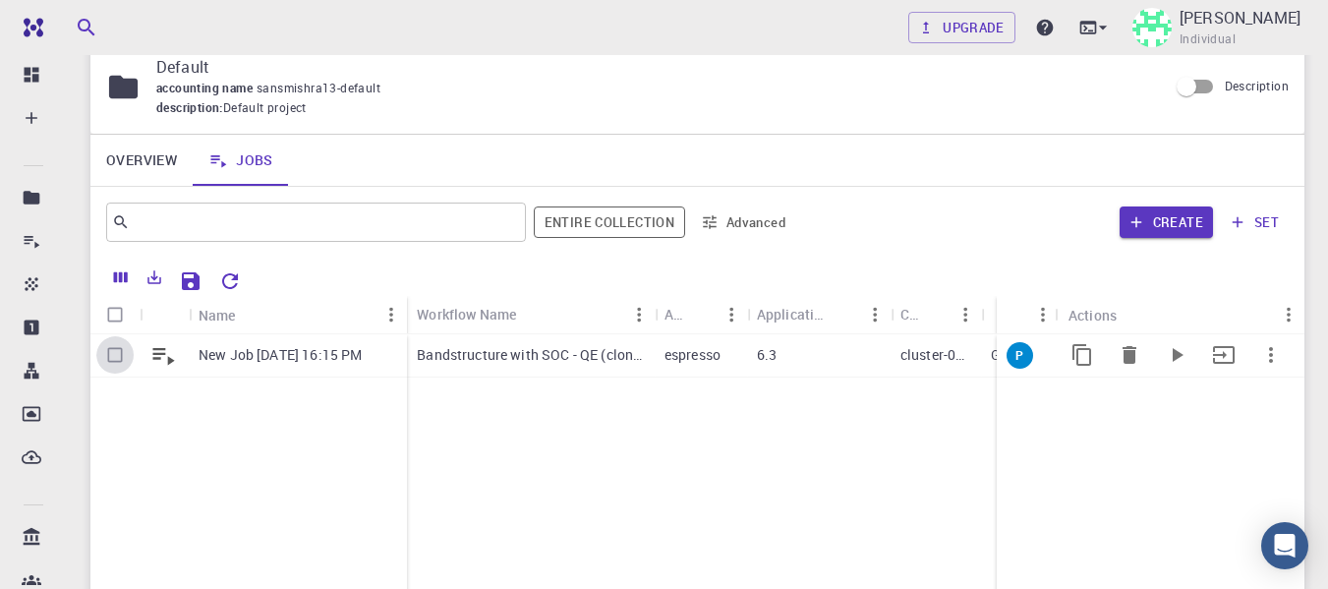
click at [96, 356] on input "Select row" at bounding box center [114, 354] width 37 height 37
checkbox input "true"
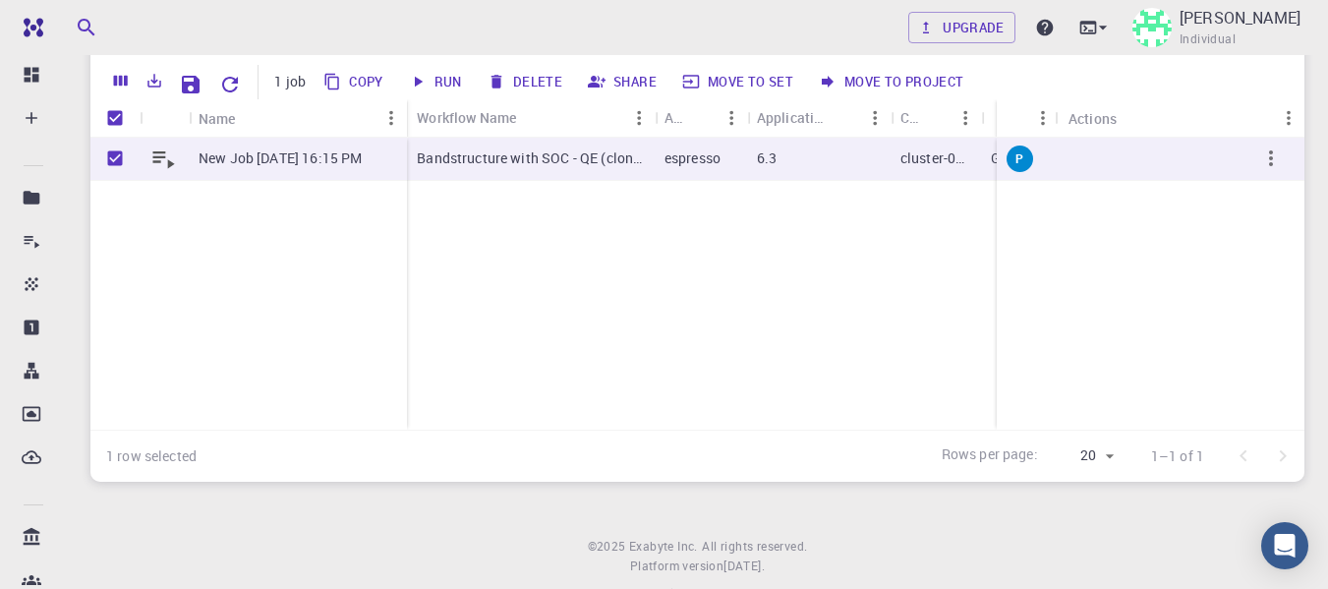
scroll to position [170, 0]
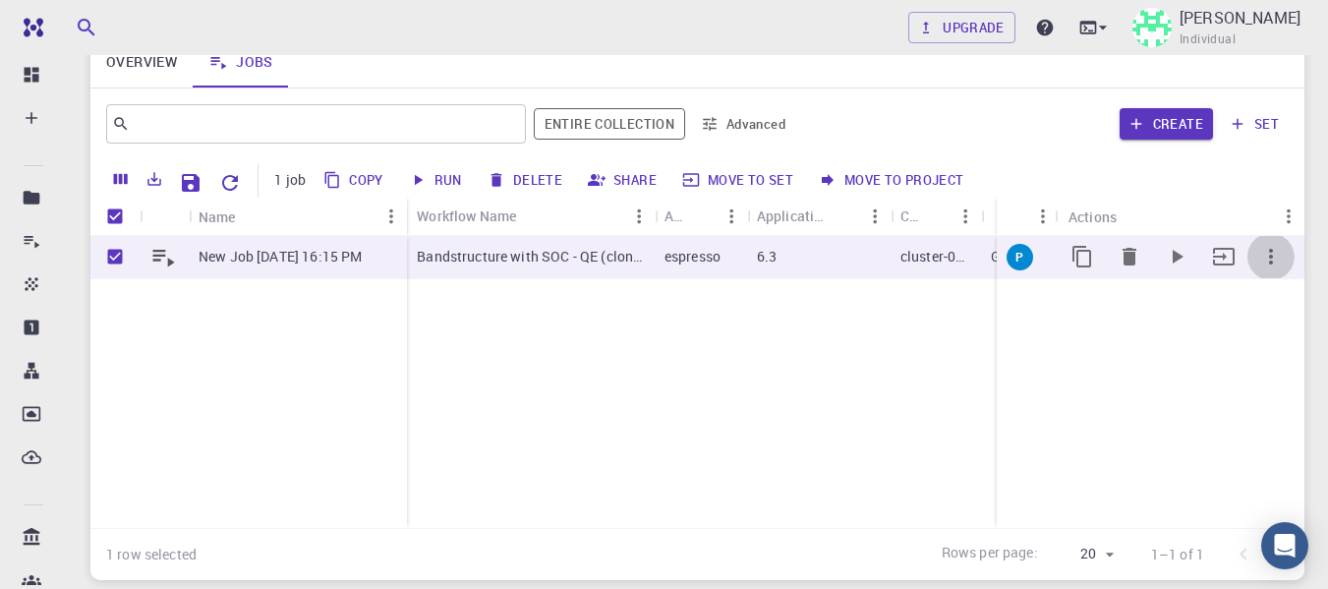
click at [1274, 257] on icon "button" at bounding box center [1272, 257] width 24 height 24
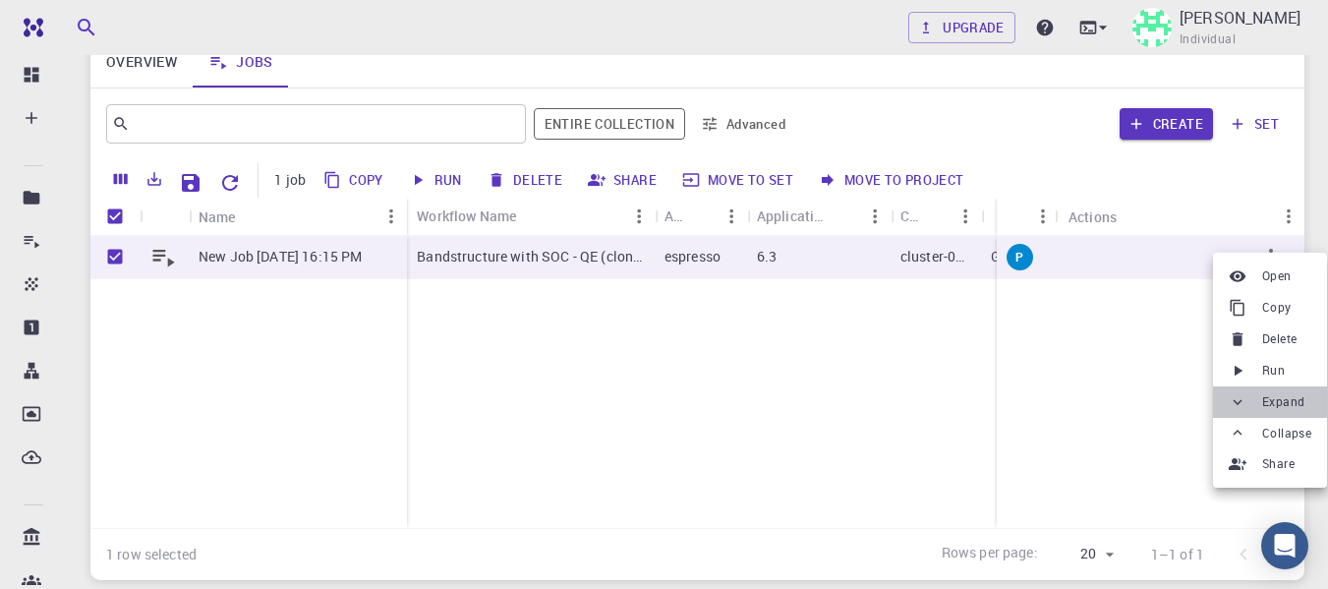
click at [1264, 399] on span "Expand" at bounding box center [1284, 402] width 42 height 20
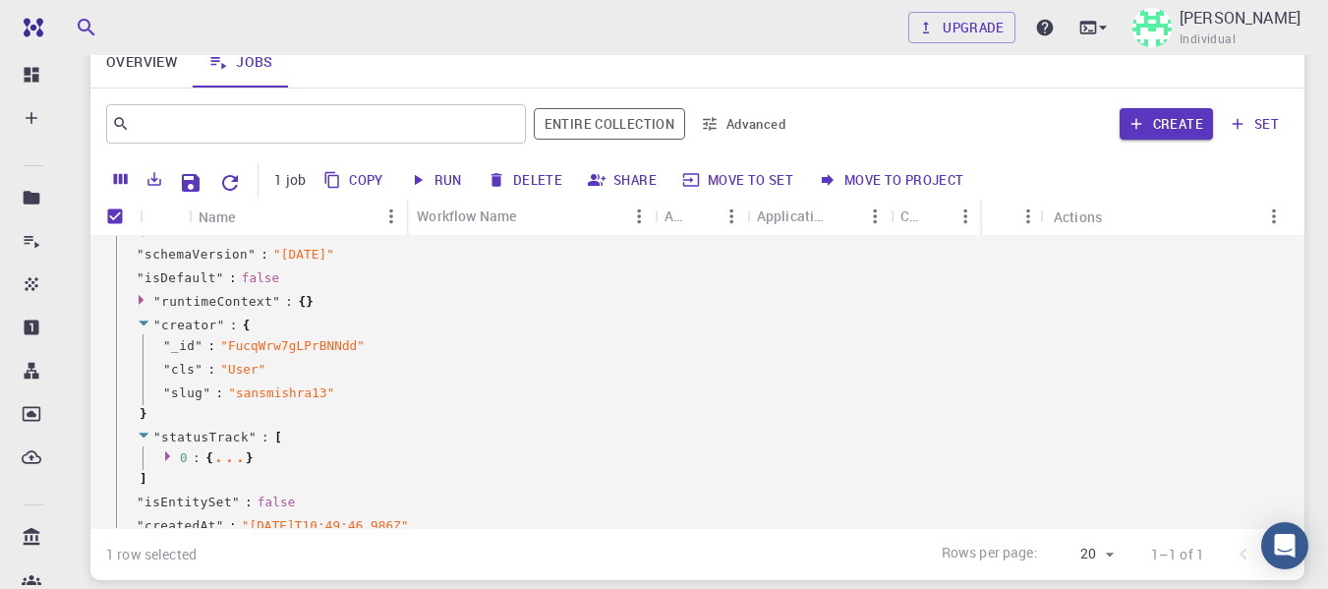
scroll to position [1829, 0]
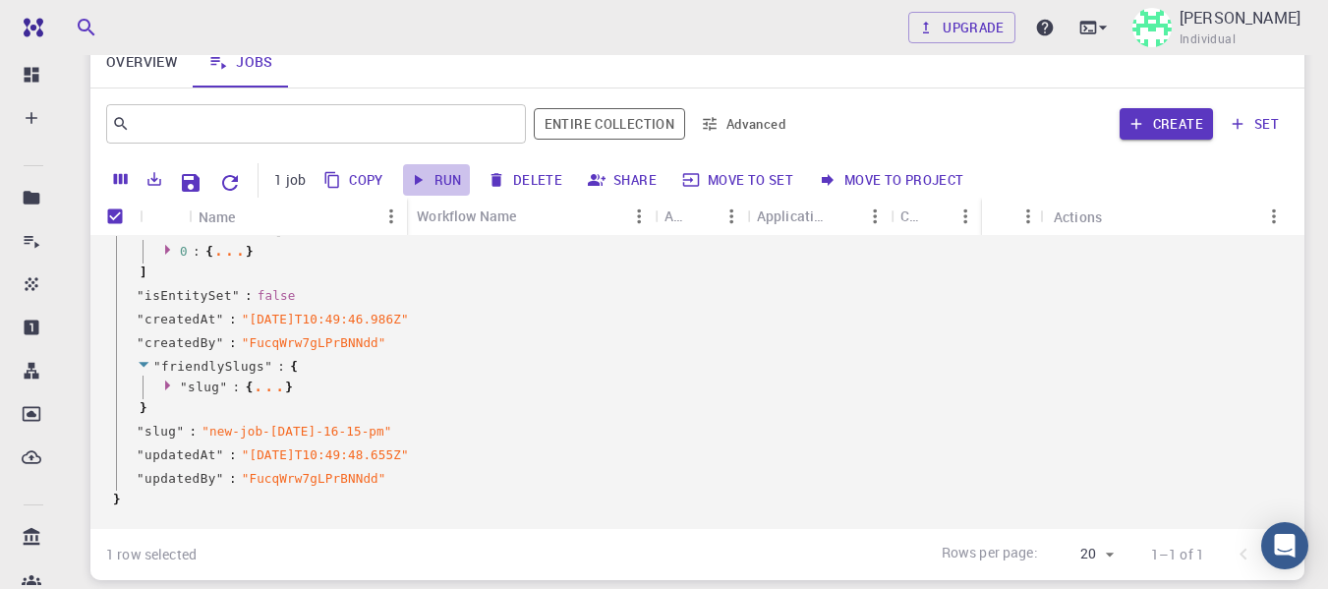
click at [456, 186] on button "Run" at bounding box center [436, 179] width 67 height 31
checkbox input "false"
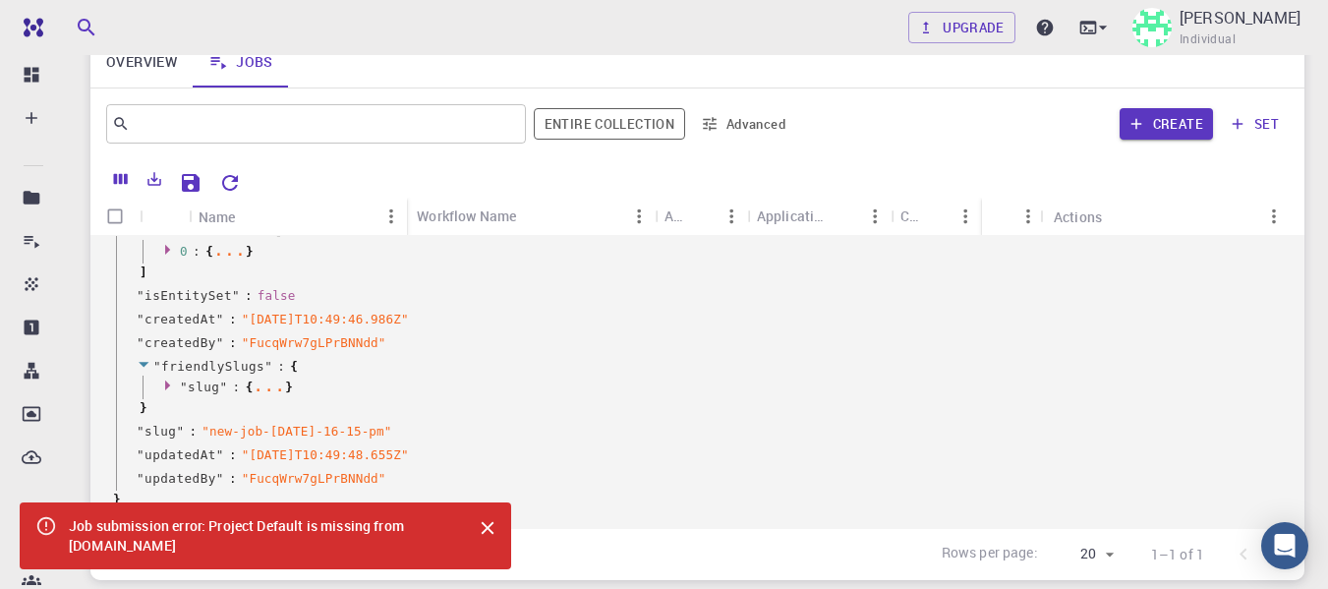
drag, startPoint x: 429, startPoint y: 523, endPoint x: 442, endPoint y: 530, distance: 15.4
click at [442, 530] on div "Job submission error: Project Default is missing from master-production-2016063…" at bounding box center [262, 535] width 387 height 55
drag, startPoint x: 415, startPoint y: 548, endPoint x: 62, endPoint y: 535, distance: 353.2
click at [62, 535] on div "Job submission error: Project Default is missing from master-production-2016063…" at bounding box center [266, 535] width 492 height 67
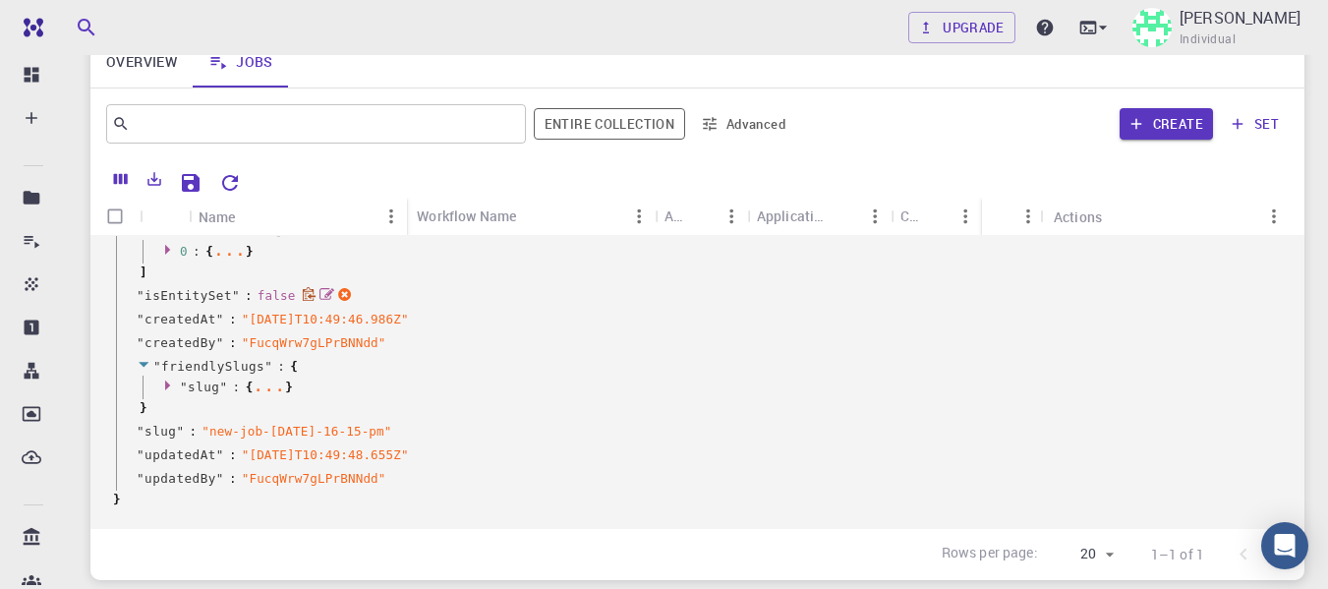
copy div "Job submission error: Project Default is missing from master-production-2016063…"
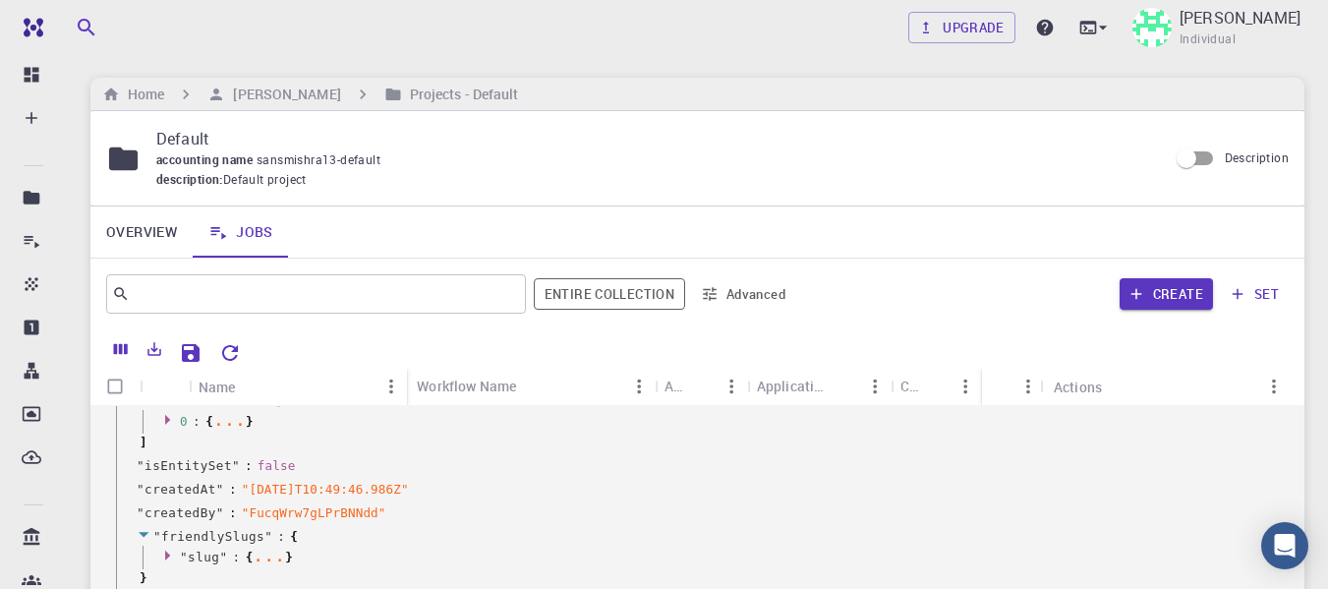
click at [235, 168] on div "accounting name sansmishra13-default" at bounding box center [654, 160] width 996 height 20
click at [271, 155] on span "sansmishra13-default" at bounding box center [323, 159] width 132 height 16
click at [310, 97] on h6 "Sanskar Mishra" at bounding box center [282, 95] width 115 height 22
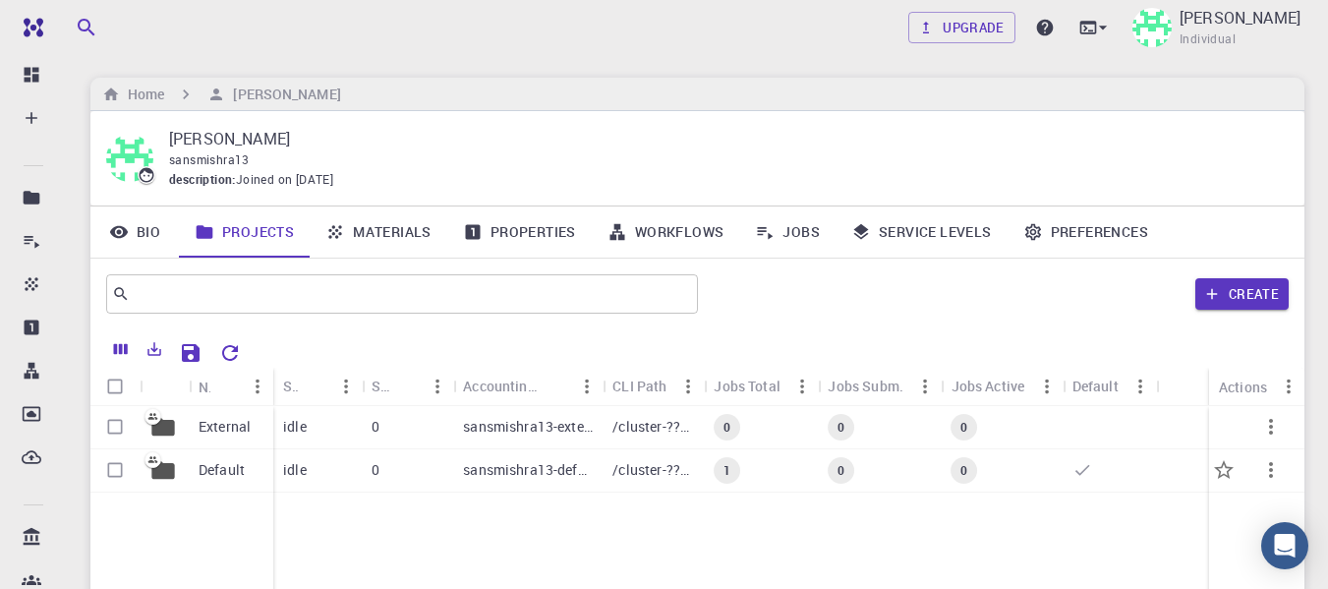
click at [552, 468] on p "sansmishra13-default" at bounding box center [528, 470] width 130 height 20
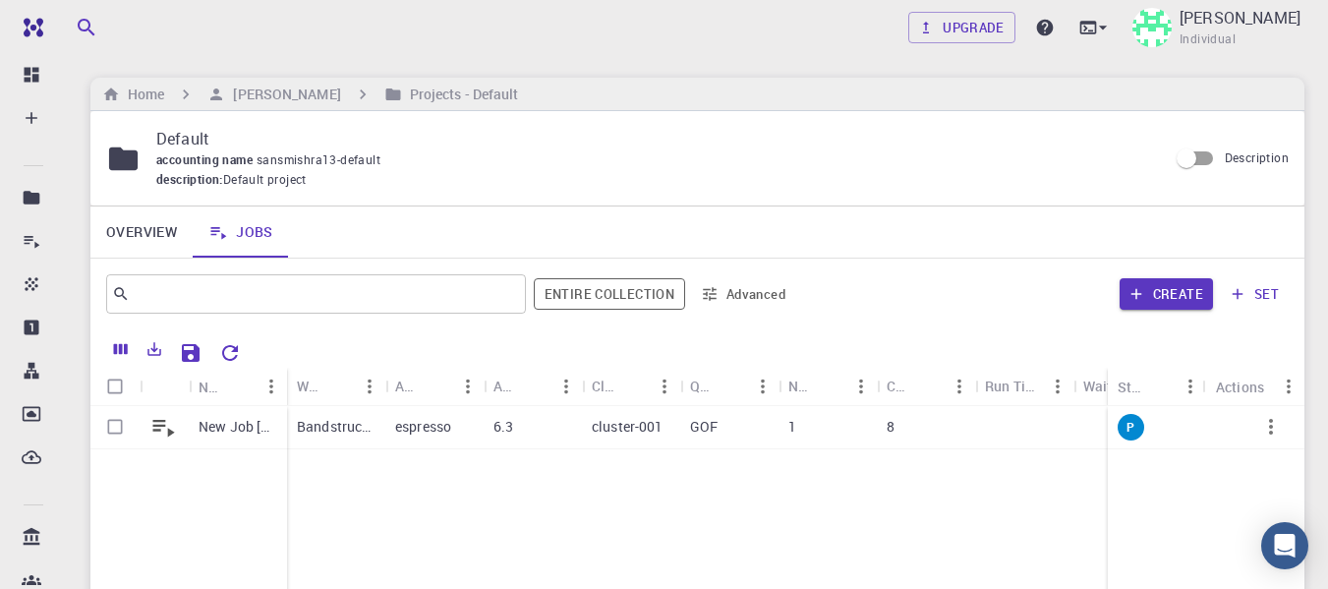
click at [552, 468] on div "New Job Sep 2, 2025, 16:15 PM Bandstructure with SOC - QE (clone) espresso 6.3 …" at bounding box center [975, 552] width 1770 height 292
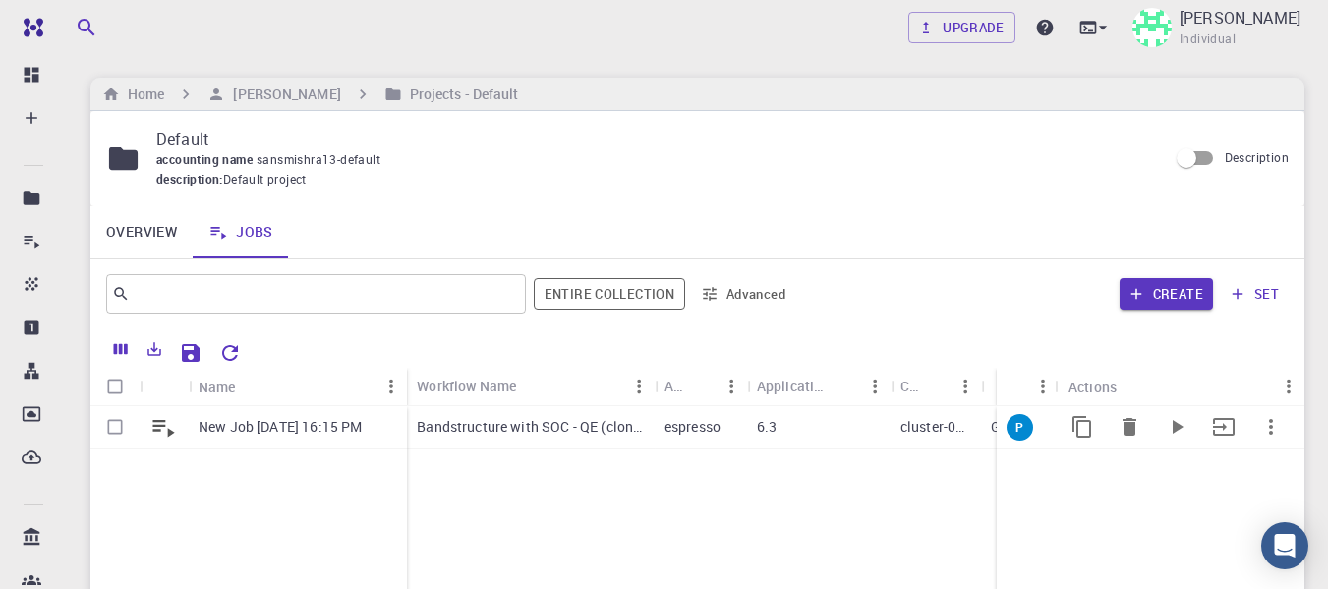
click at [543, 437] on p "Bandstructure with SOC - QE (clone)" at bounding box center [531, 427] width 228 height 20
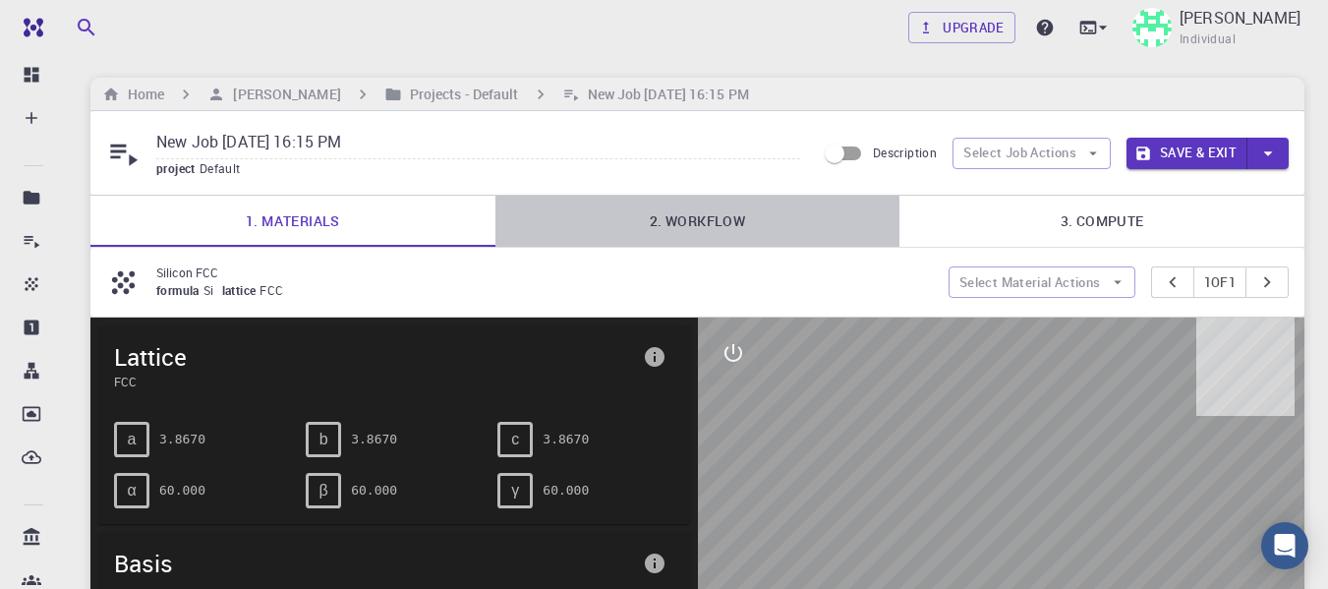
click at [751, 211] on link "2. Workflow" at bounding box center [698, 221] width 405 height 51
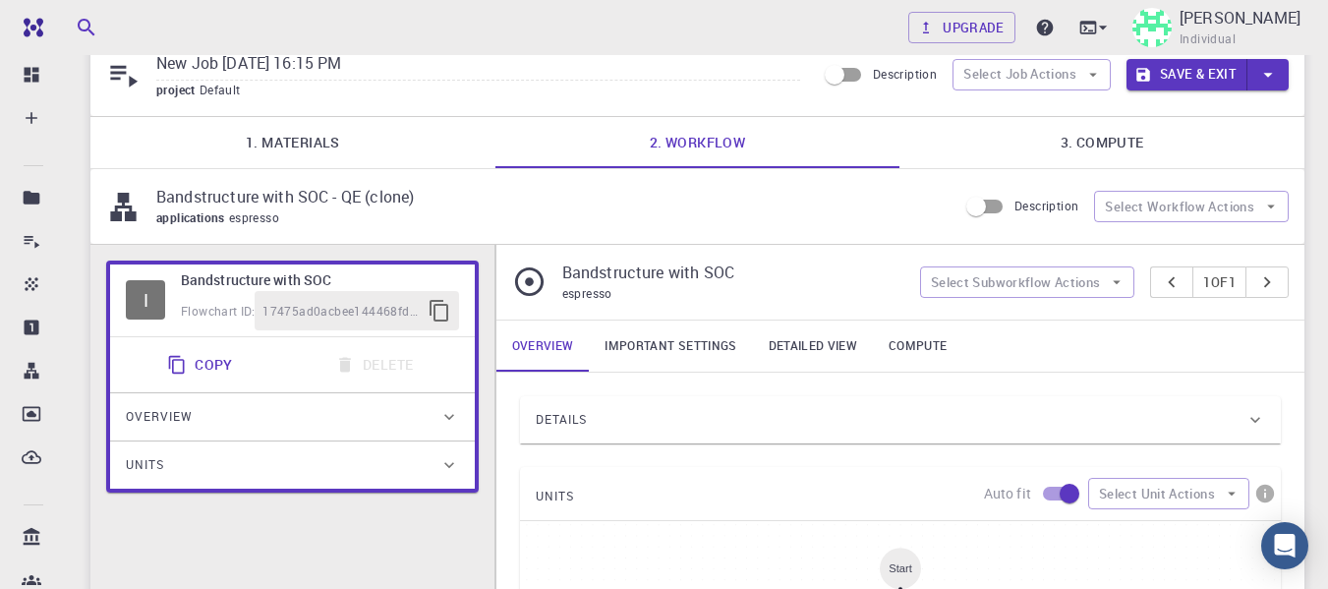
scroll to position [98, 0]
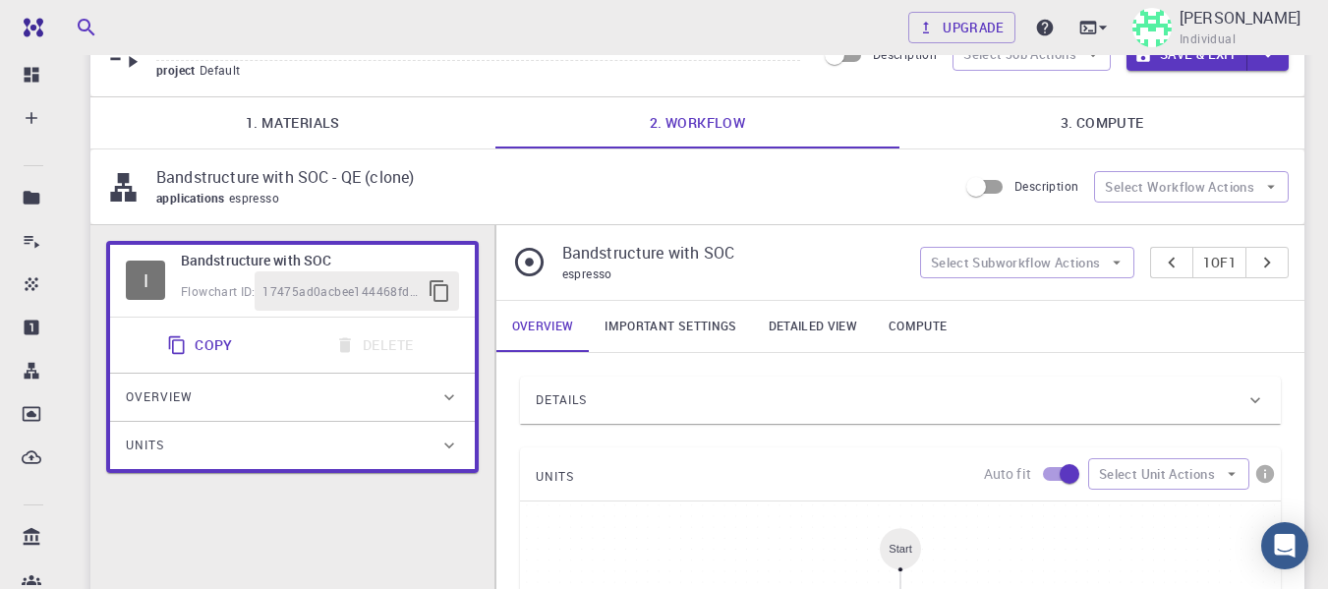
click at [1063, 128] on link "3. Compute" at bounding box center [1102, 122] width 405 height 51
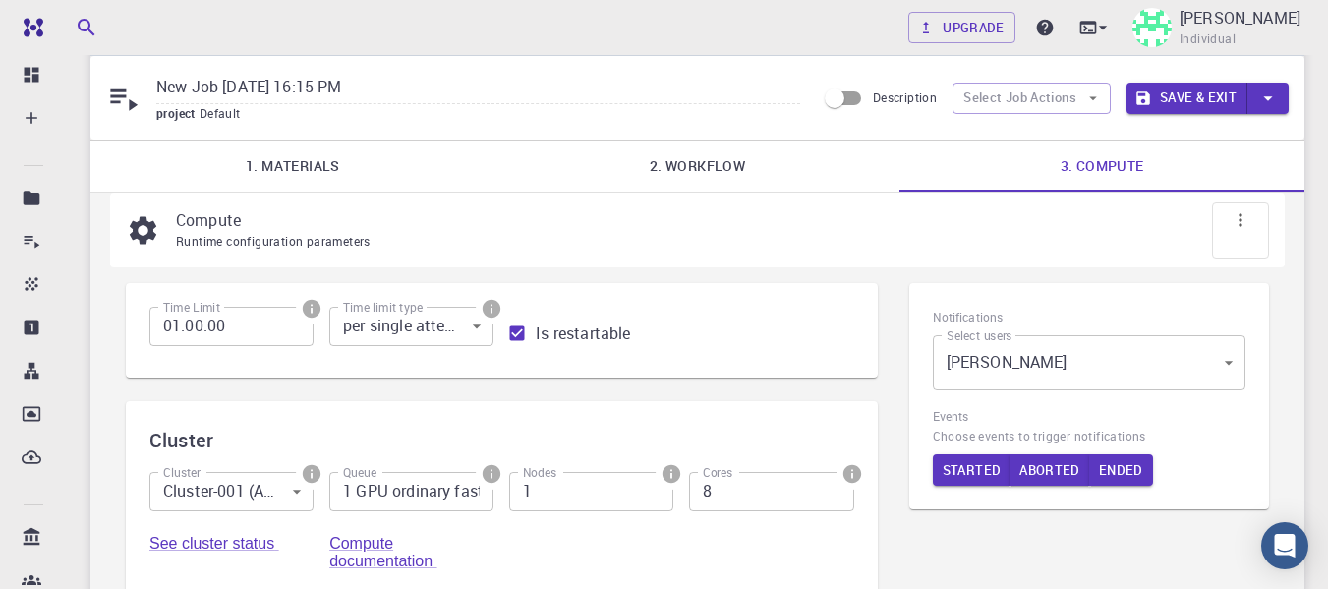
scroll to position [0, 0]
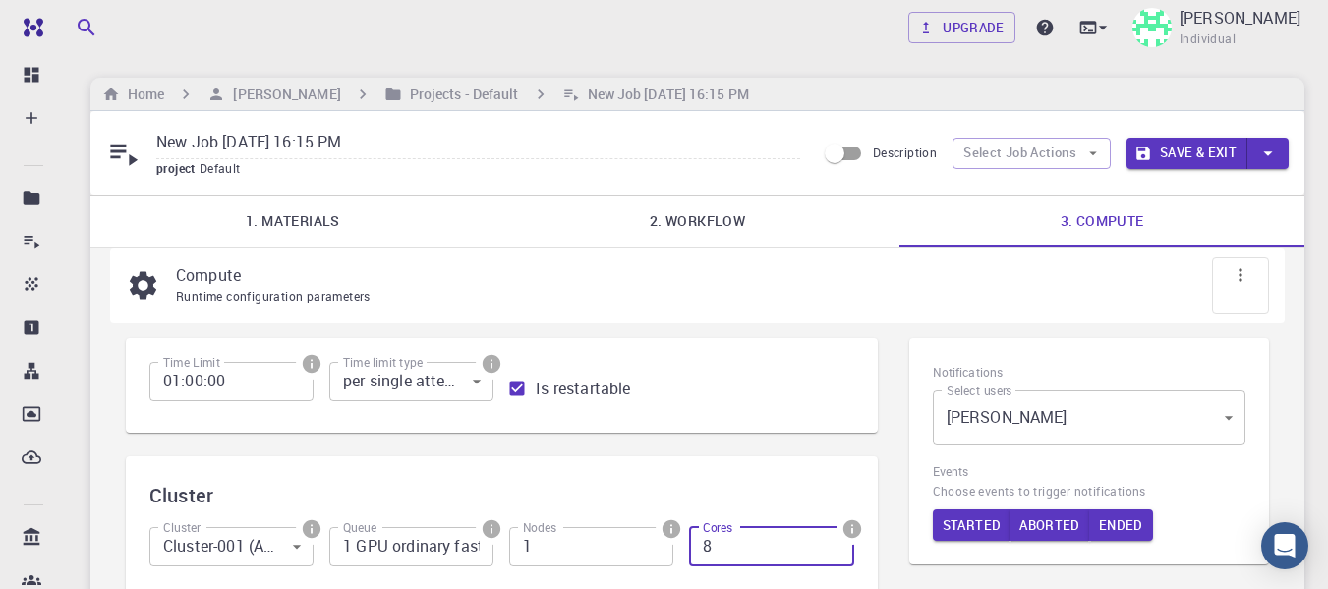
drag, startPoint x: 729, startPoint y: 531, endPoint x: 644, endPoint y: 535, distance: 84.7
click at [644, 535] on div "Cluster Cluster-001 (AWS) 0 Cluster Queue 1 GPU ordinary fast (GOF) Queue Nodes…" at bounding box center [494, 574] width 721 height 126
type input "4"
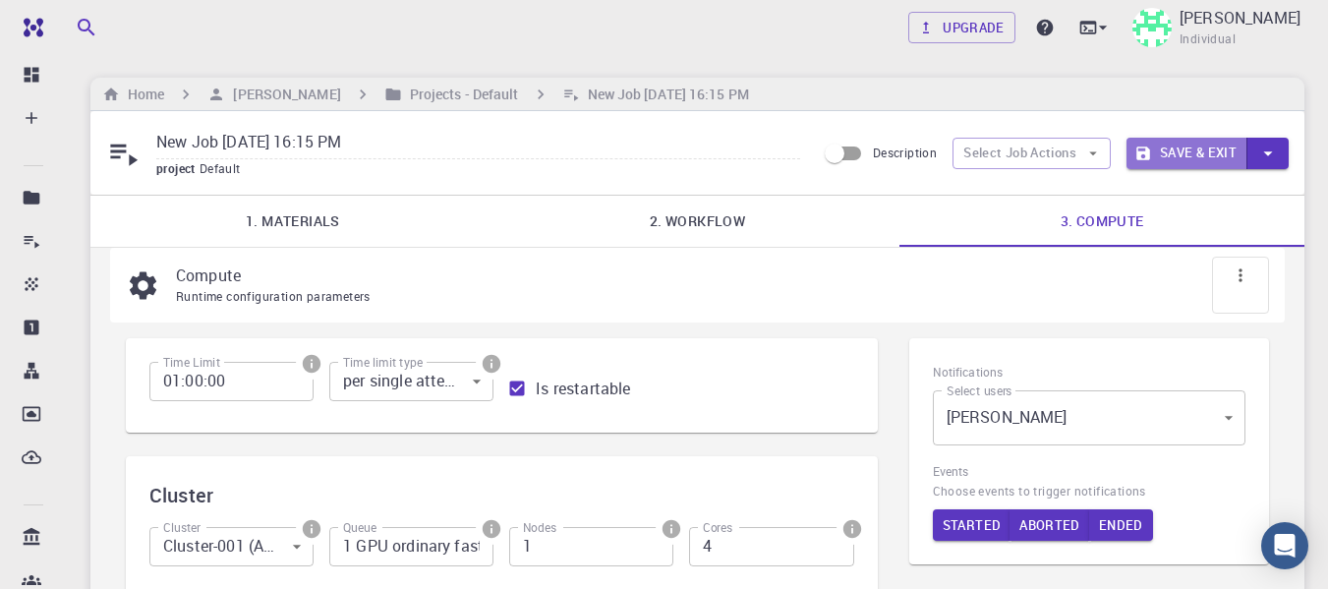
click at [1216, 159] on button "Save & Exit" at bounding box center [1187, 153] width 121 height 31
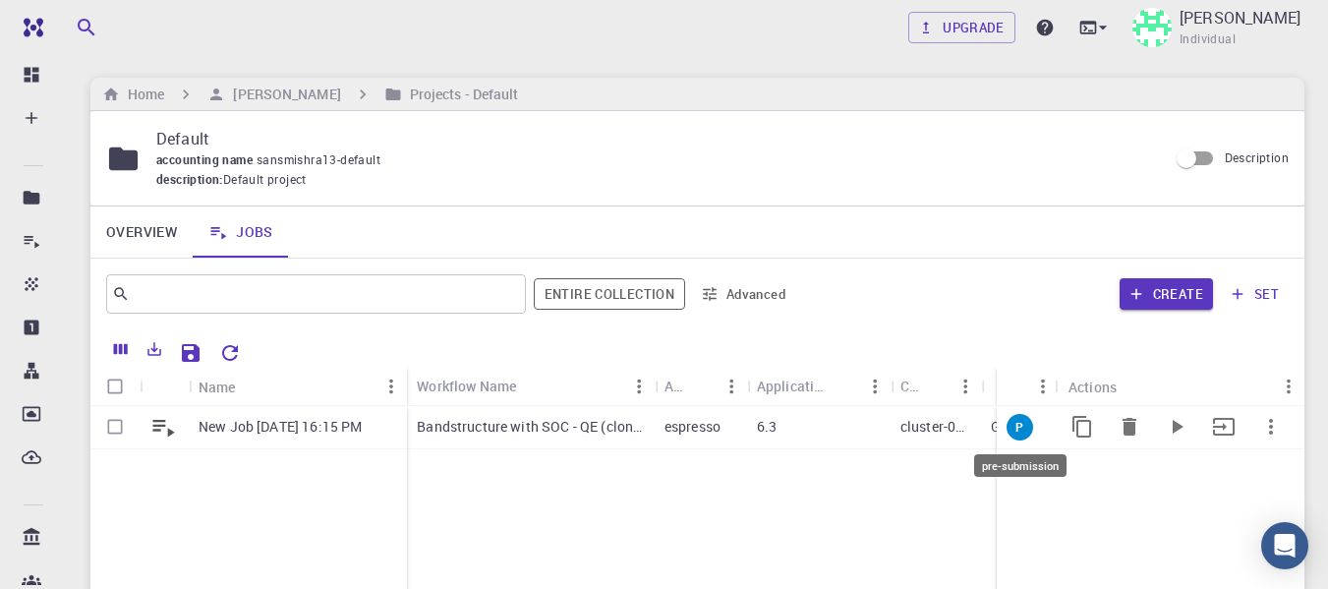
click at [1022, 424] on span "P" at bounding box center [1020, 427] width 24 height 17
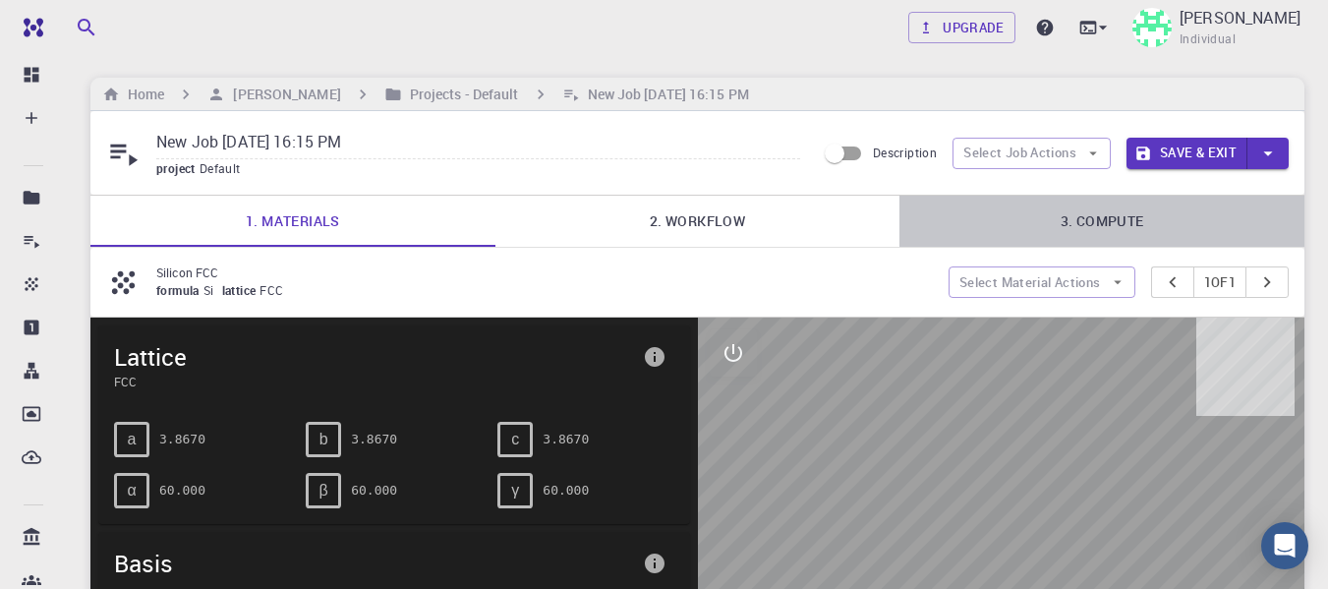
click at [1090, 203] on link "3. Compute" at bounding box center [1102, 221] width 405 height 51
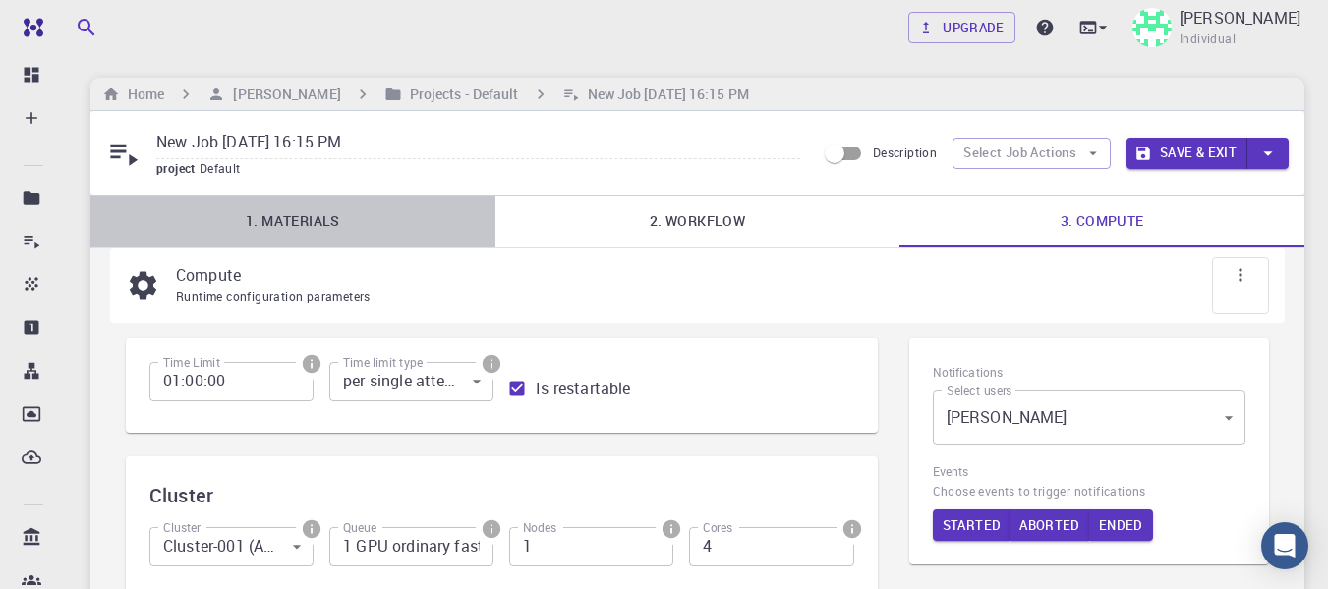
click at [323, 232] on link "1. Materials" at bounding box center [292, 221] width 405 height 51
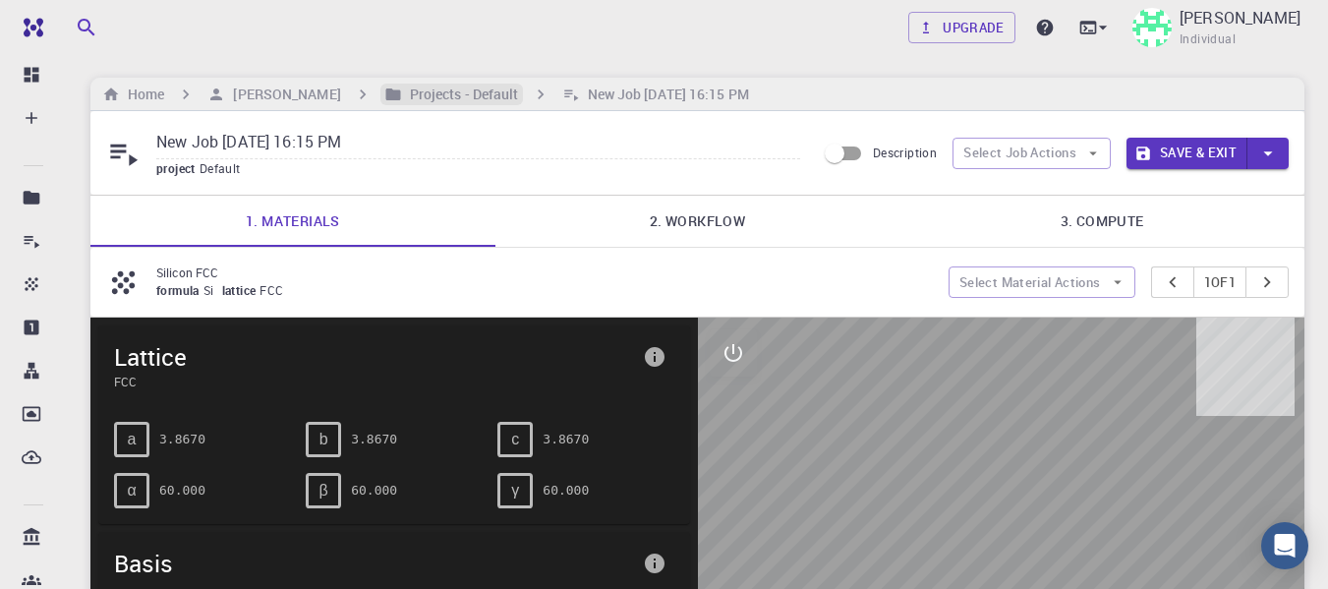
click at [460, 89] on h6 "Projects - Default" at bounding box center [460, 95] width 117 height 22
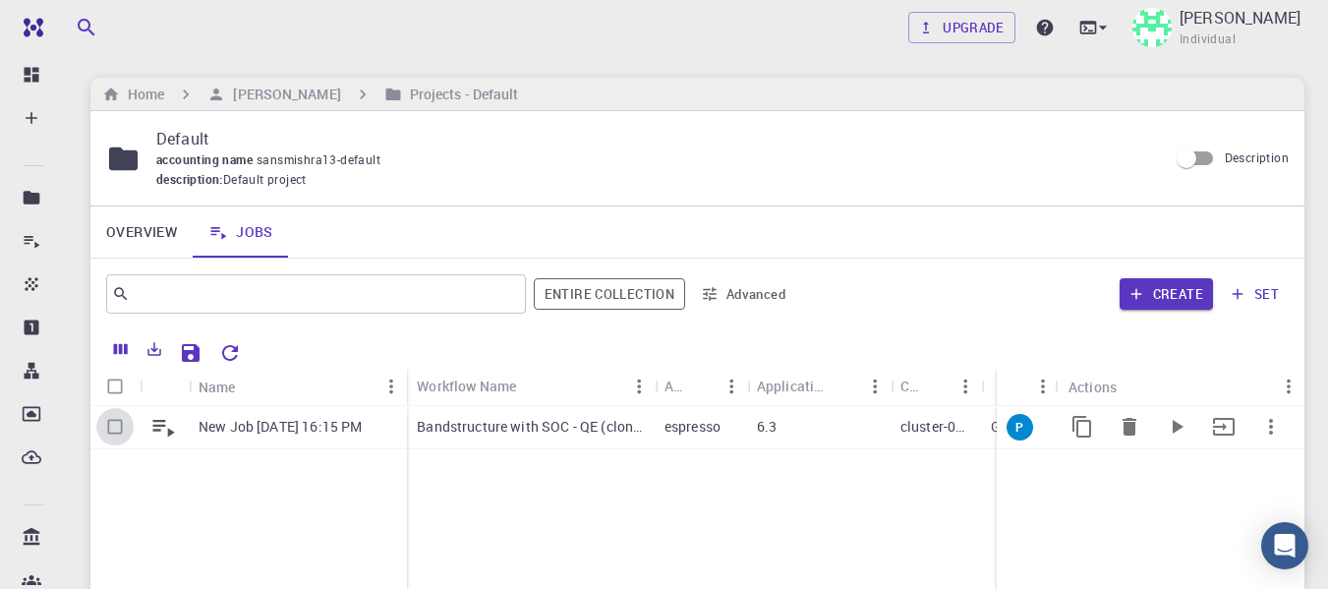
click at [121, 420] on input "Select row" at bounding box center [114, 426] width 37 height 37
checkbox input "true"
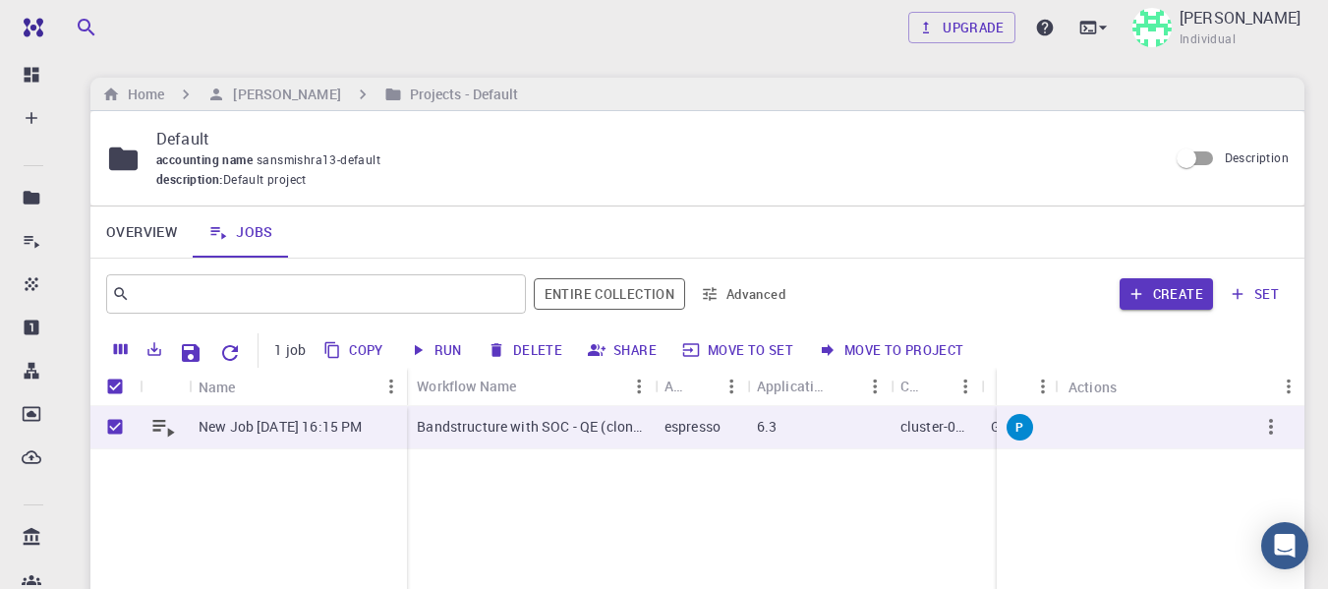
click at [436, 347] on button "Run" at bounding box center [436, 349] width 67 height 31
click at [416, 351] on icon "button" at bounding box center [419, 350] width 8 height 11
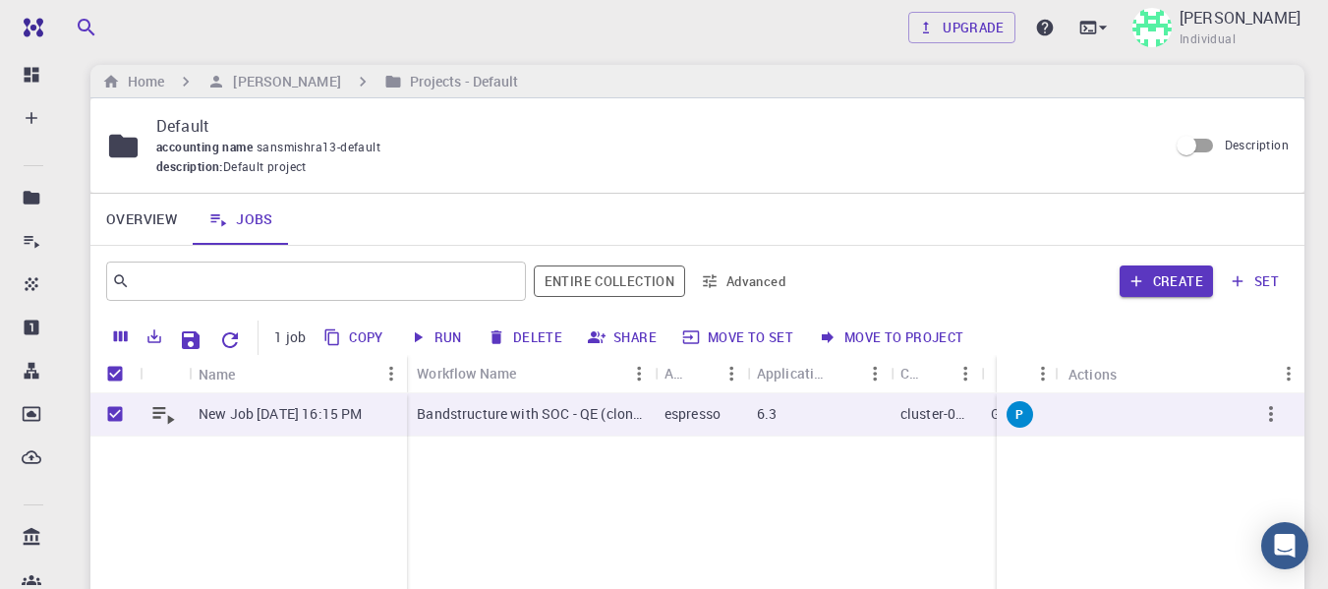
scroll to position [98, 0]
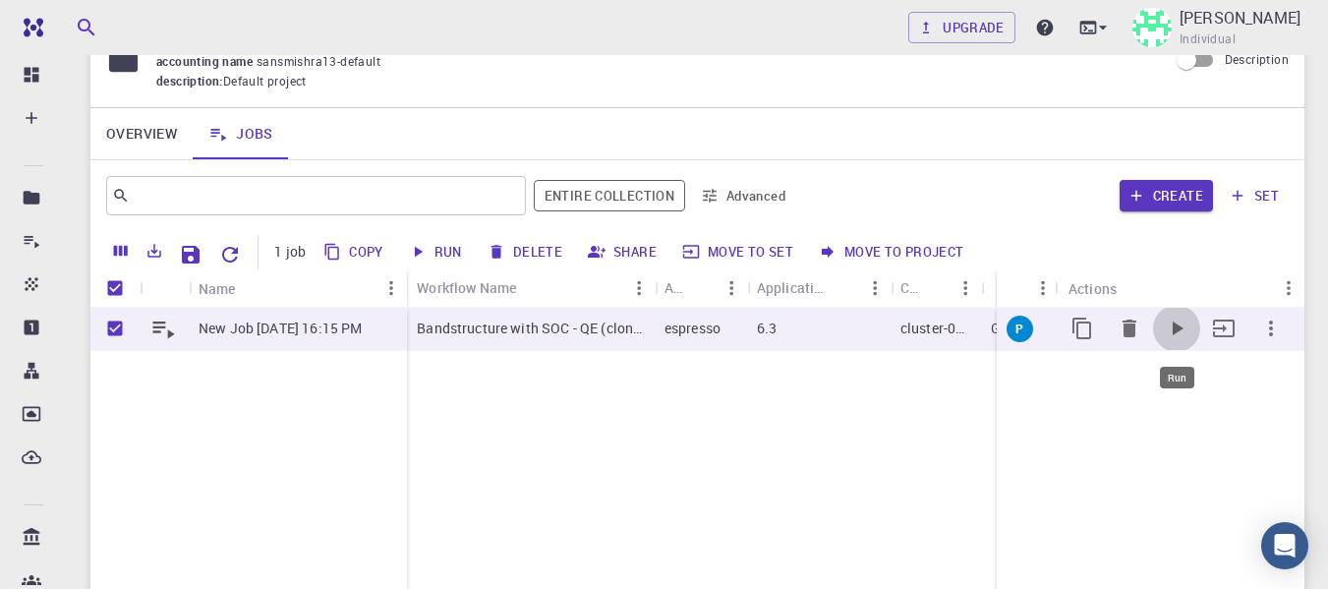
click at [1182, 327] on icon "Run" at bounding box center [1177, 329] width 24 height 24
checkbox input "false"
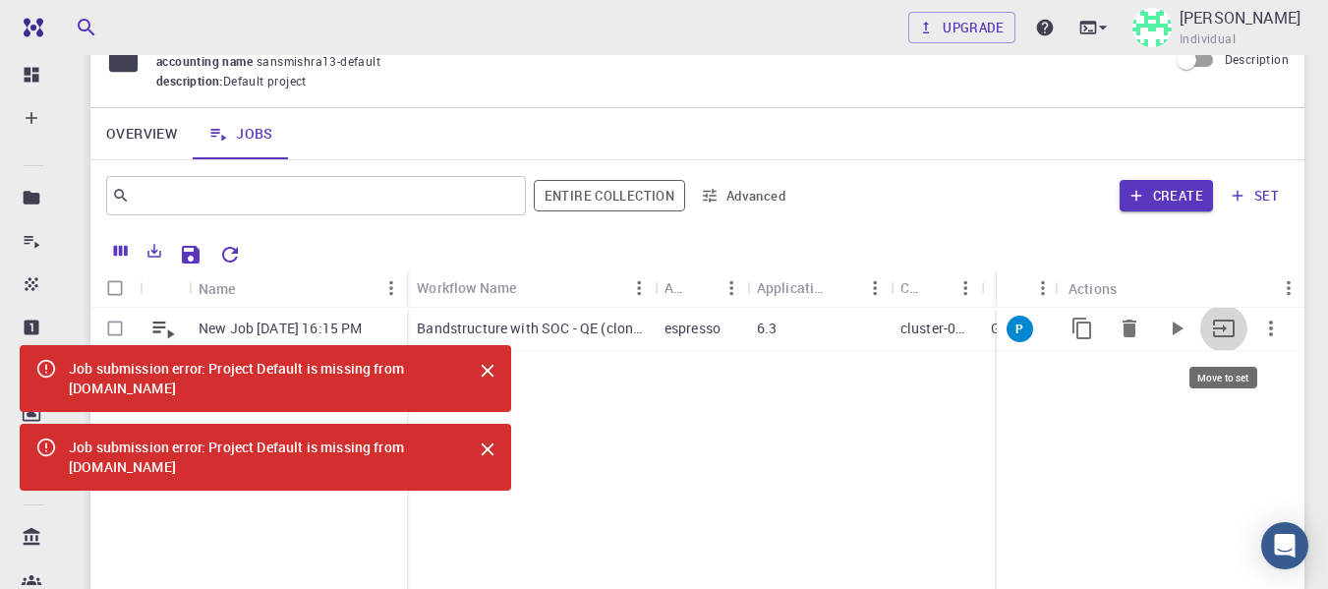
click at [1232, 327] on icon "Move to set" at bounding box center [1224, 329] width 24 height 24
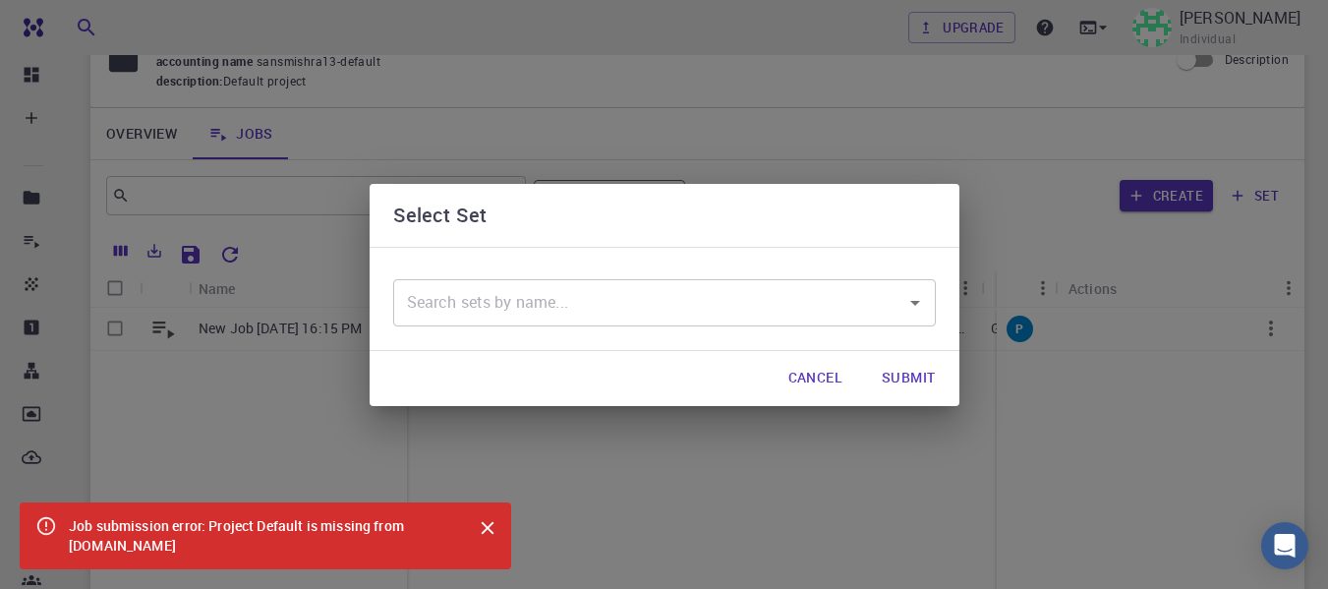
click at [496, 531] on icon "Close" at bounding box center [488, 528] width 22 height 22
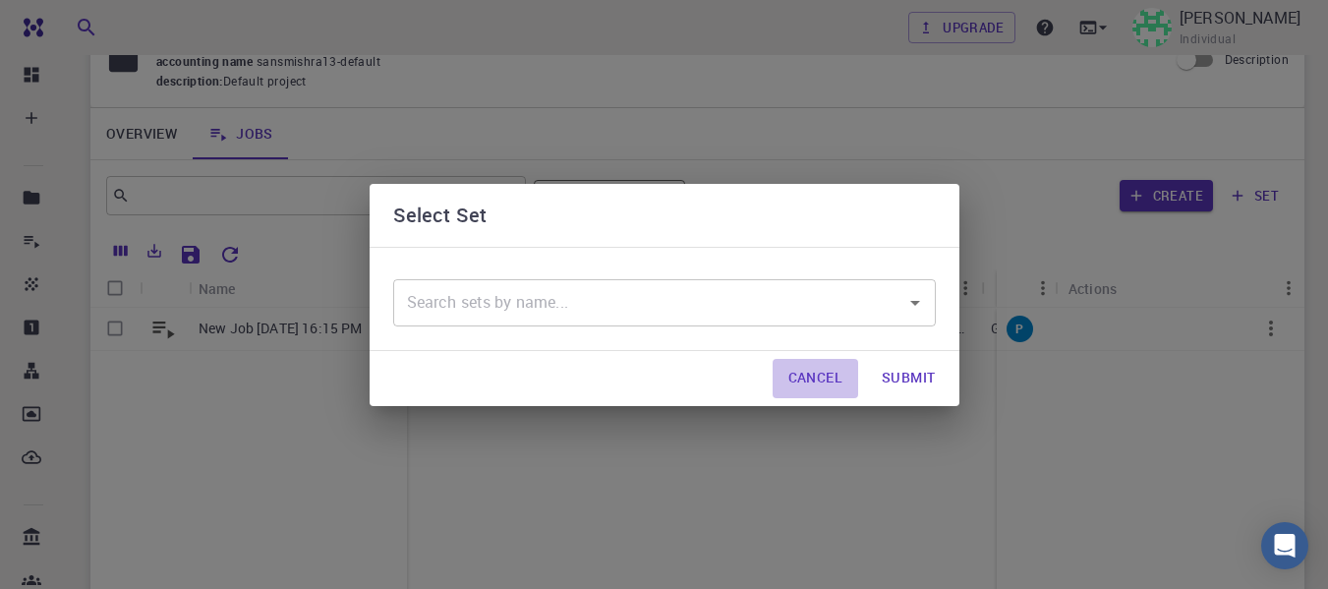
click at [812, 382] on button "Cancel" at bounding box center [816, 378] width 86 height 39
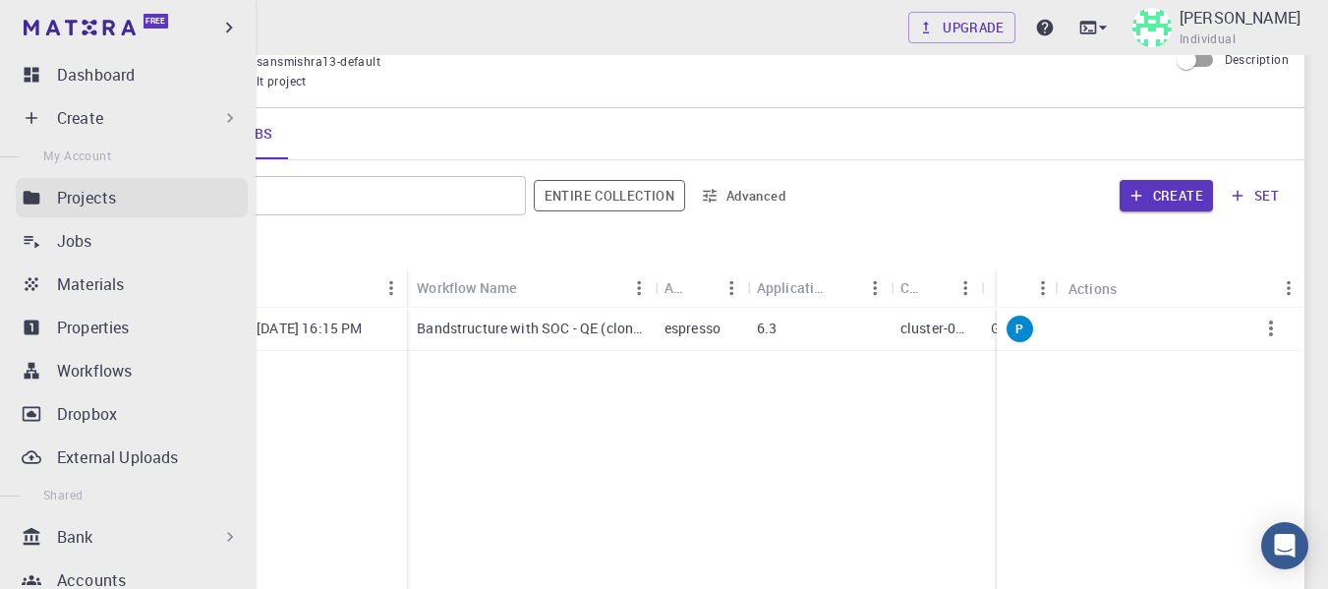
click at [76, 206] on p "Projects" at bounding box center [86, 198] width 59 height 24
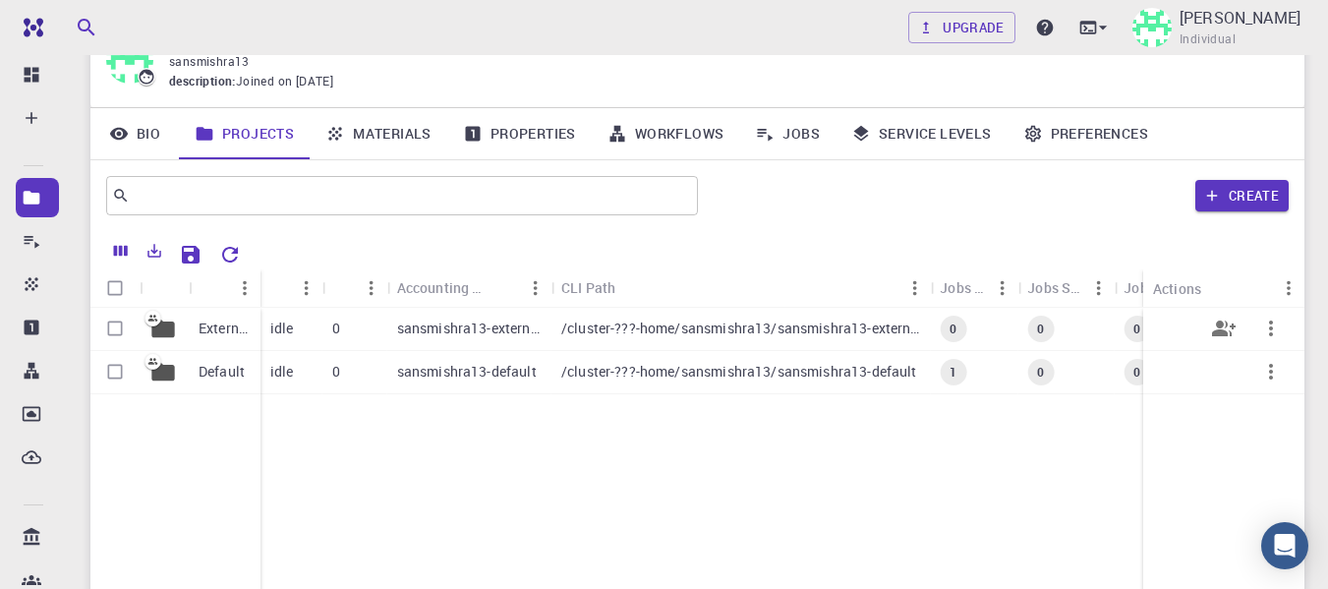
click at [607, 334] on p "/cluster-???-home/sansmishra13/sansmishra13-external" at bounding box center [740, 329] width 359 height 20
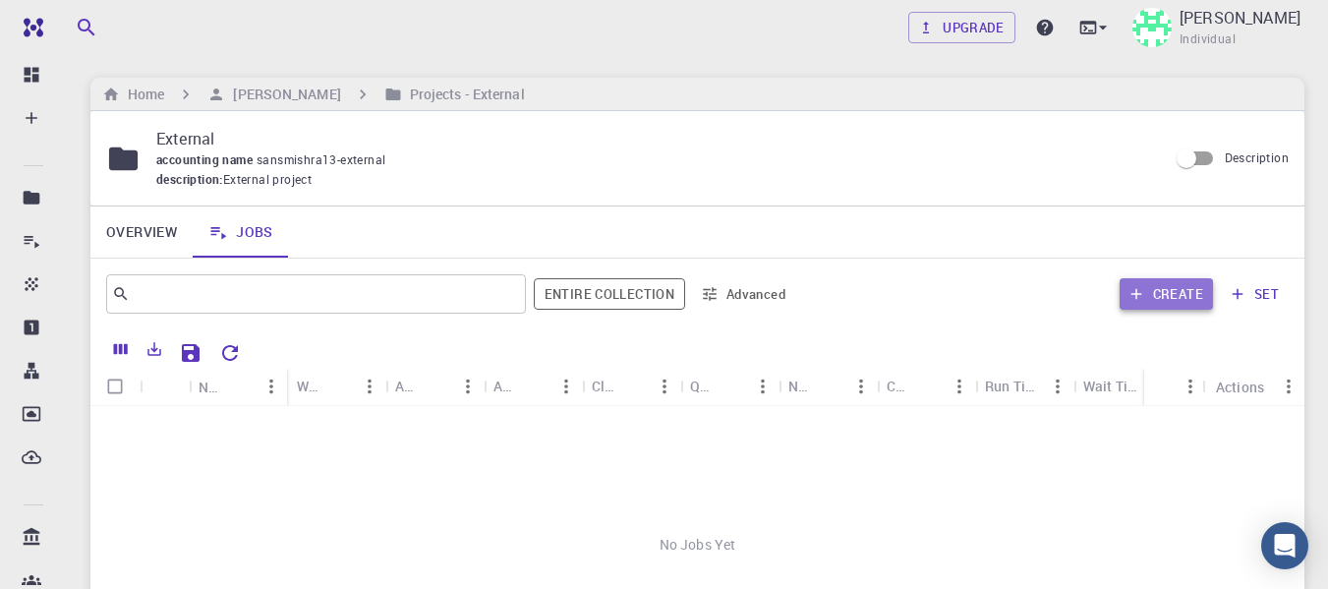
click at [1144, 290] on icon "button" at bounding box center [1137, 294] width 18 height 18
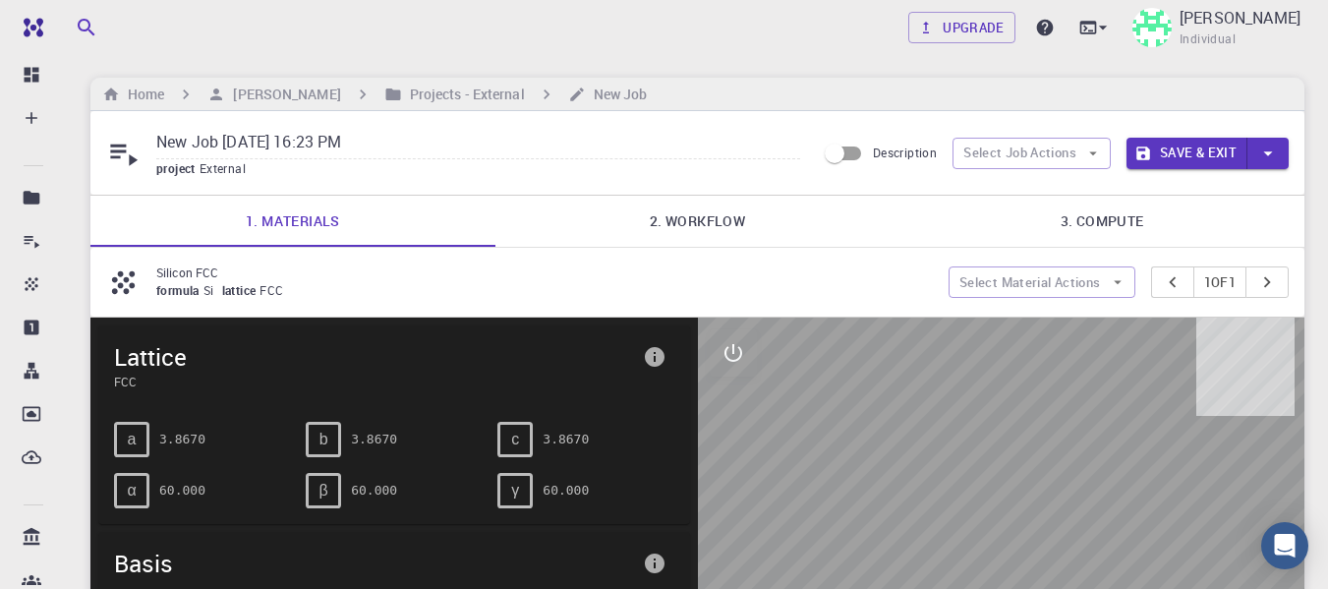
click at [708, 229] on link "2. Workflow" at bounding box center [698, 221] width 405 height 51
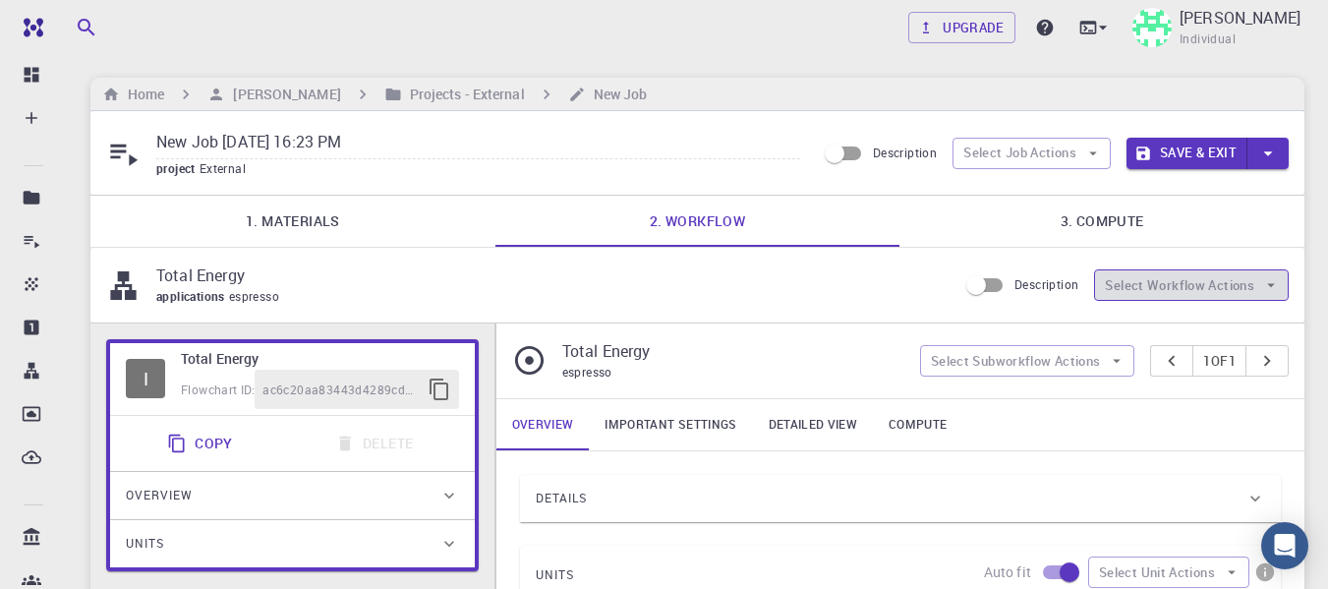
click at [1163, 282] on button "Select Workflow Actions" at bounding box center [1191, 284] width 195 height 31
click at [1039, 163] on button "Select Job Actions" at bounding box center [1032, 153] width 158 height 31
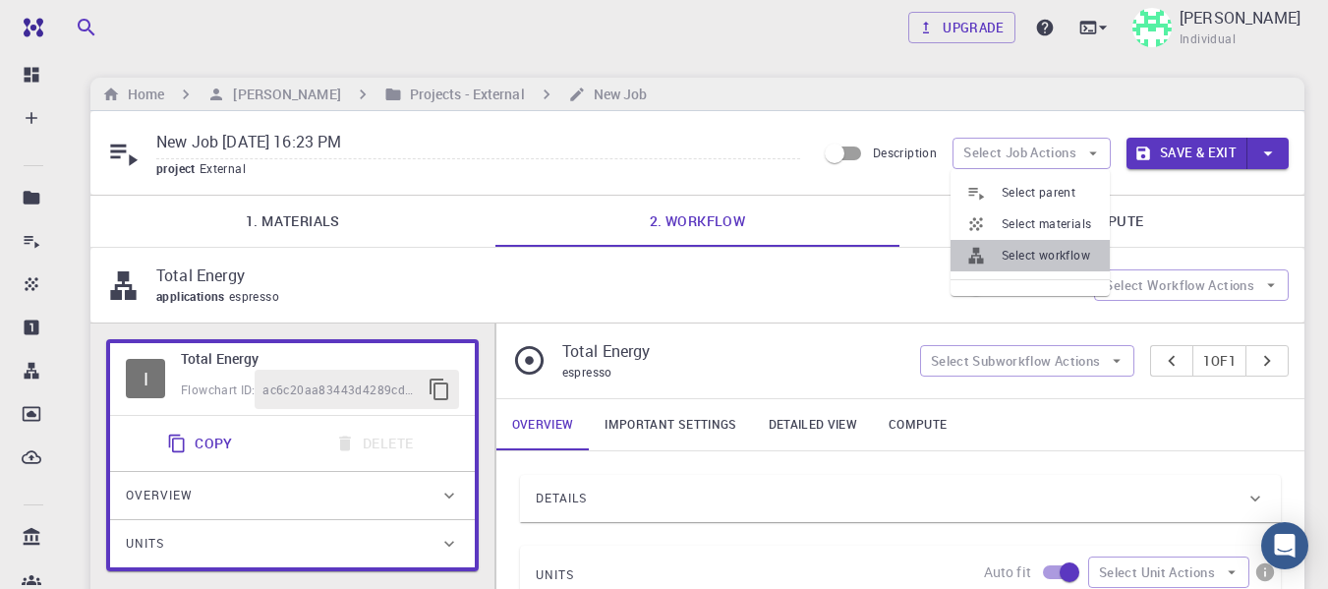
click at [1031, 255] on span "Select workflow" at bounding box center [1048, 256] width 92 height 20
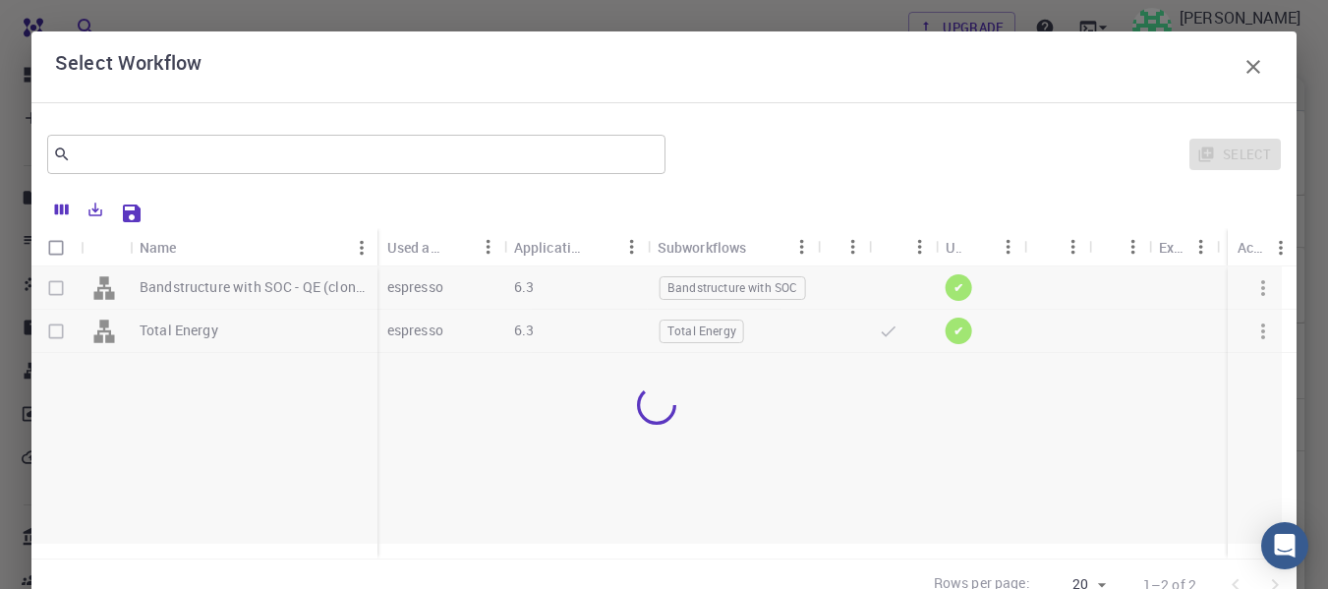
click at [212, 292] on p "Bandstructure with SOC - QE (clone)" at bounding box center [254, 287] width 228 height 20
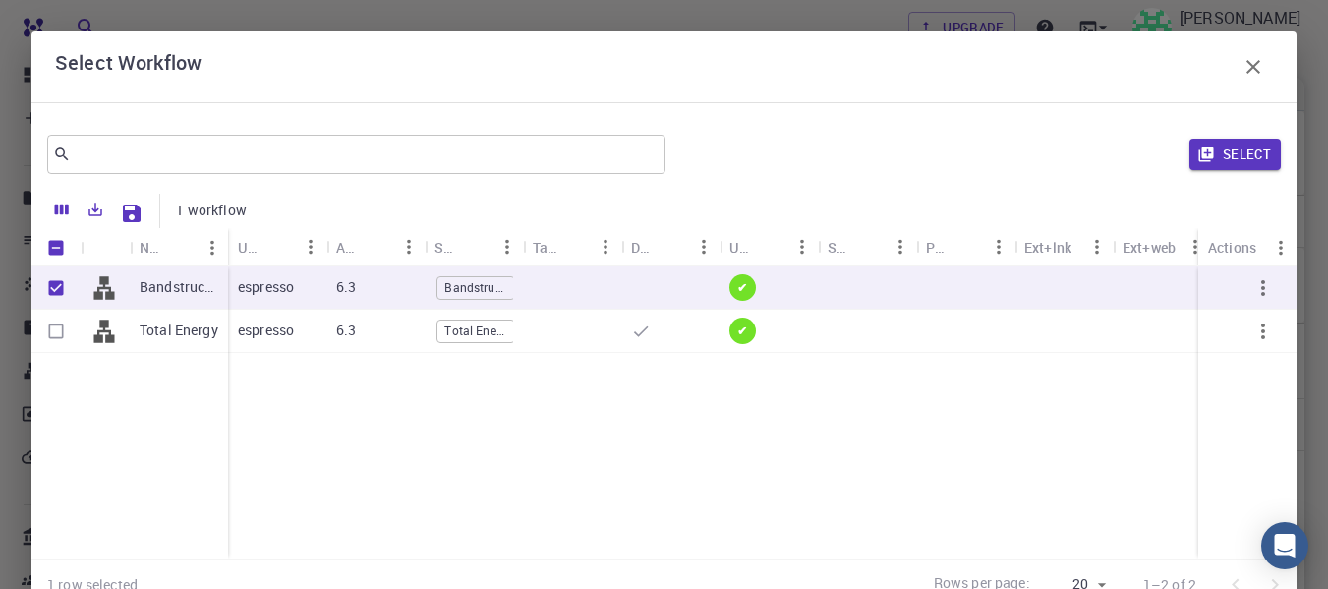
checkbox input "true"
click at [1209, 154] on button "Select" at bounding box center [1235, 154] width 91 height 31
type input "Plane-wave Norm-conserving Fully-relativistic Pseudopotential (Davidson Diagona…"
type input "/export/share/pseudo/si/gga/pbe/dojo-oncv/0.4/nc-fr/si_pbe_dojo-oncv_0.4.upf"
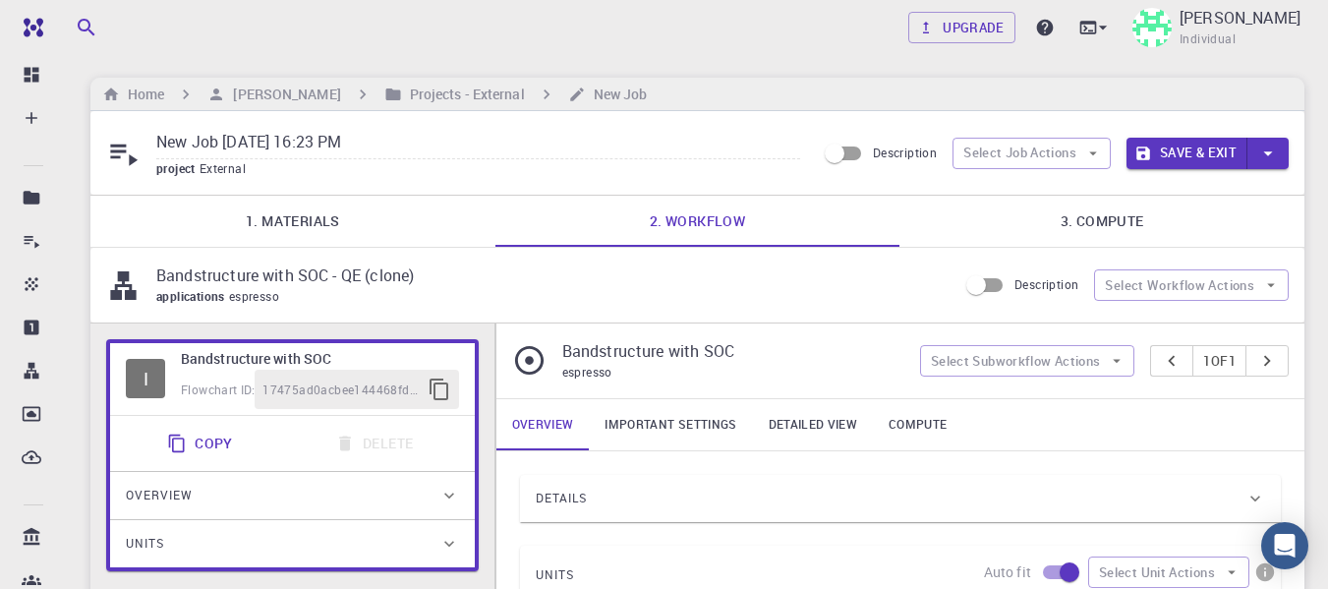
click at [1089, 219] on link "3. Compute" at bounding box center [1102, 221] width 405 height 51
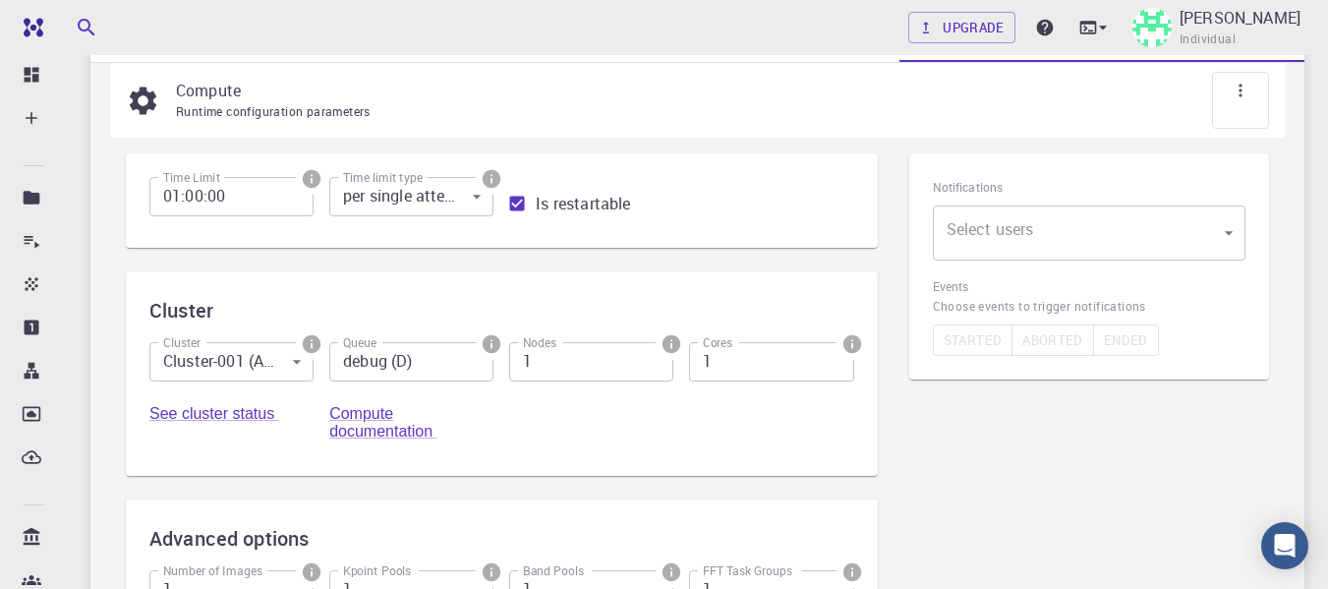
scroll to position [197, 0]
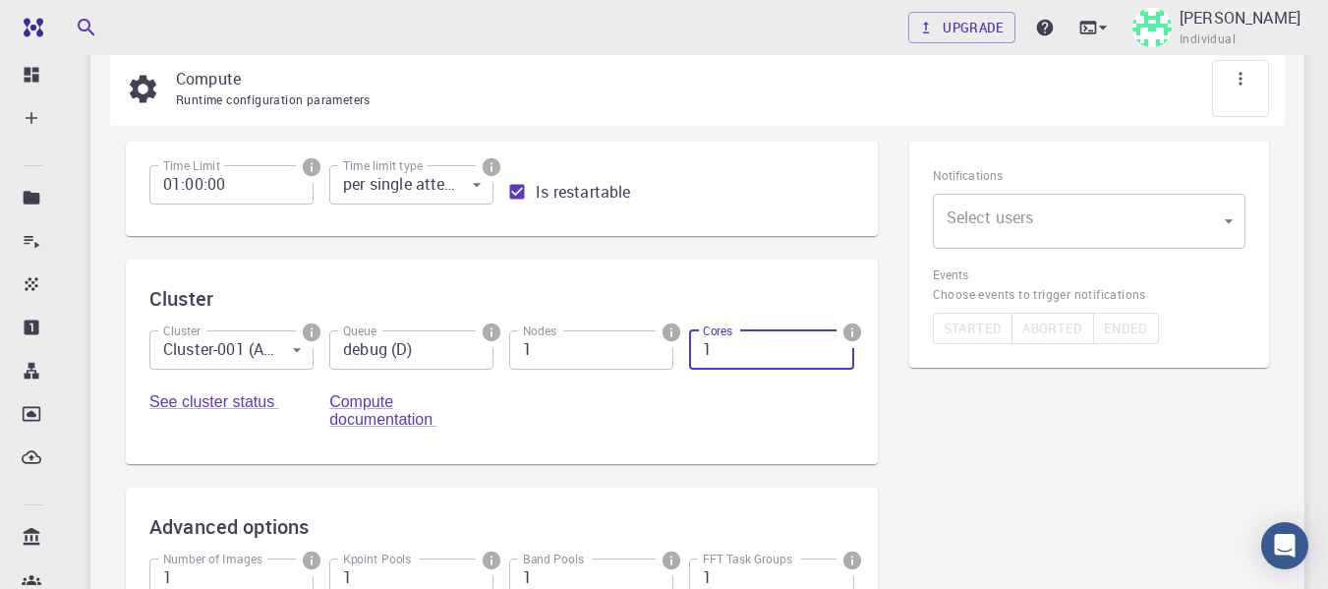
drag, startPoint x: 771, startPoint y: 342, endPoint x: 577, endPoint y: 340, distance: 193.7
click at [587, 342] on div "Cluster Cluster-001 (AWS) 0 Cluster Queue debug (D) Queue Nodes 1 Nodes Cores 1…" at bounding box center [494, 378] width 721 height 126
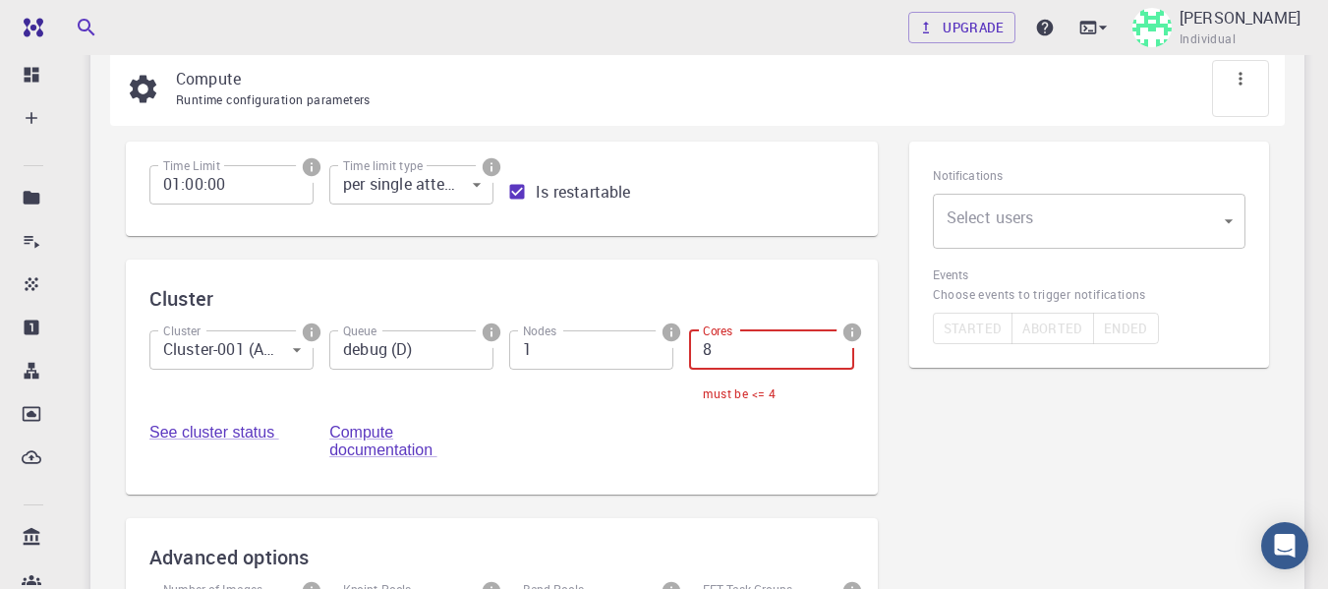
drag, startPoint x: 737, startPoint y: 362, endPoint x: 610, endPoint y: 399, distance: 133.2
click at [611, 399] on div "Cluster Cluster-001 (AWS) 0 Cluster Queue debug (D) Queue Nodes 1 Nodes Cores 8…" at bounding box center [494, 393] width 721 height 156
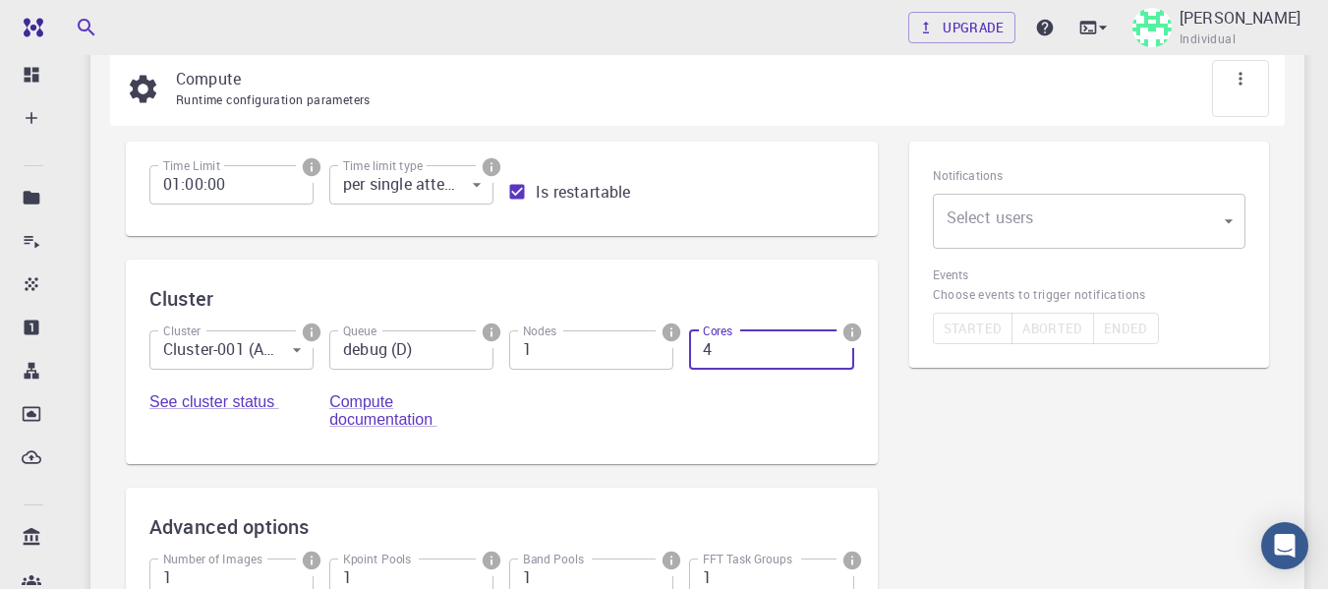
type input "4"
click at [611, 402] on div "Cluster Cluster-001 (AWS) 0 Cluster Queue debug (D) Queue Nodes 1 Nodes Cores 4…" at bounding box center [494, 378] width 721 height 126
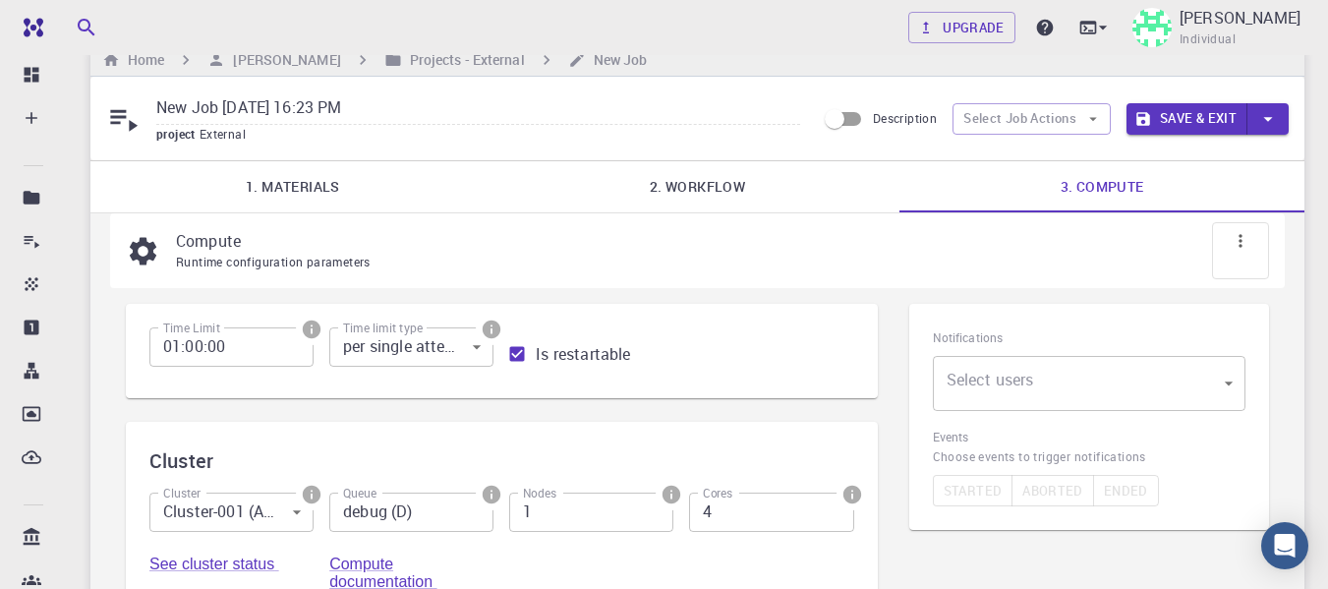
scroll to position [0, 0]
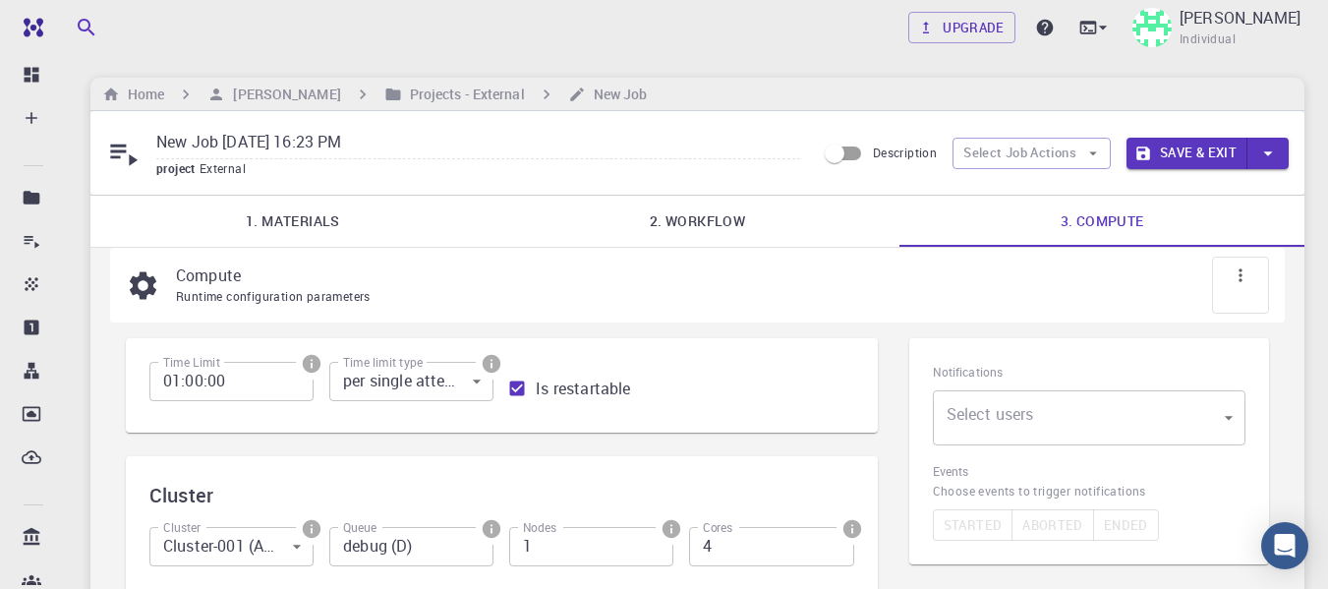
drag, startPoint x: 1208, startPoint y: 151, endPoint x: 1205, endPoint y: 168, distance: 17.2
click at [1208, 151] on button "Save & Exit" at bounding box center [1187, 153] width 121 height 31
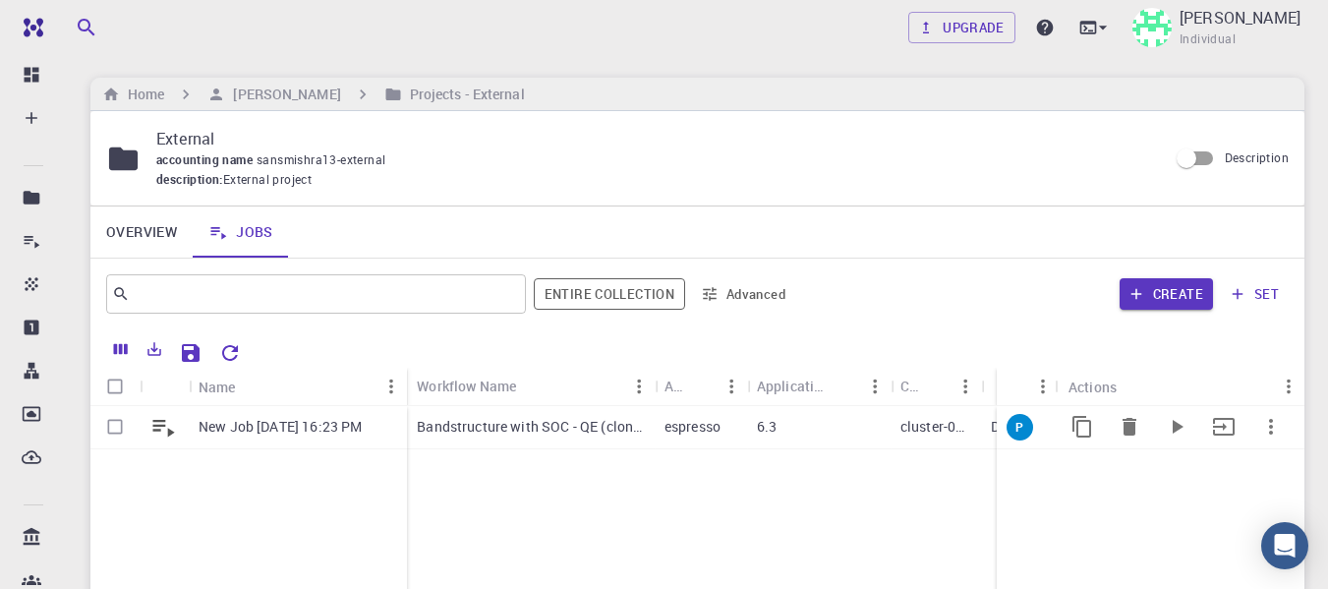
click at [123, 429] on input "Select row" at bounding box center [114, 426] width 37 height 37
checkbox input "true"
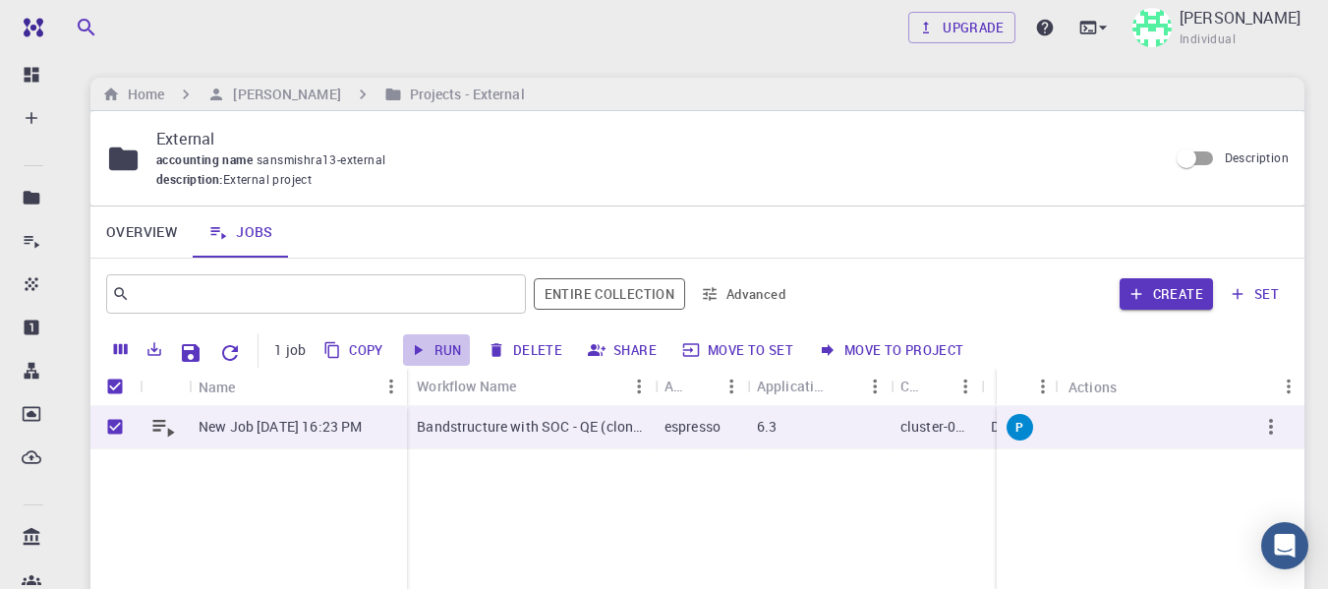
click at [421, 351] on icon "button" at bounding box center [419, 350] width 8 height 11
checkbox input "false"
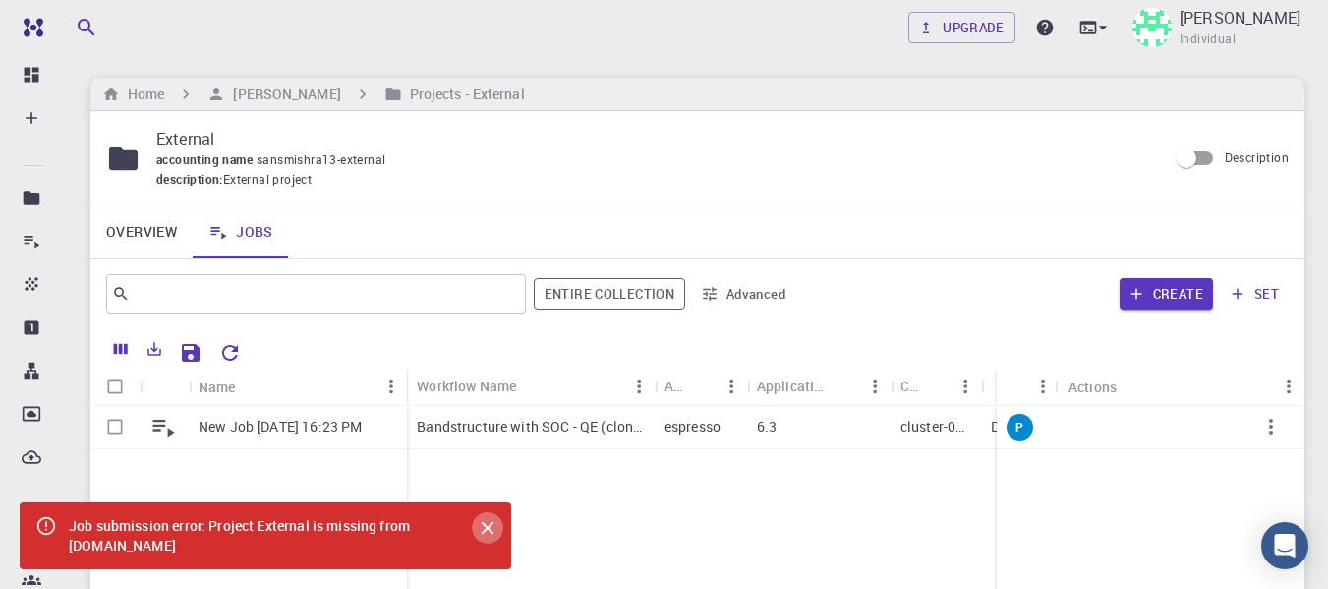
click at [482, 529] on icon "Close" at bounding box center [488, 528] width 22 height 22
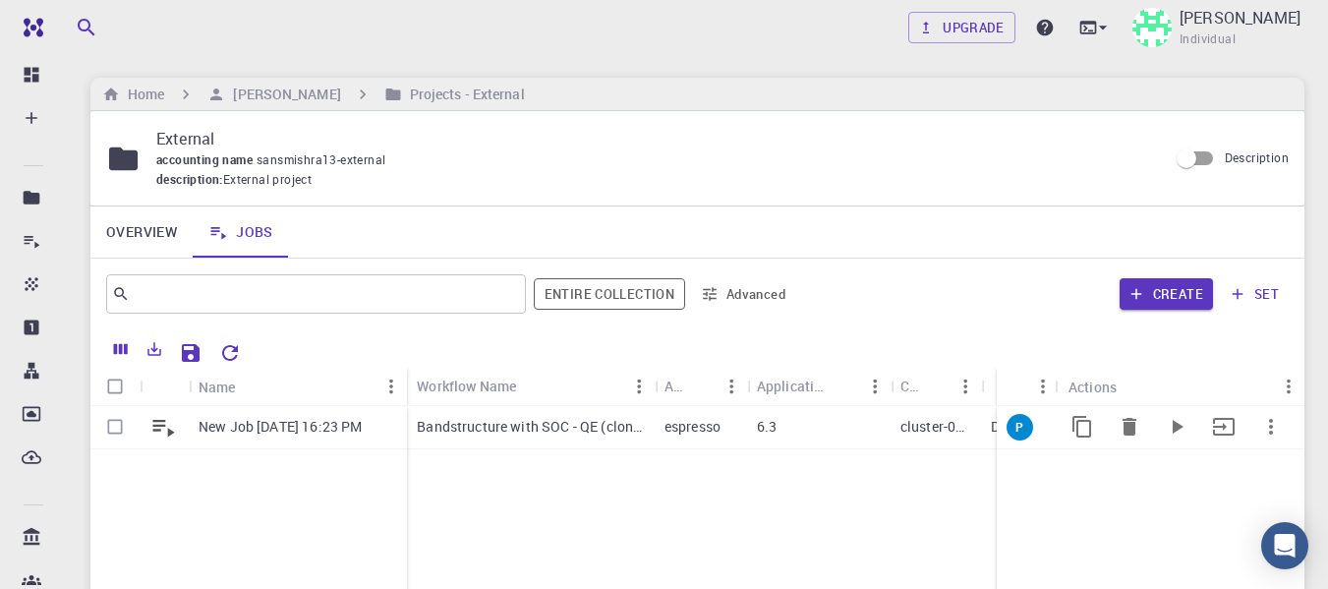
click at [578, 433] on p "Bandstructure with SOC - QE (clone)" at bounding box center [531, 427] width 228 height 20
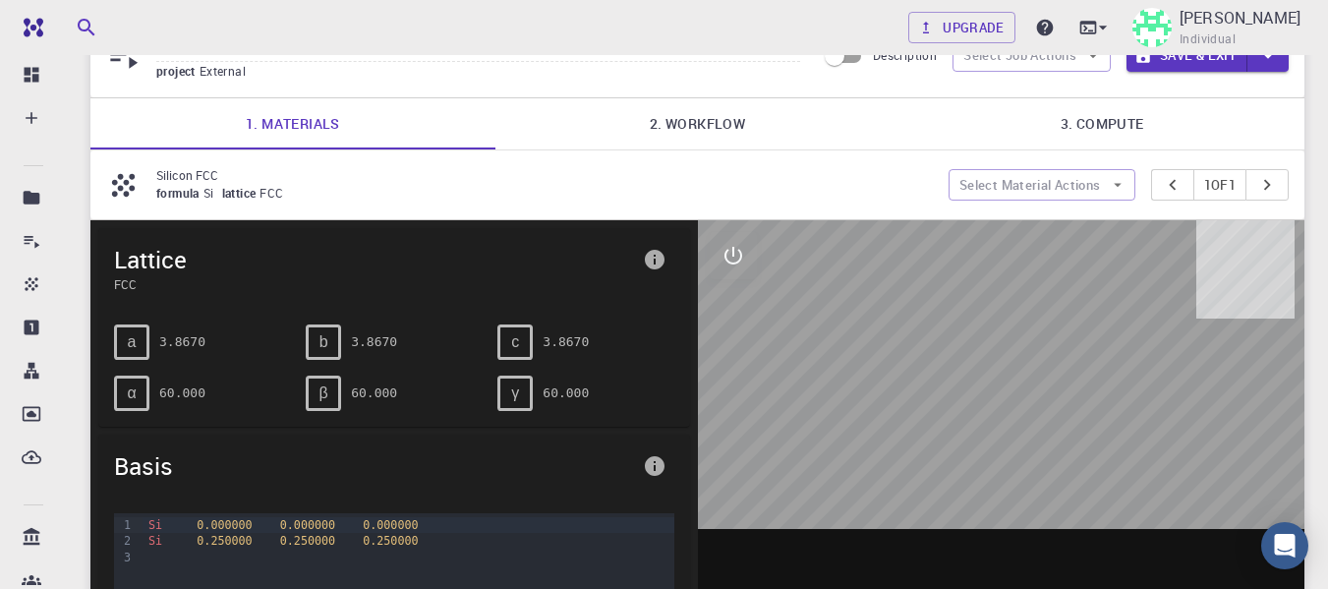
scroll to position [98, 0]
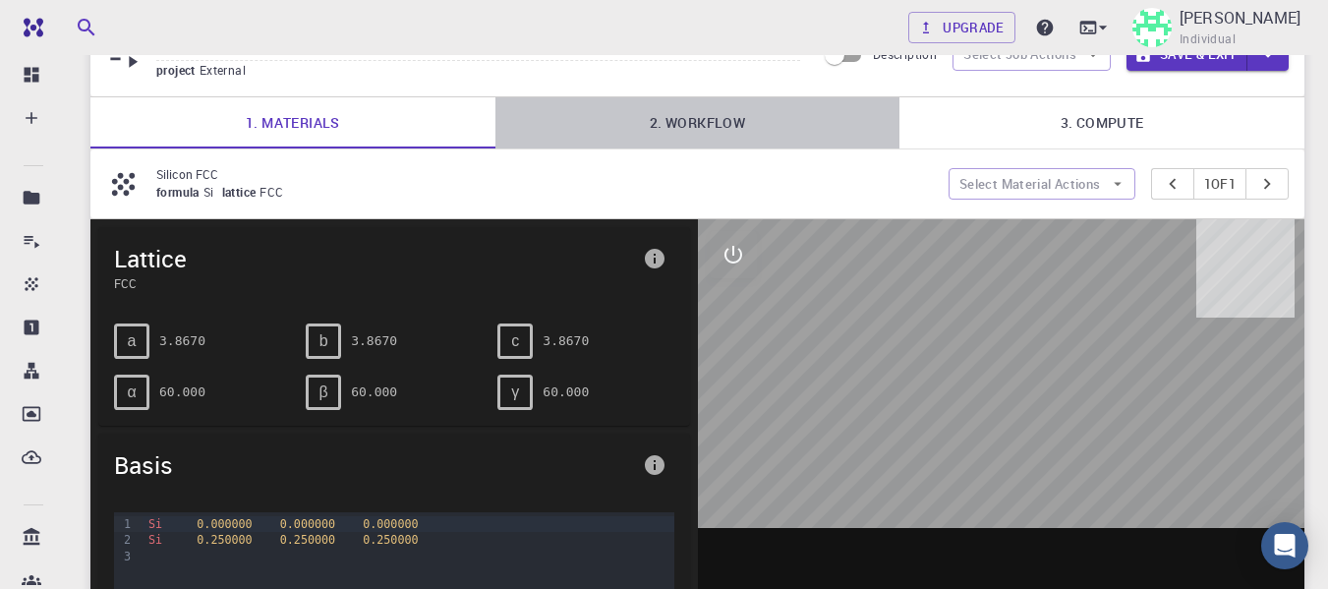
click at [643, 113] on link "2. Workflow" at bounding box center [698, 122] width 405 height 51
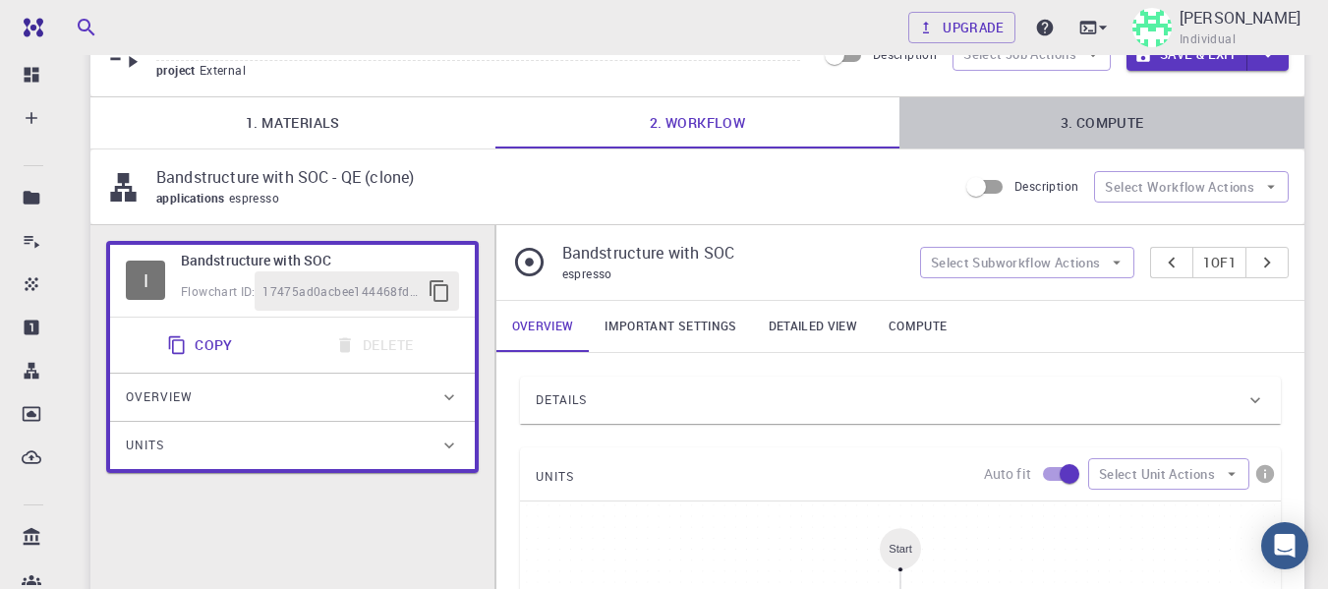
click at [1104, 114] on link "3. Compute" at bounding box center [1102, 122] width 405 height 51
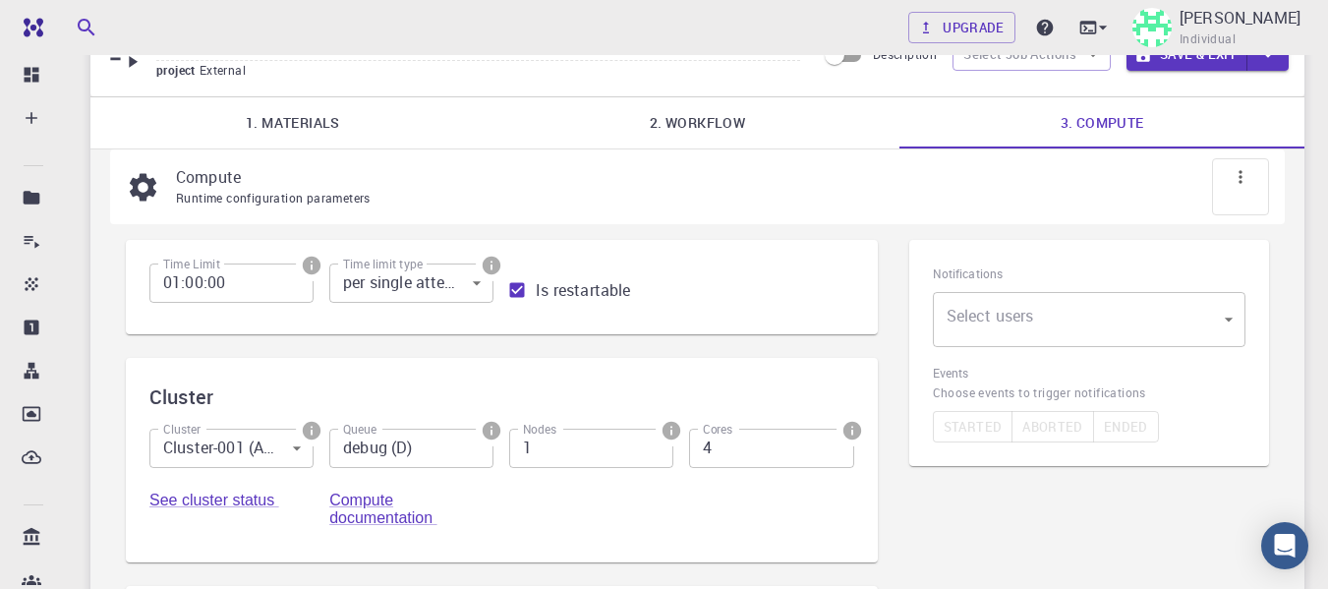
scroll to position [0, 0]
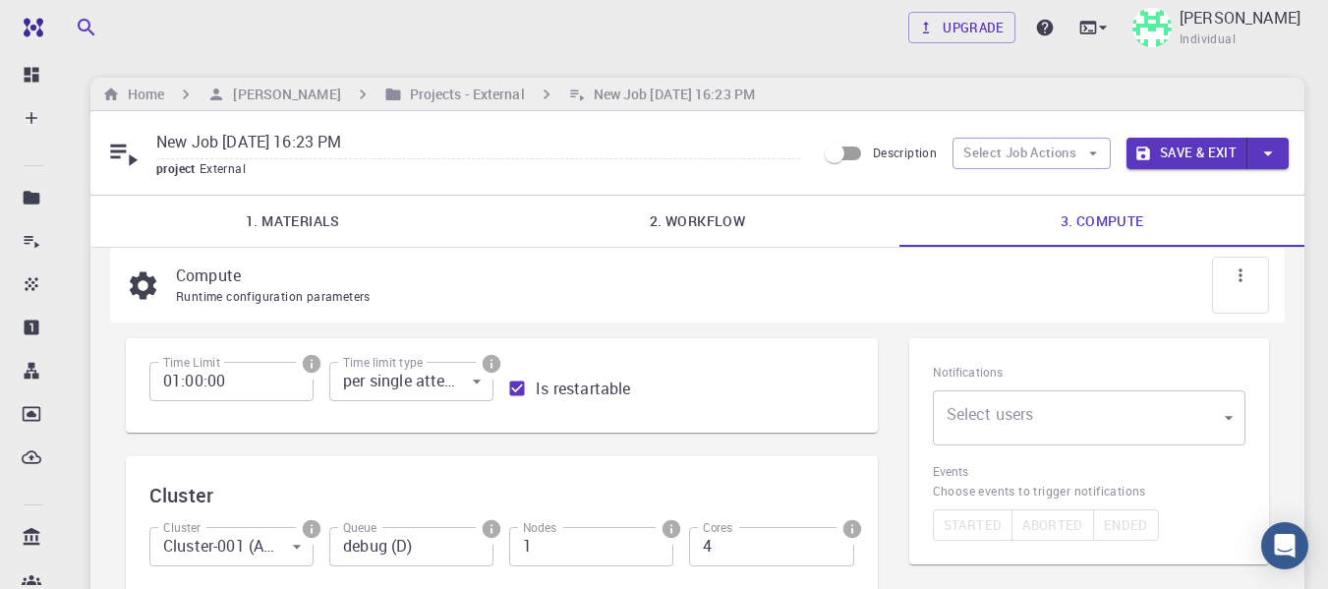
click at [302, 300] on span "Runtime configuration parameters" at bounding box center [273, 296] width 195 height 16
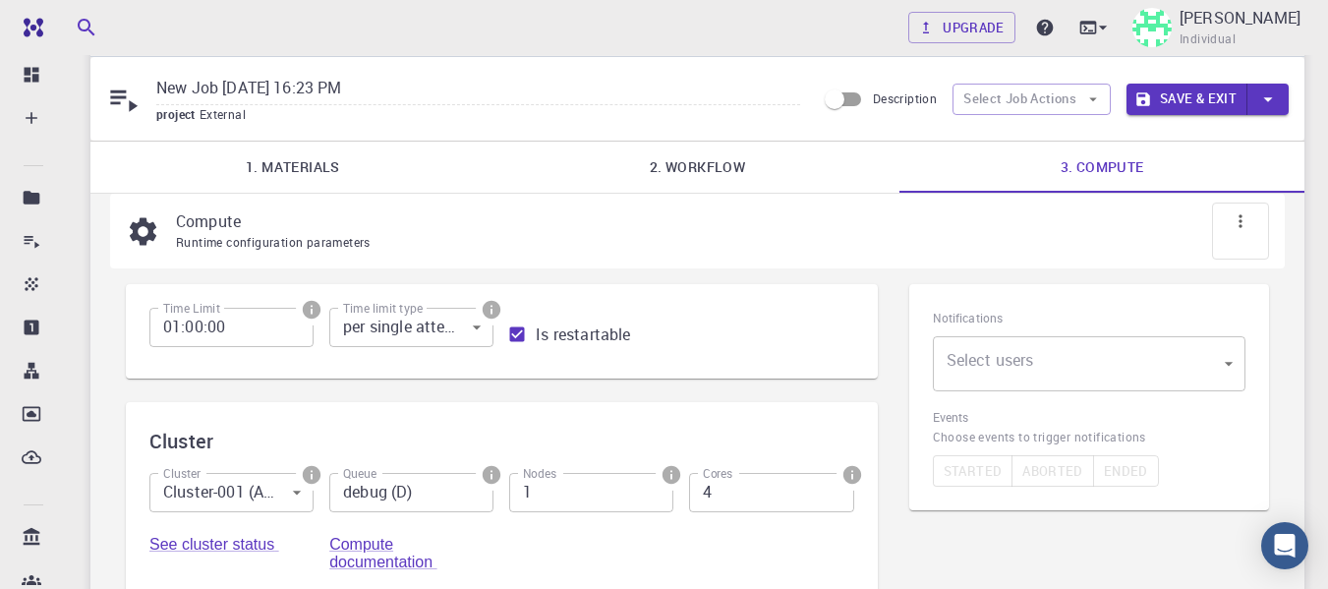
scroll to position [98, 0]
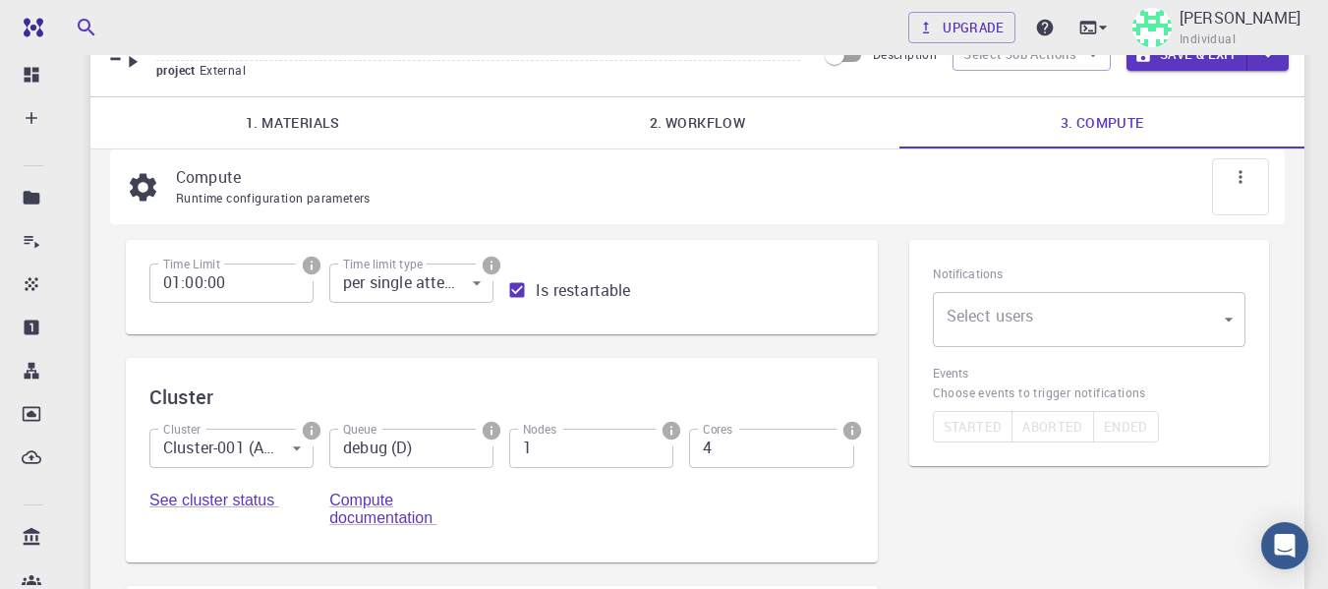
click at [459, 297] on body "Free Dashboard Create New Job New Material Create Material Upload File Import f…" at bounding box center [664, 498] width 1328 height 1192
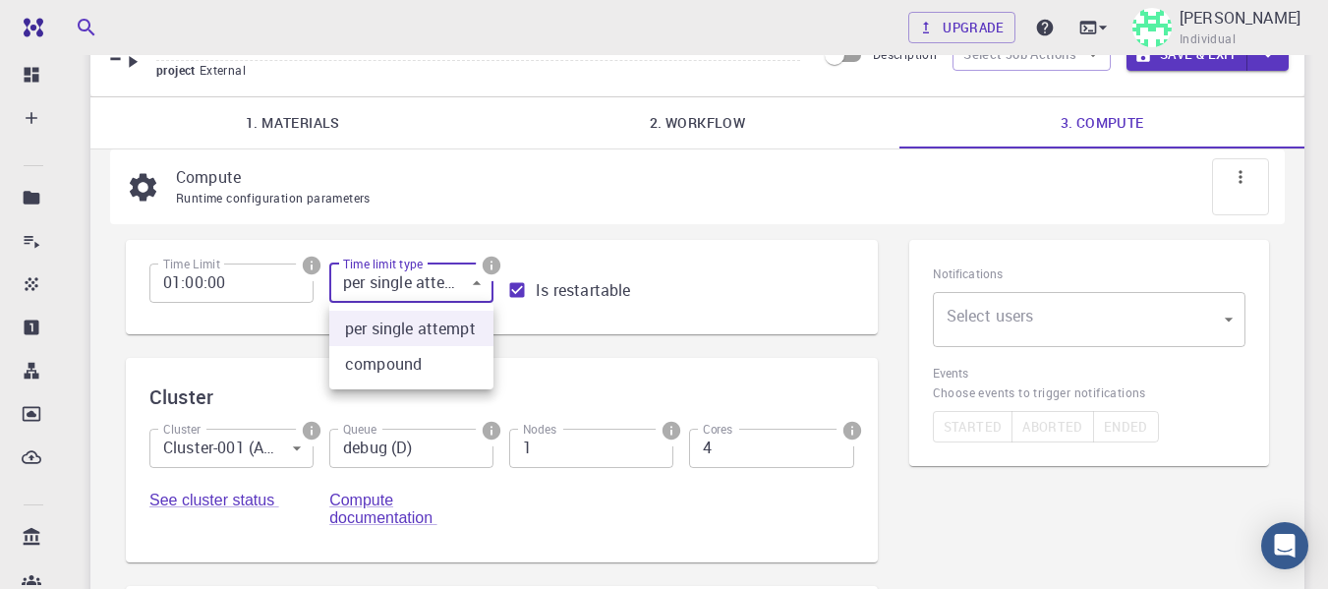
click at [459, 297] on div at bounding box center [664, 294] width 1328 height 589
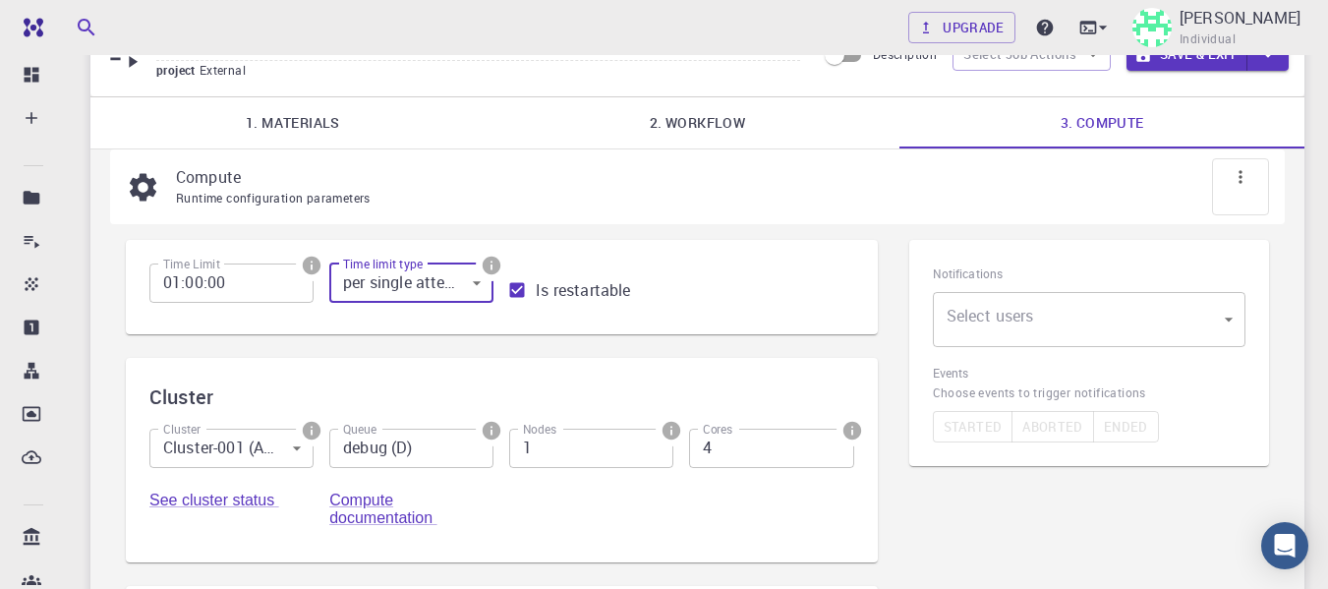
click at [283, 441] on body "Free Dashboard Create New Job New Material Create Material Upload File Import f…" at bounding box center [664, 498] width 1328 height 1192
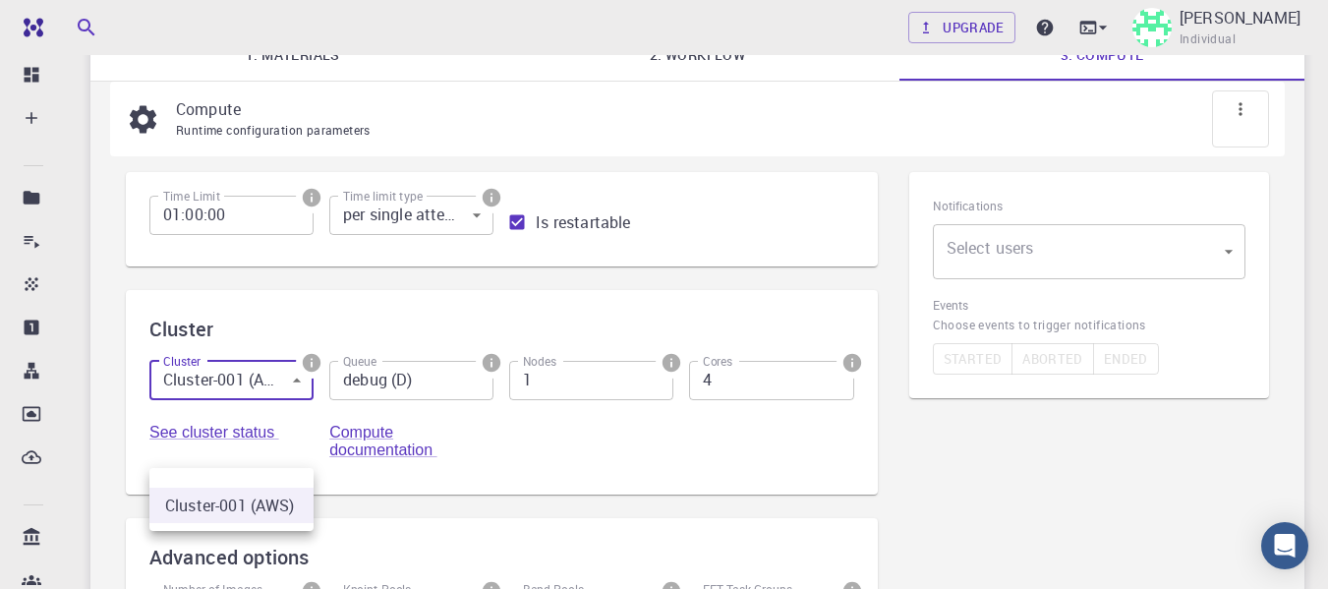
scroll to position [197, 0]
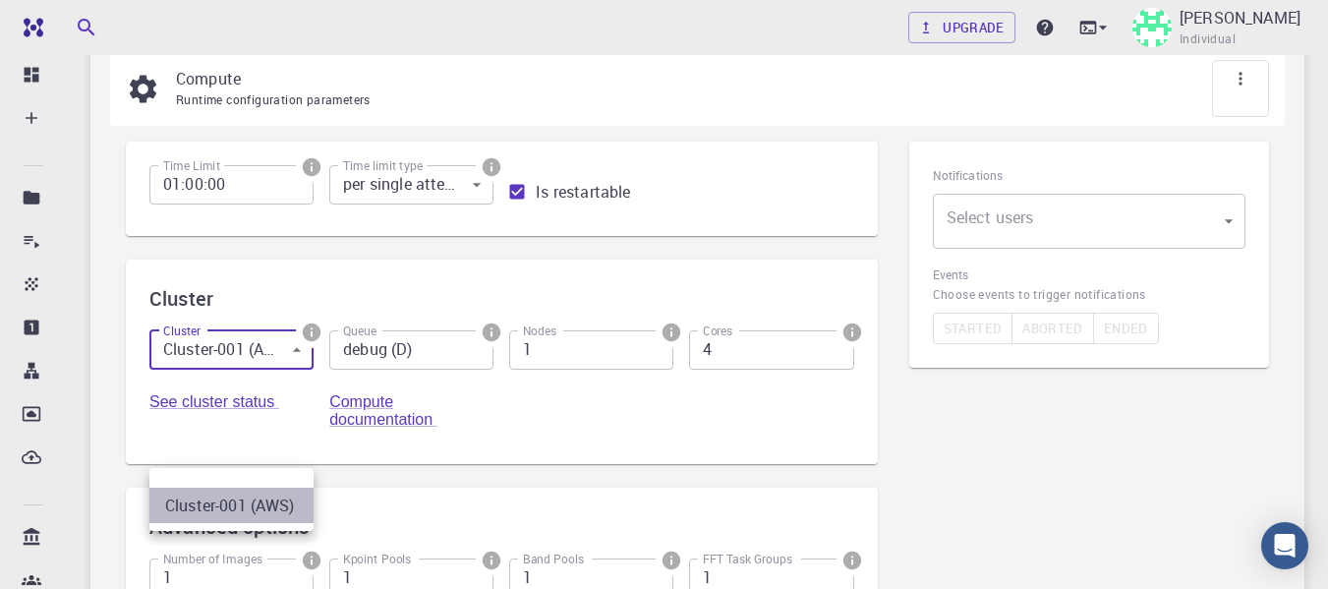
click at [255, 501] on li "Cluster-001 (AWS)" at bounding box center [231, 505] width 164 height 35
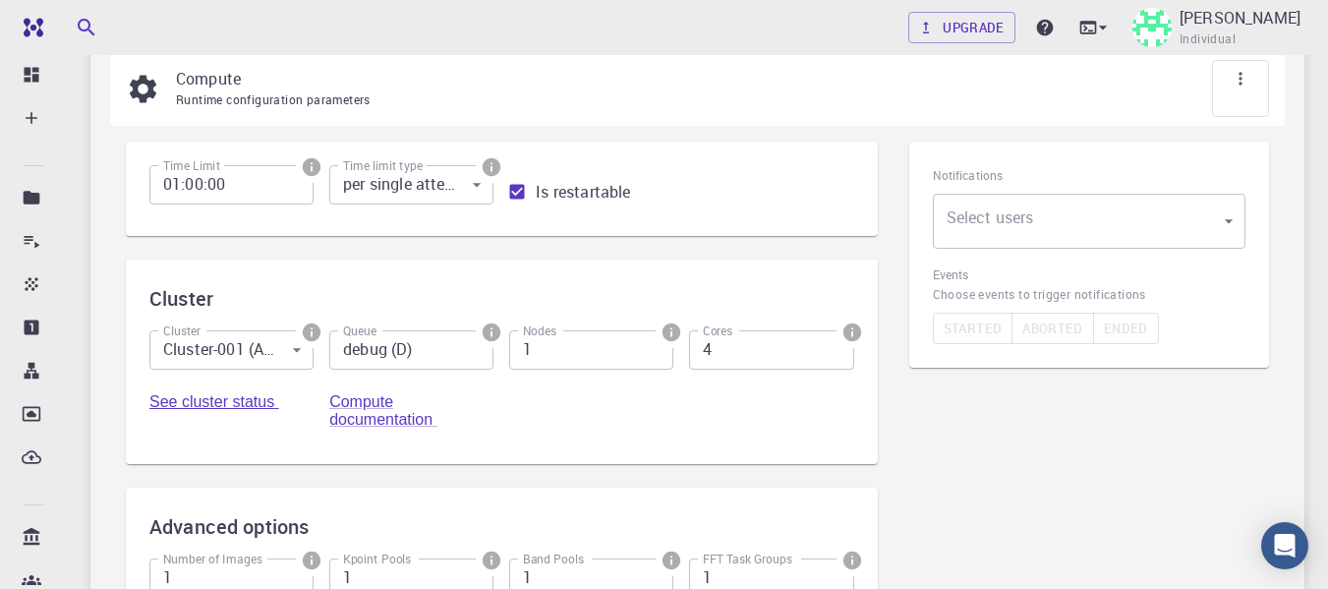
click at [240, 407] on link "See cluster status" at bounding box center [214, 401] width 130 height 17
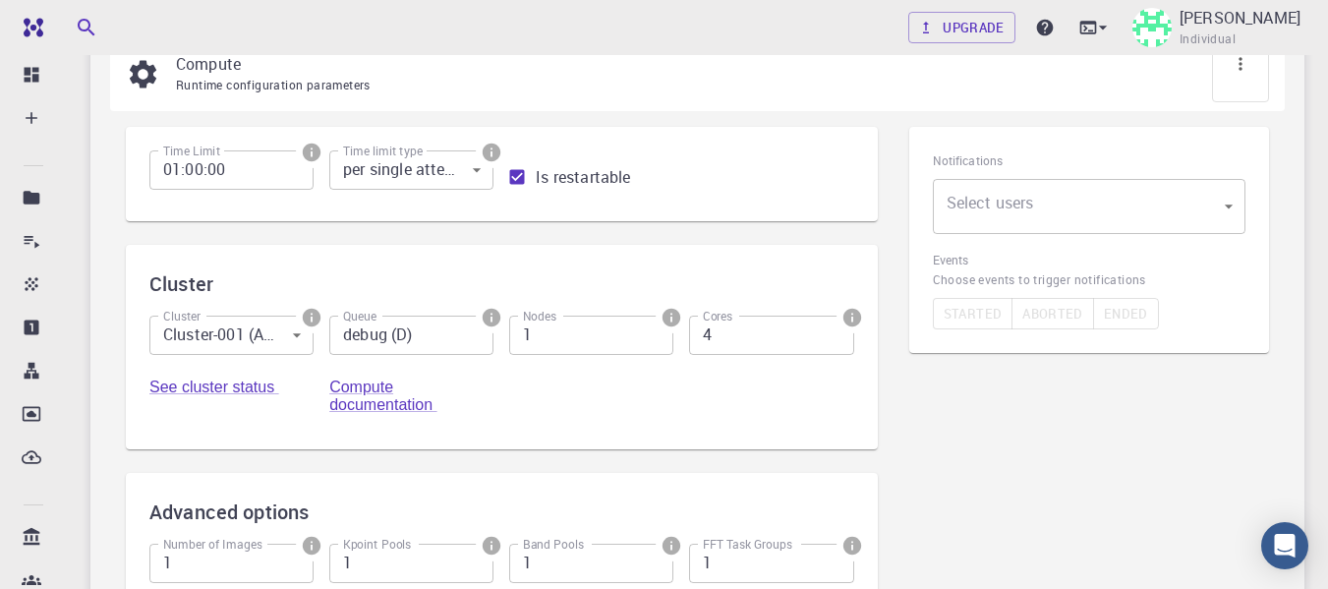
scroll to position [295, 0]
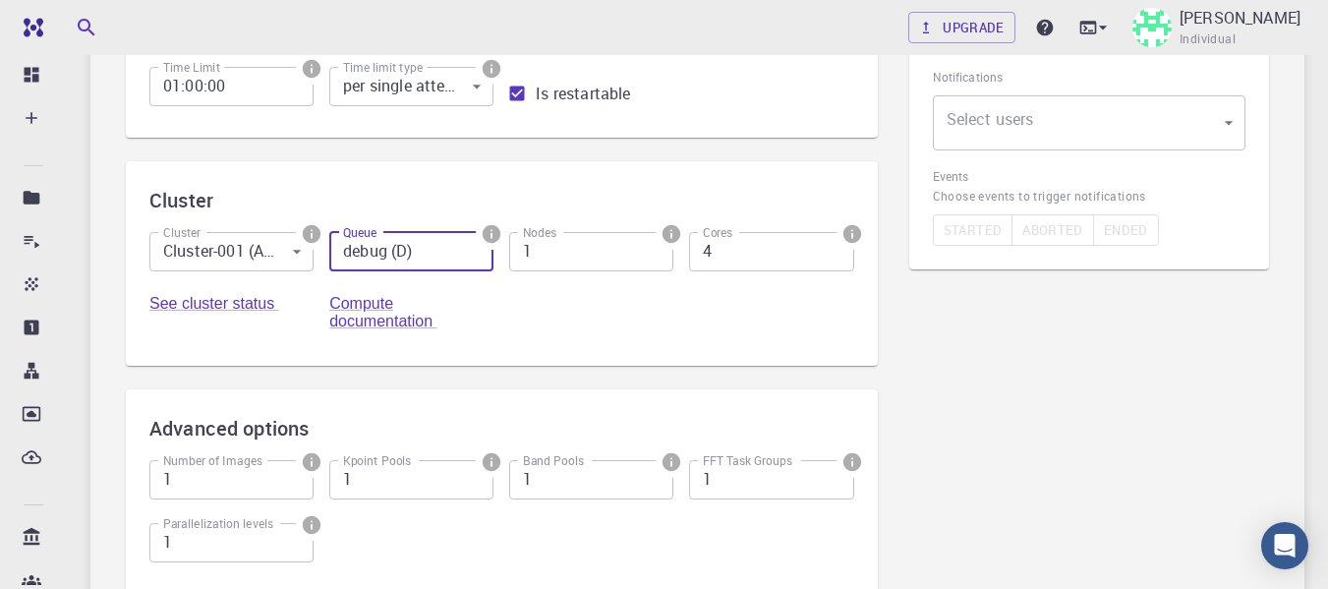
click at [431, 259] on input "debug (D)" at bounding box center [411, 251] width 164 height 39
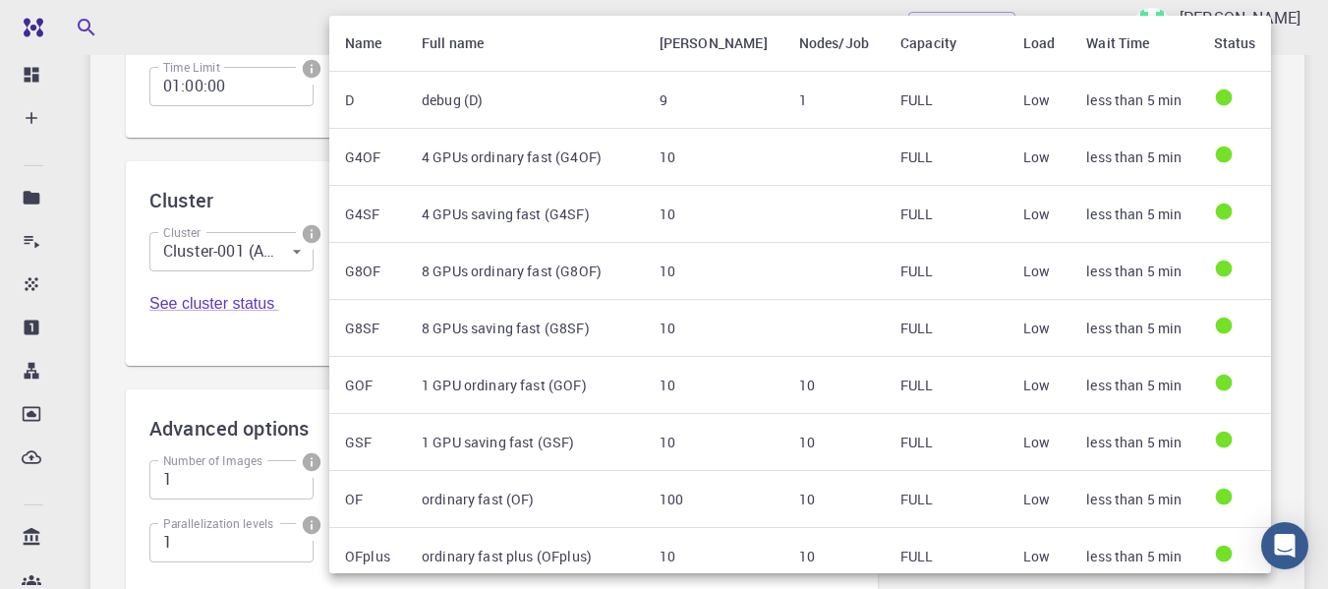
click at [260, 140] on div at bounding box center [664, 294] width 1328 height 589
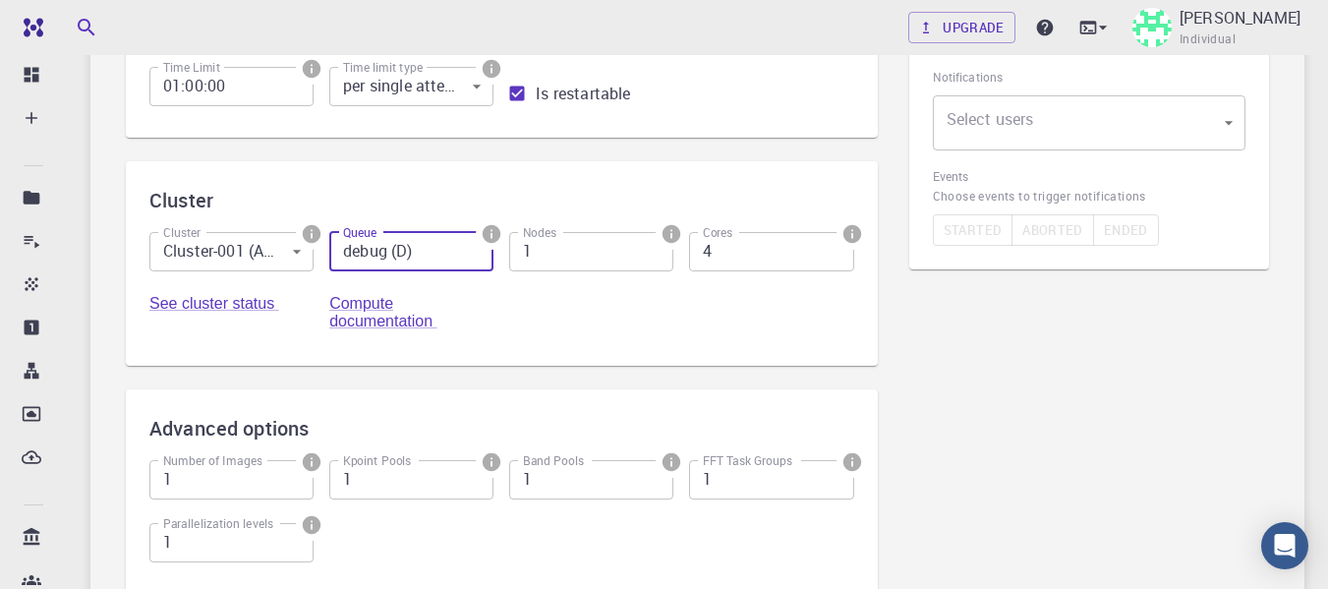
click at [274, 236] on body "Free Dashboard Create New Job New Material Create Material Upload File Import f…" at bounding box center [664, 301] width 1328 height 1192
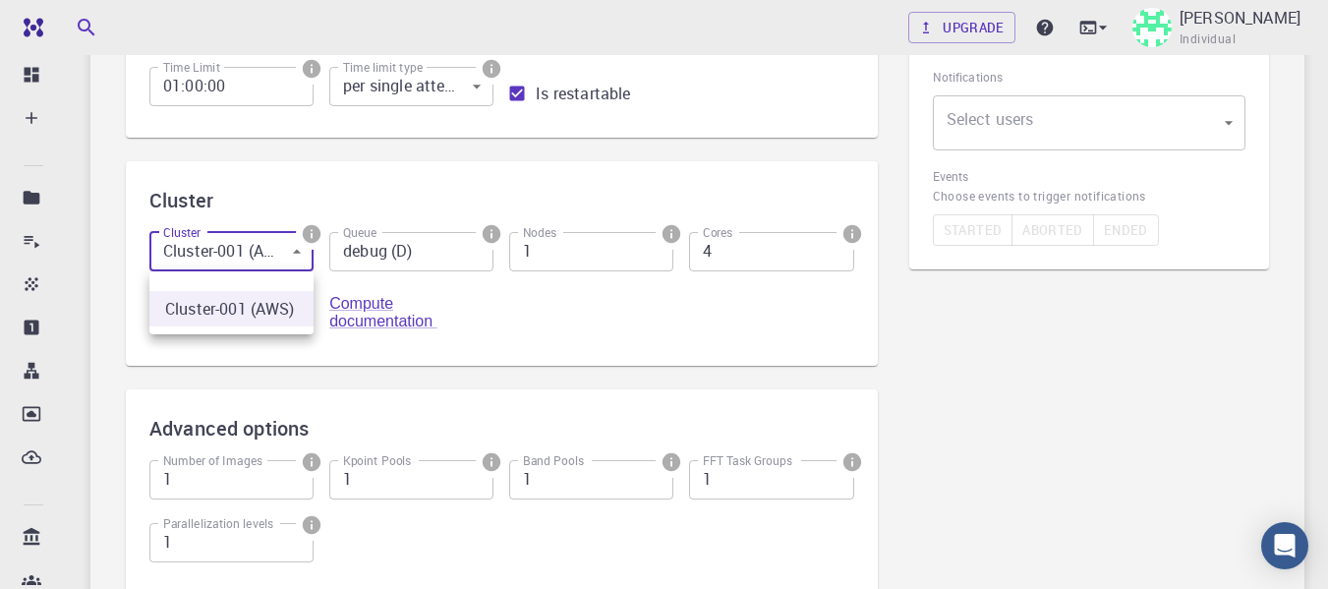
click at [274, 236] on div at bounding box center [664, 294] width 1328 height 589
click at [279, 175] on div "Cluster Cluster Cluster-001 (AWS) 0 Cluster Queue debug (D) Queue Nodes 1 Nodes…" at bounding box center [502, 263] width 752 height 205
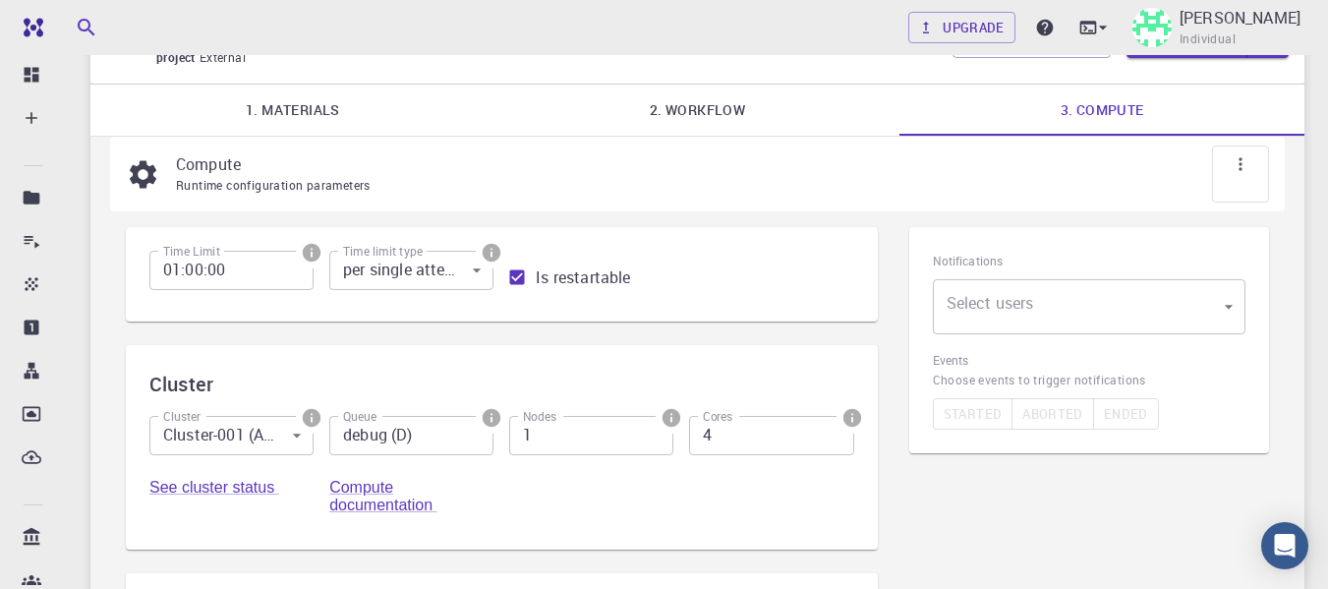
scroll to position [0, 0]
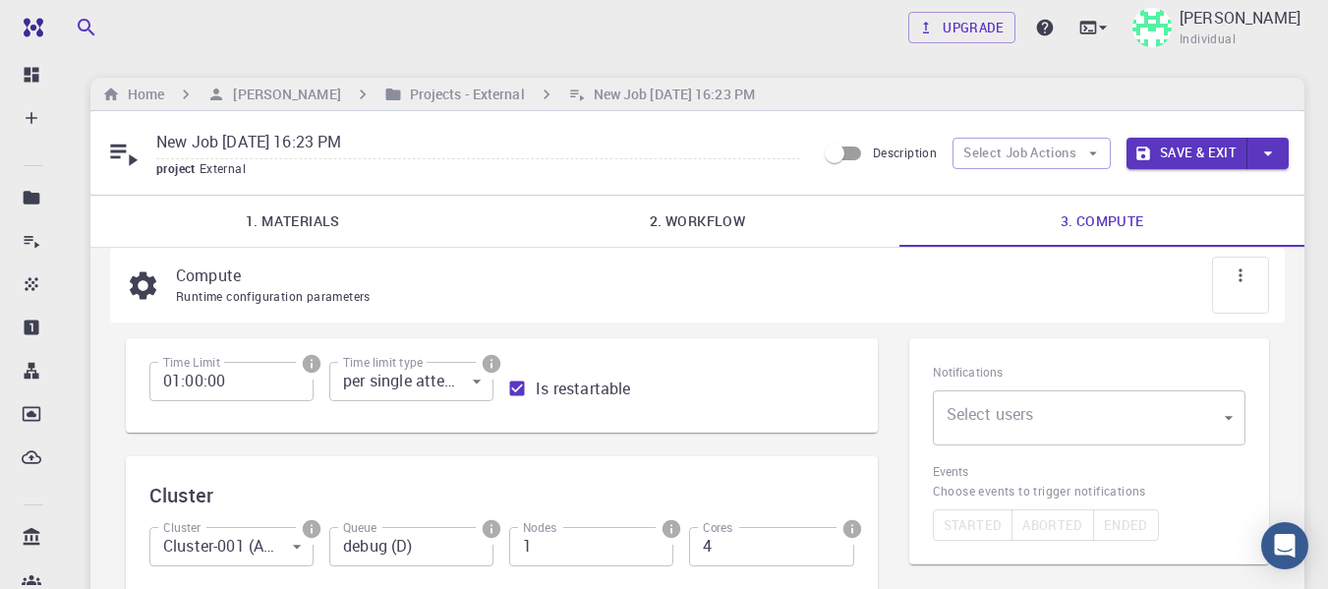
click at [1187, 148] on button "Save & Exit" at bounding box center [1187, 153] width 121 height 31
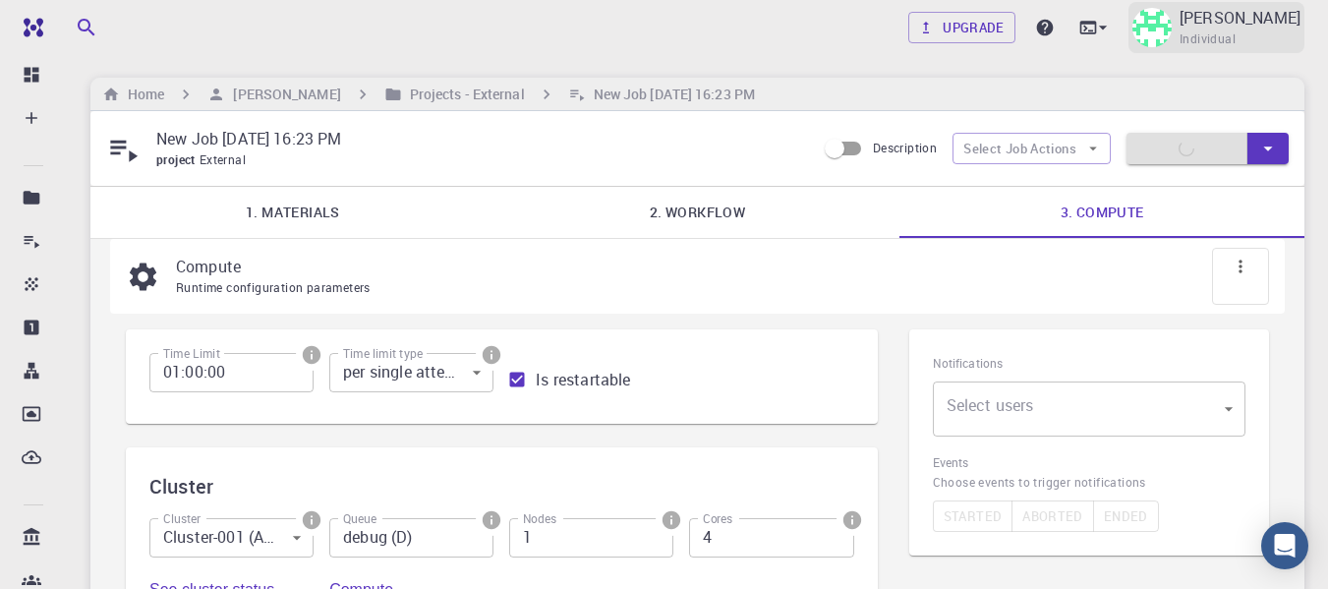
click at [1270, 37] on div "Sanskar Mishra Individual" at bounding box center [1240, 27] width 121 height 43
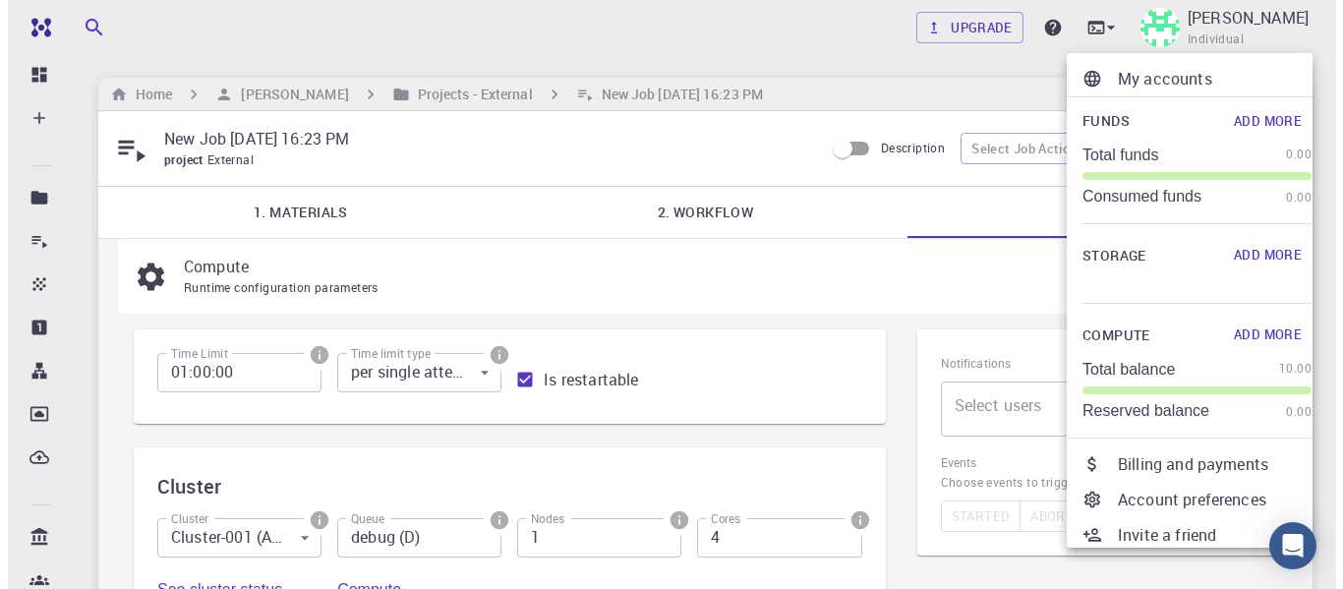
scroll to position [65, 0]
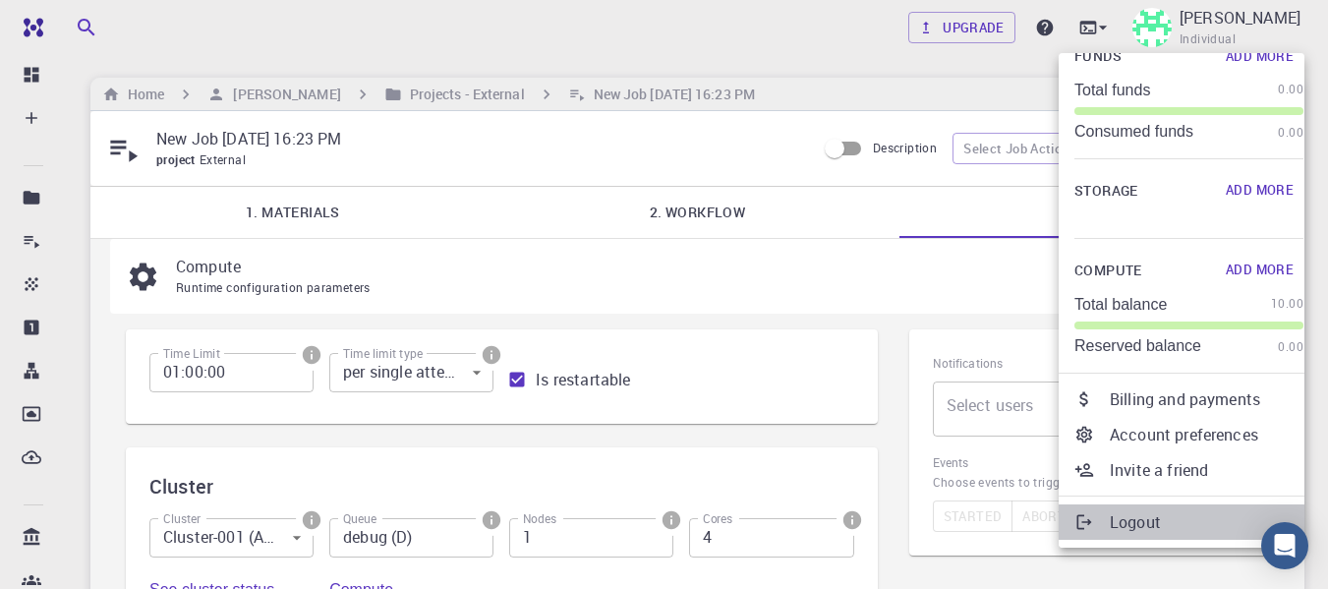
click at [1148, 516] on p "Logout" at bounding box center [1207, 522] width 194 height 24
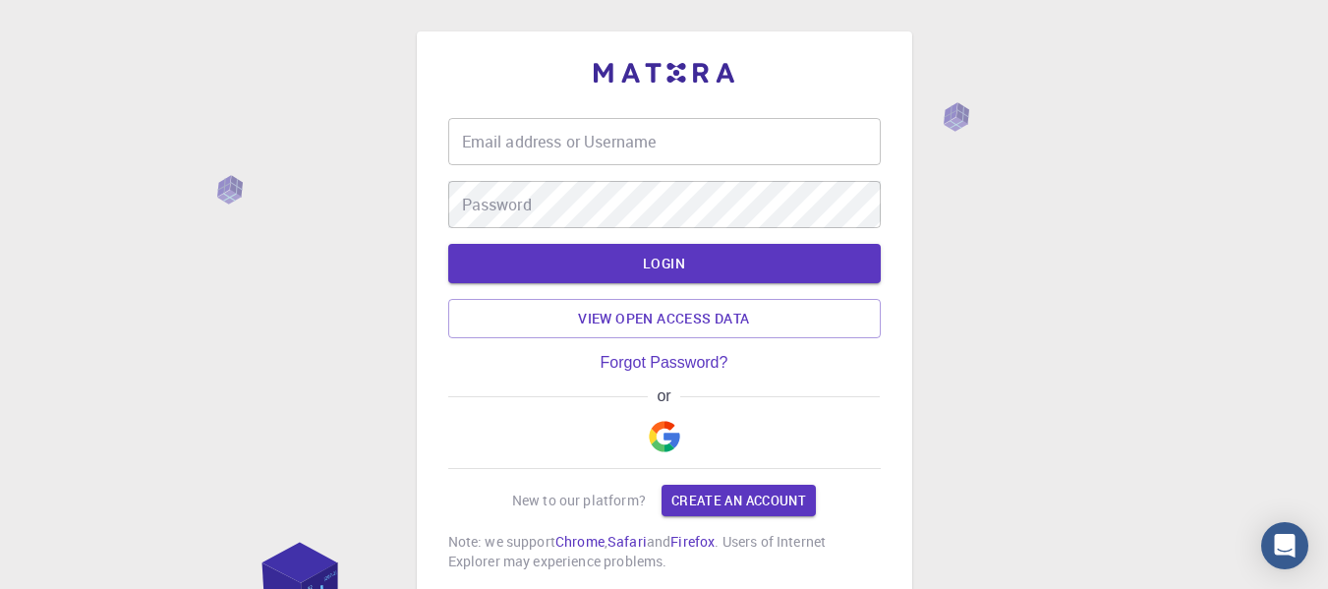
type input "sanskar.student@ddugu.ac.in"
click at [720, 319] on link "View open access data" at bounding box center [664, 318] width 433 height 39
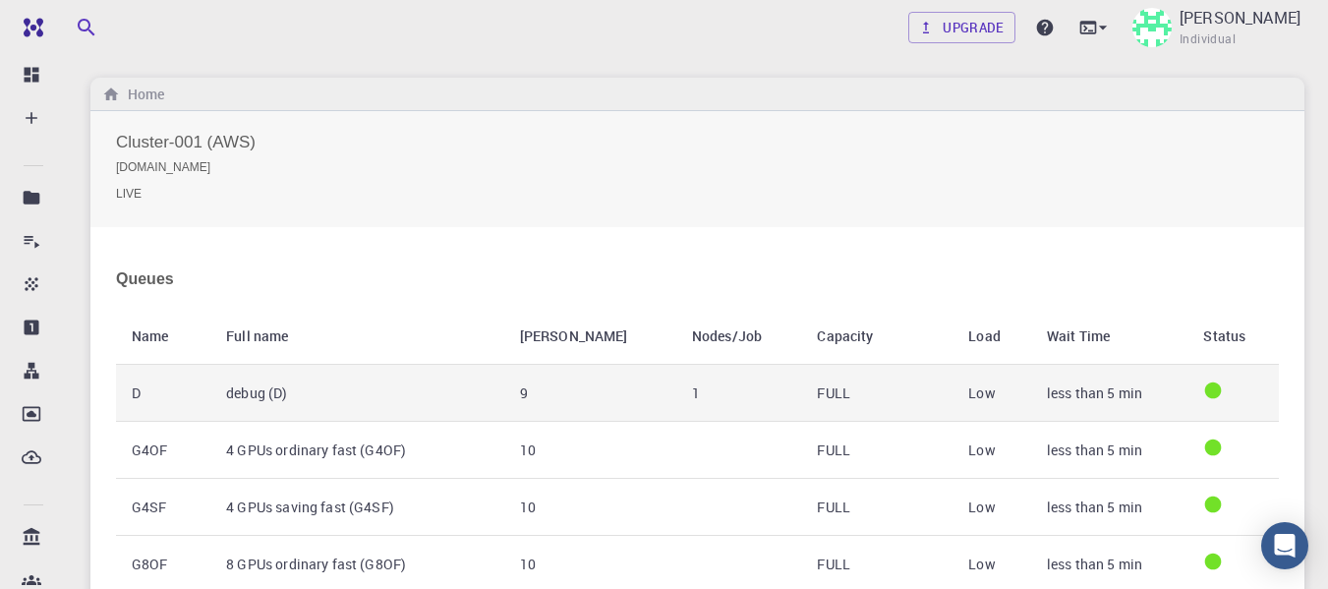
click at [437, 403] on td "debug (D)" at bounding box center [356, 393] width 293 height 57
